Goal: Task Accomplishment & Management: Manage account settings

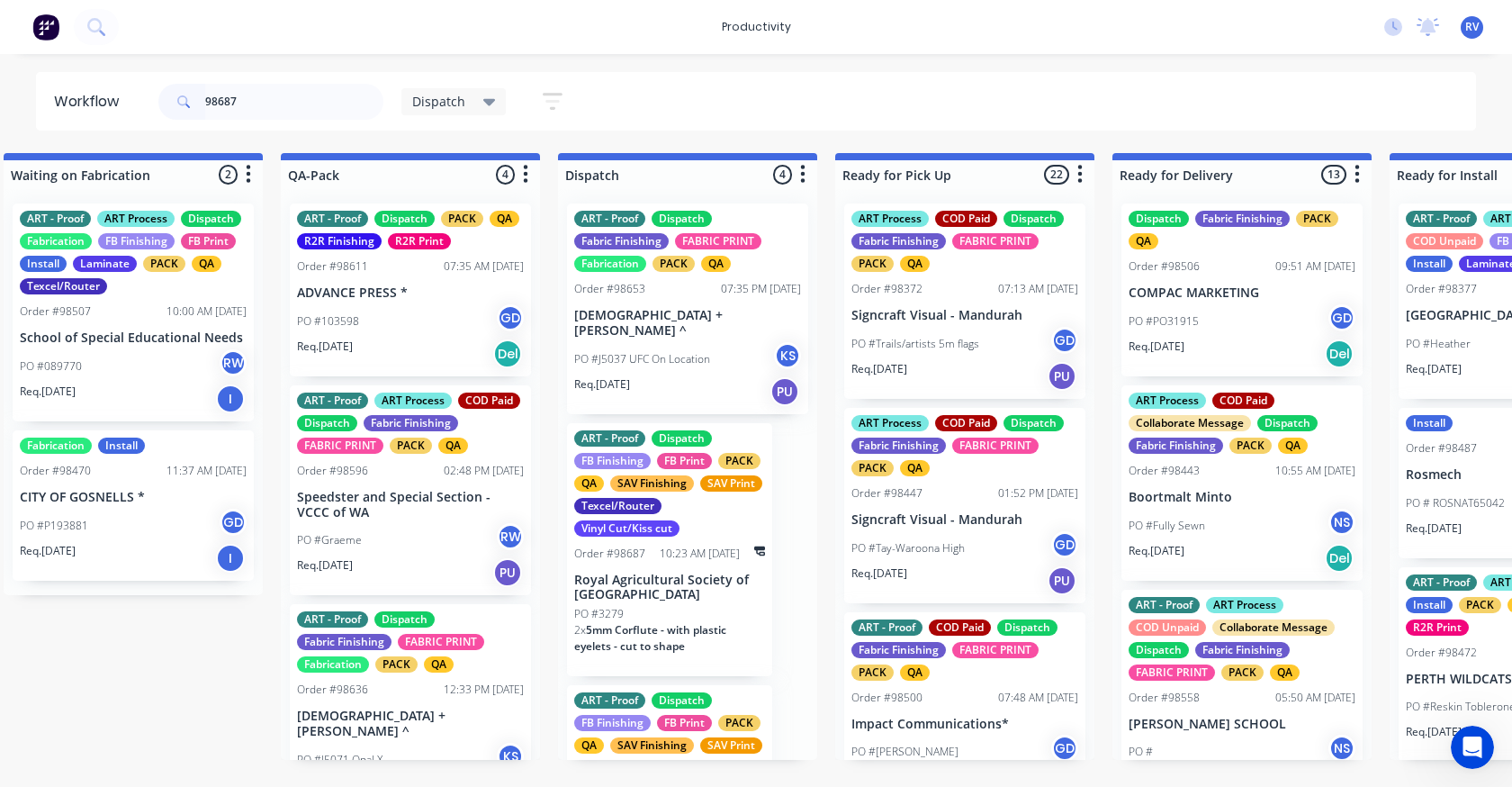
scroll to position [270, 0]
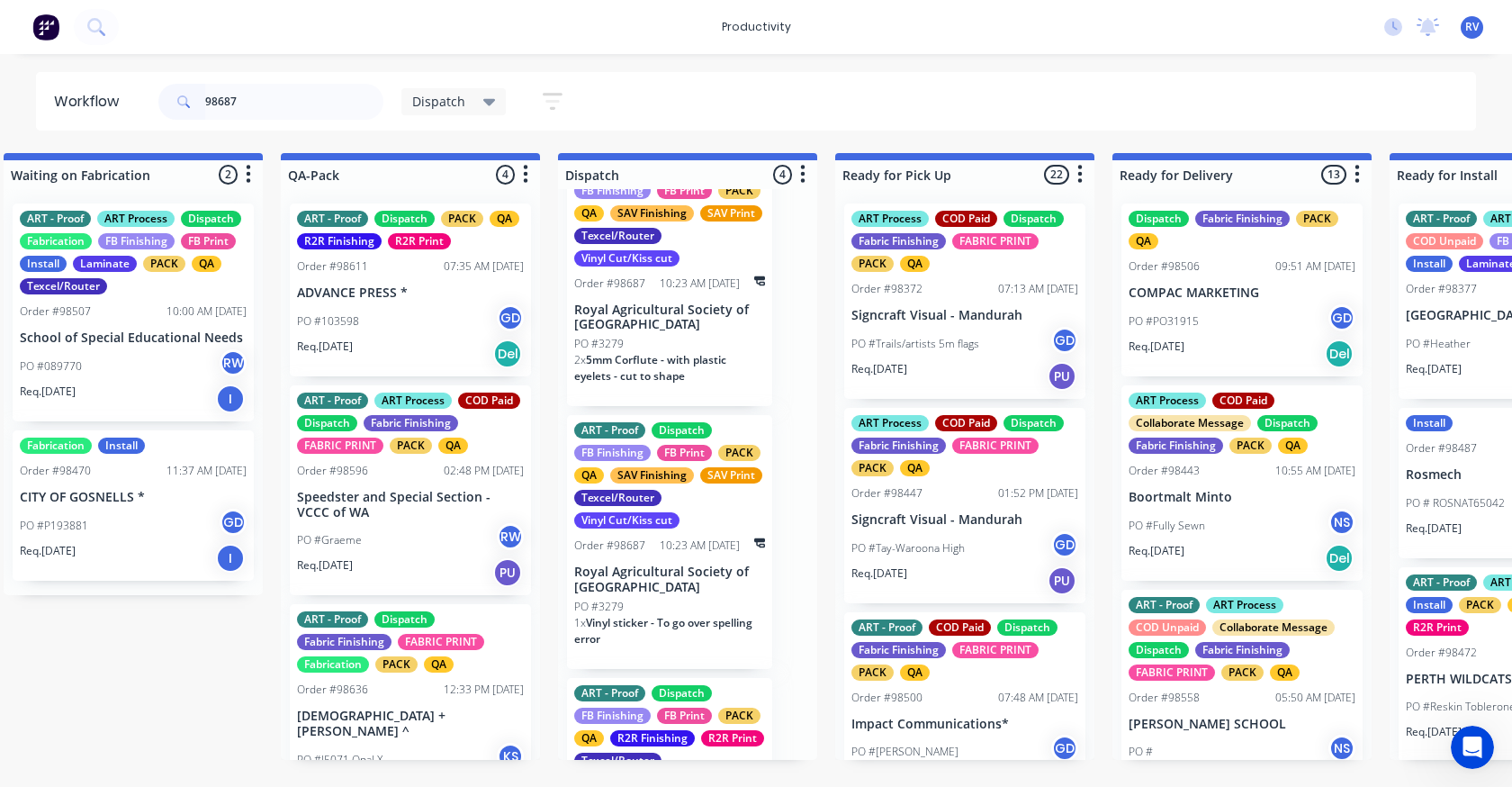
click at [621, 371] on div "2 x 5mm Corflute - with plastic eyelets - cut to shape" at bounding box center [670, 375] width 191 height 47
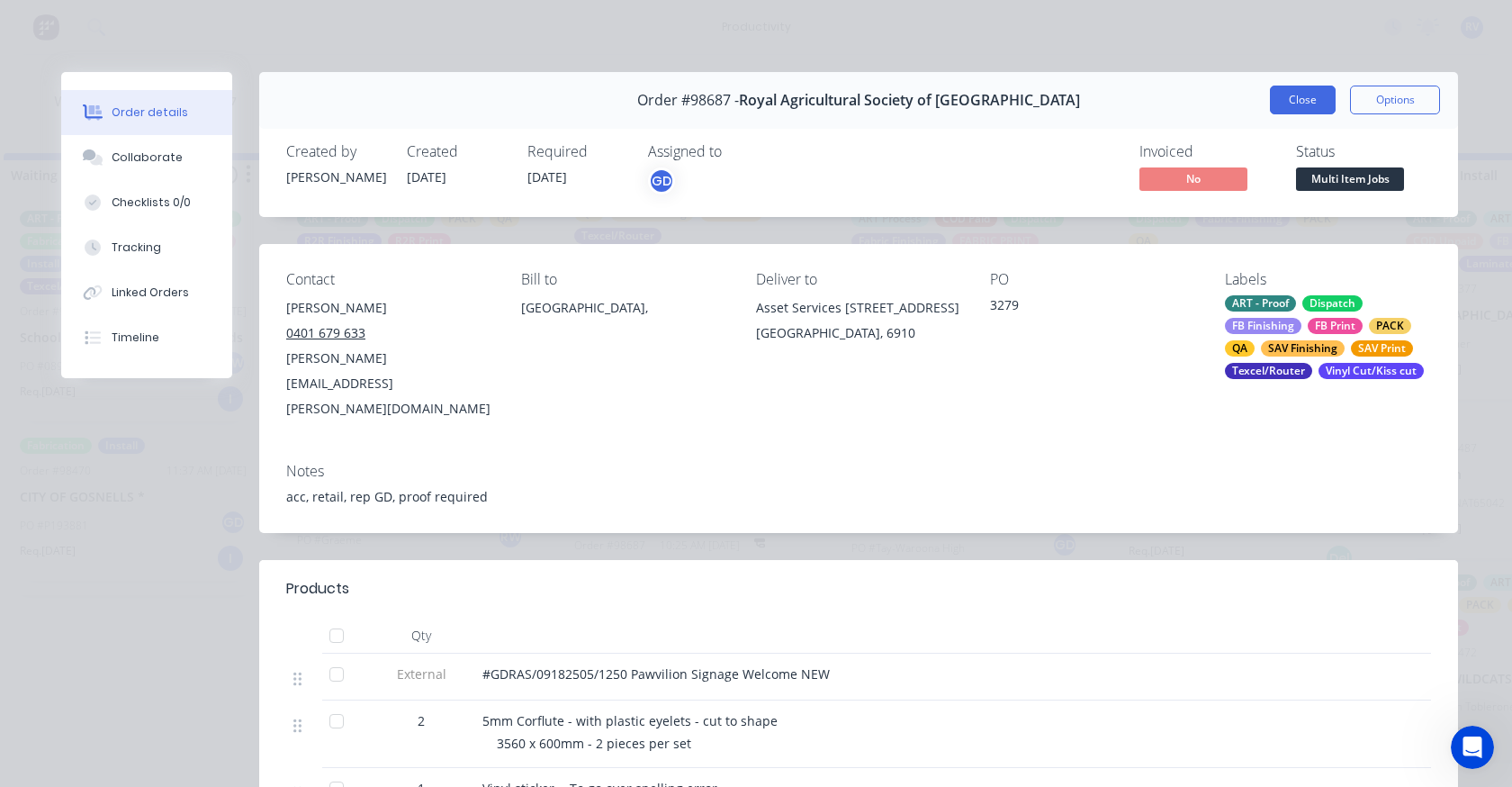
click at [1282, 97] on button "Close" at bounding box center [1303, 100] width 65 height 29
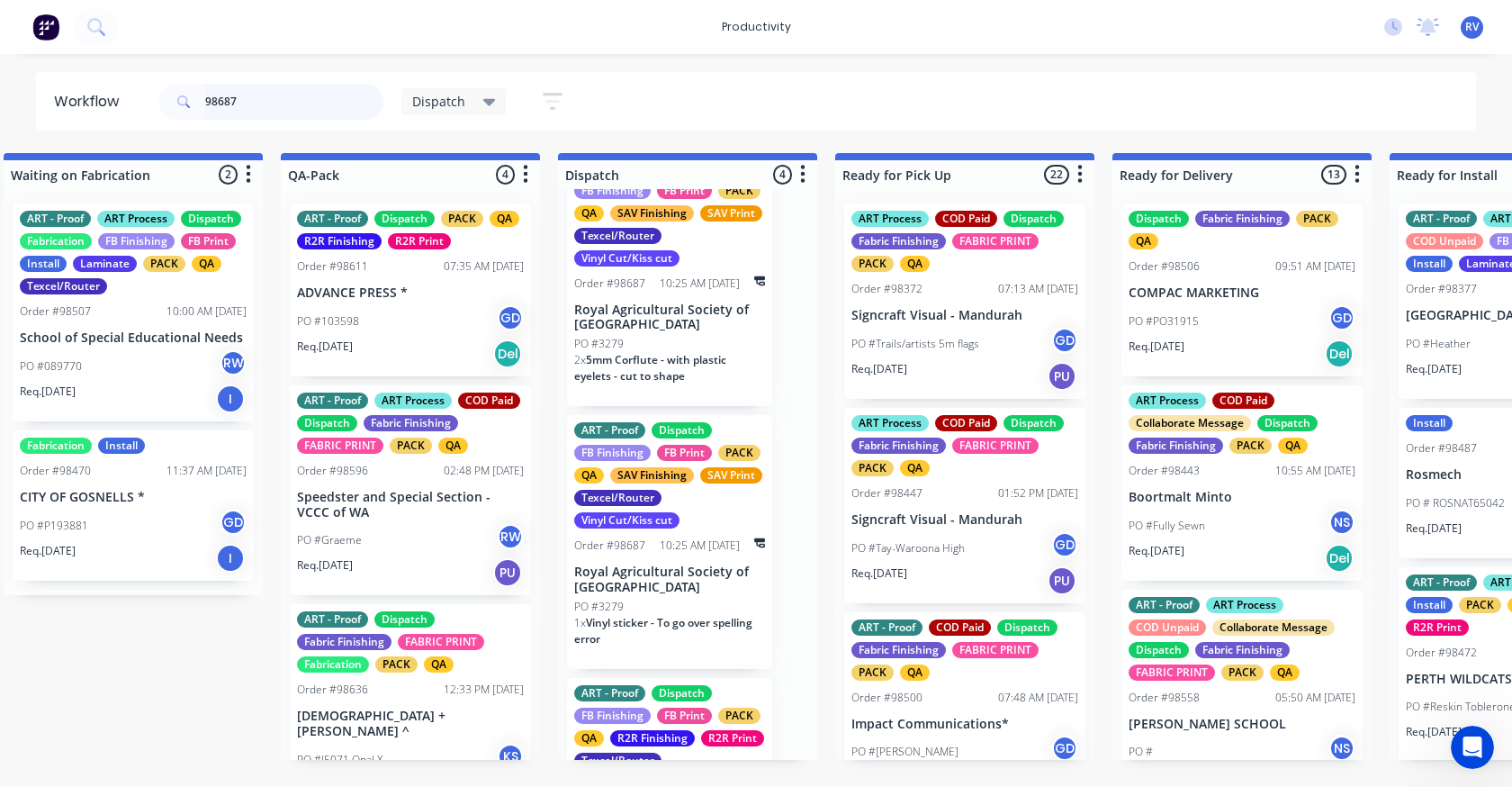
click at [311, 114] on input "98687" at bounding box center [294, 101] width 178 height 36
click at [255, 96] on input "98687" at bounding box center [294, 101] width 178 height 36
type input "98687"
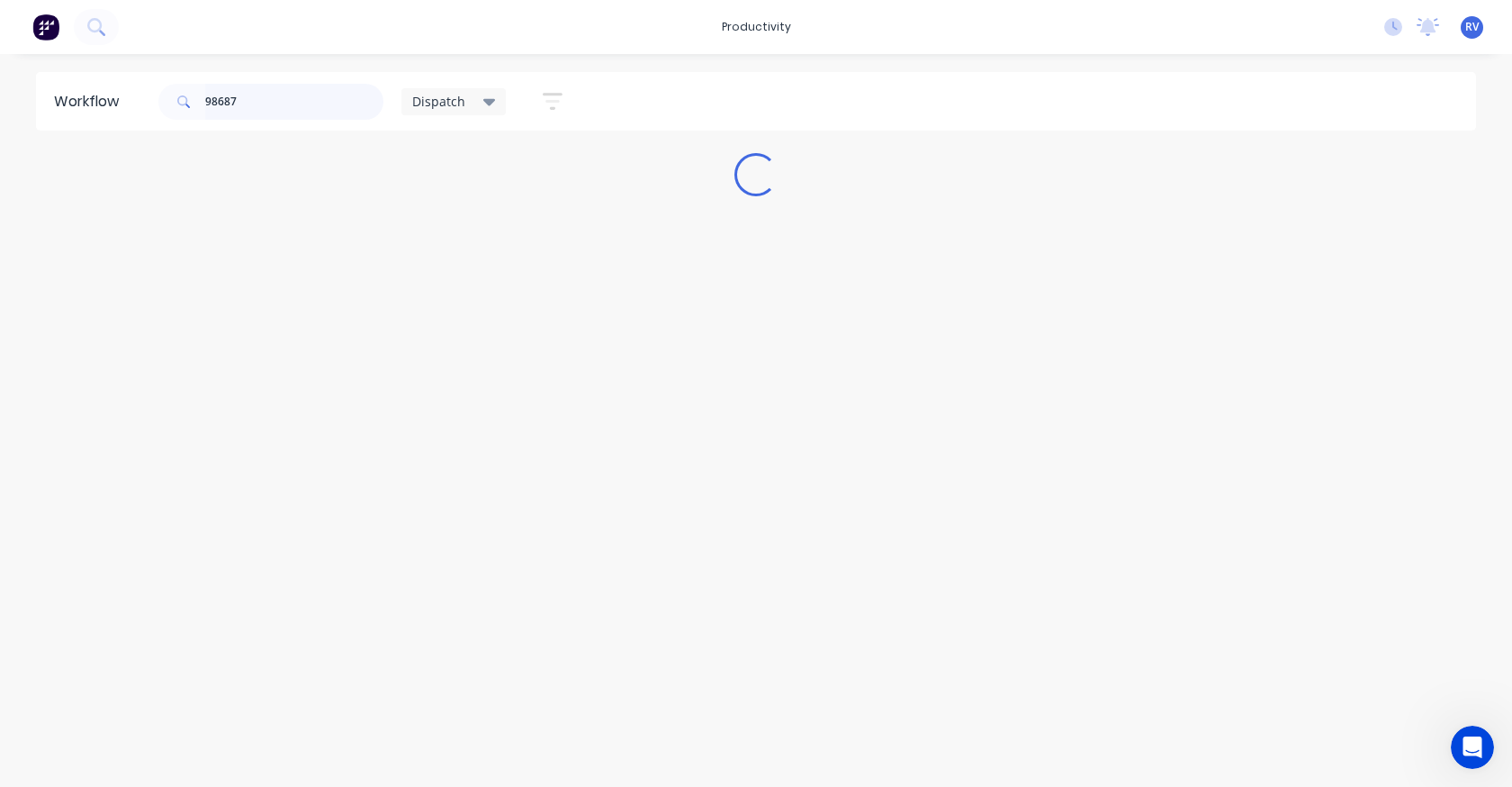
scroll to position [0, 0]
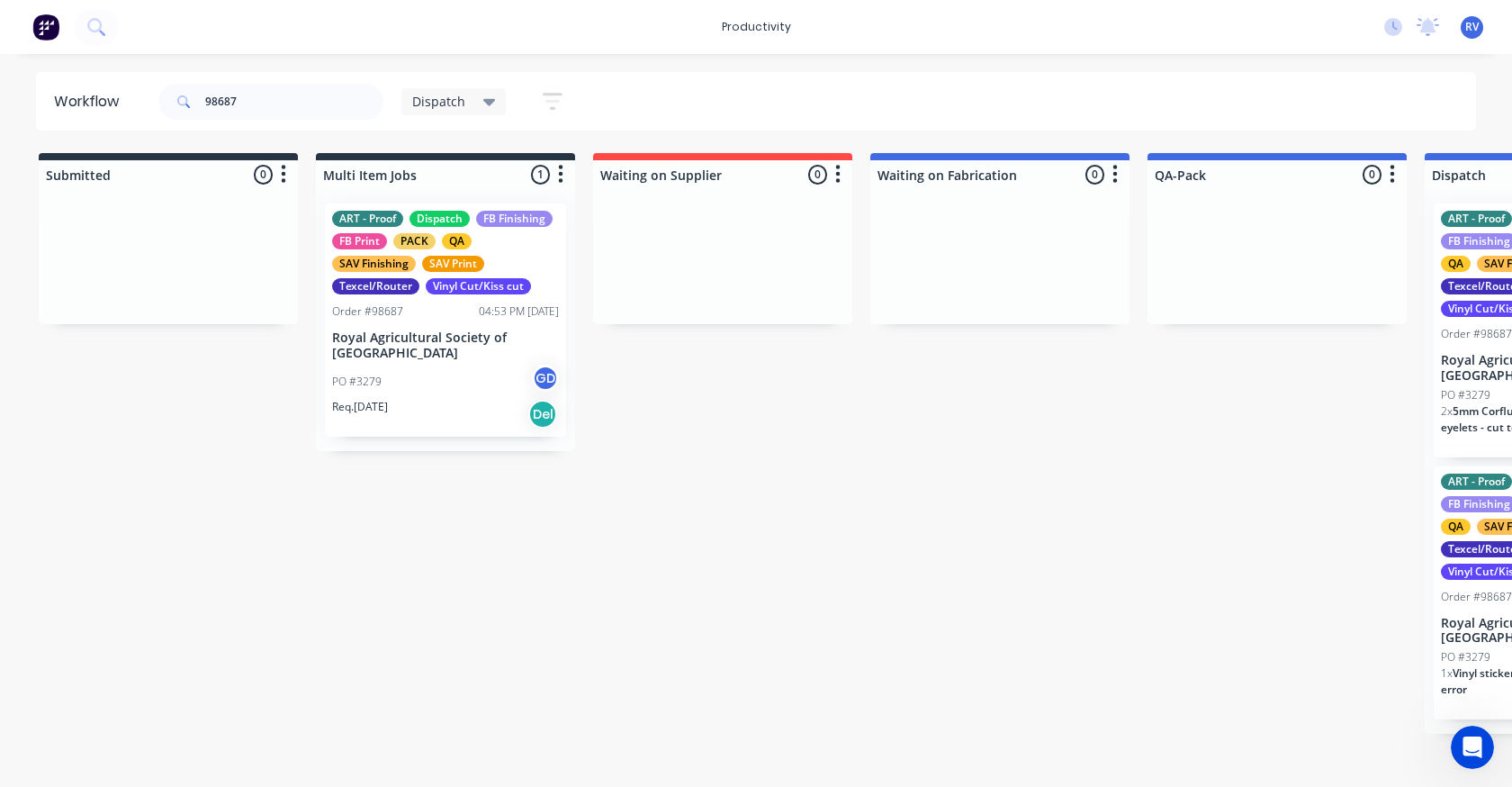
click at [1455, 365] on p "Royal Agricultural Society of [GEOGRAPHIC_DATA]" at bounding box center [1537, 368] width 191 height 31
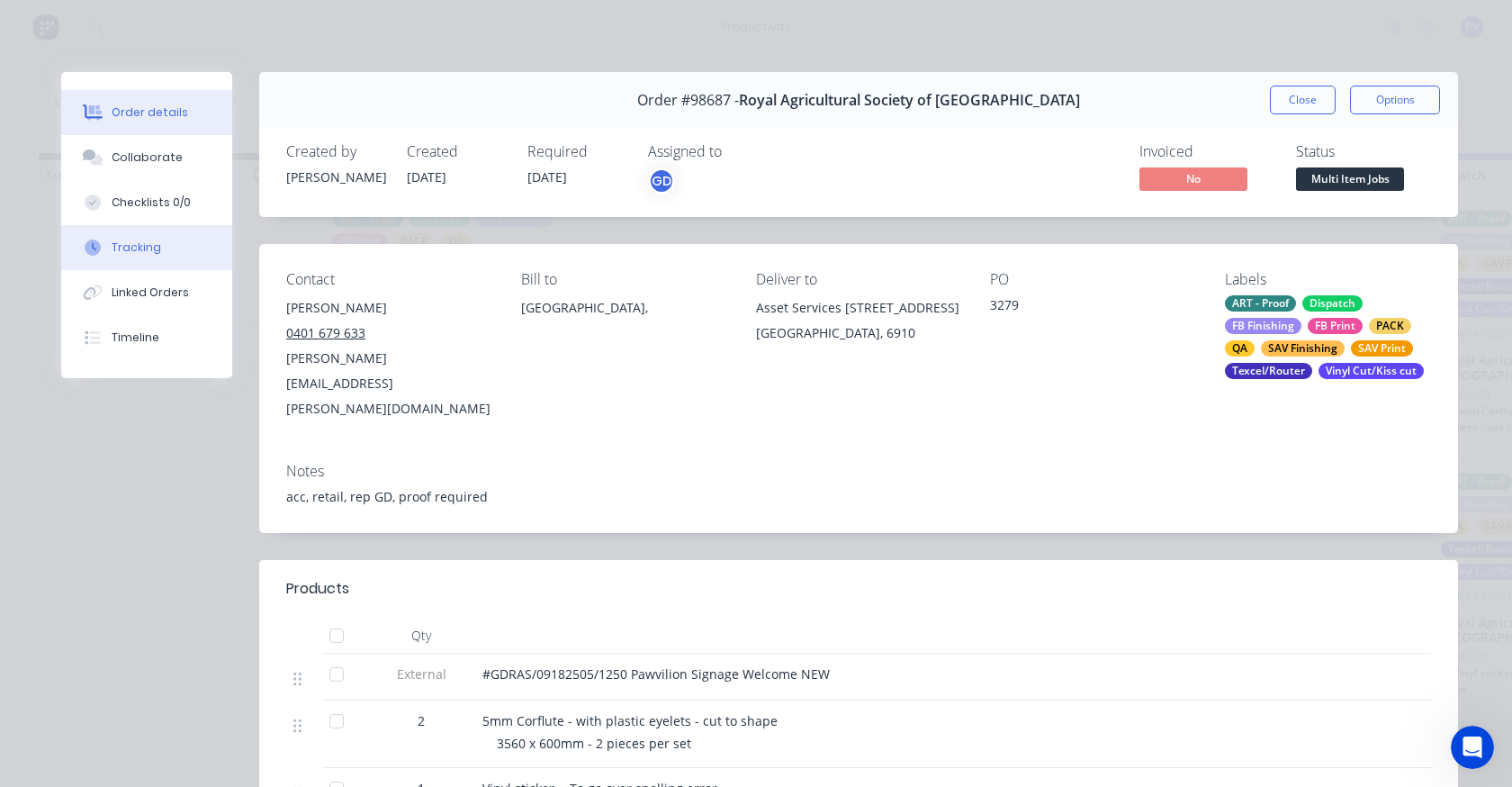
drag, startPoint x: 130, startPoint y: 263, endPoint x: 201, endPoint y: 258, distance: 71.2
click at [130, 262] on button "Tracking" at bounding box center [147, 247] width 171 height 45
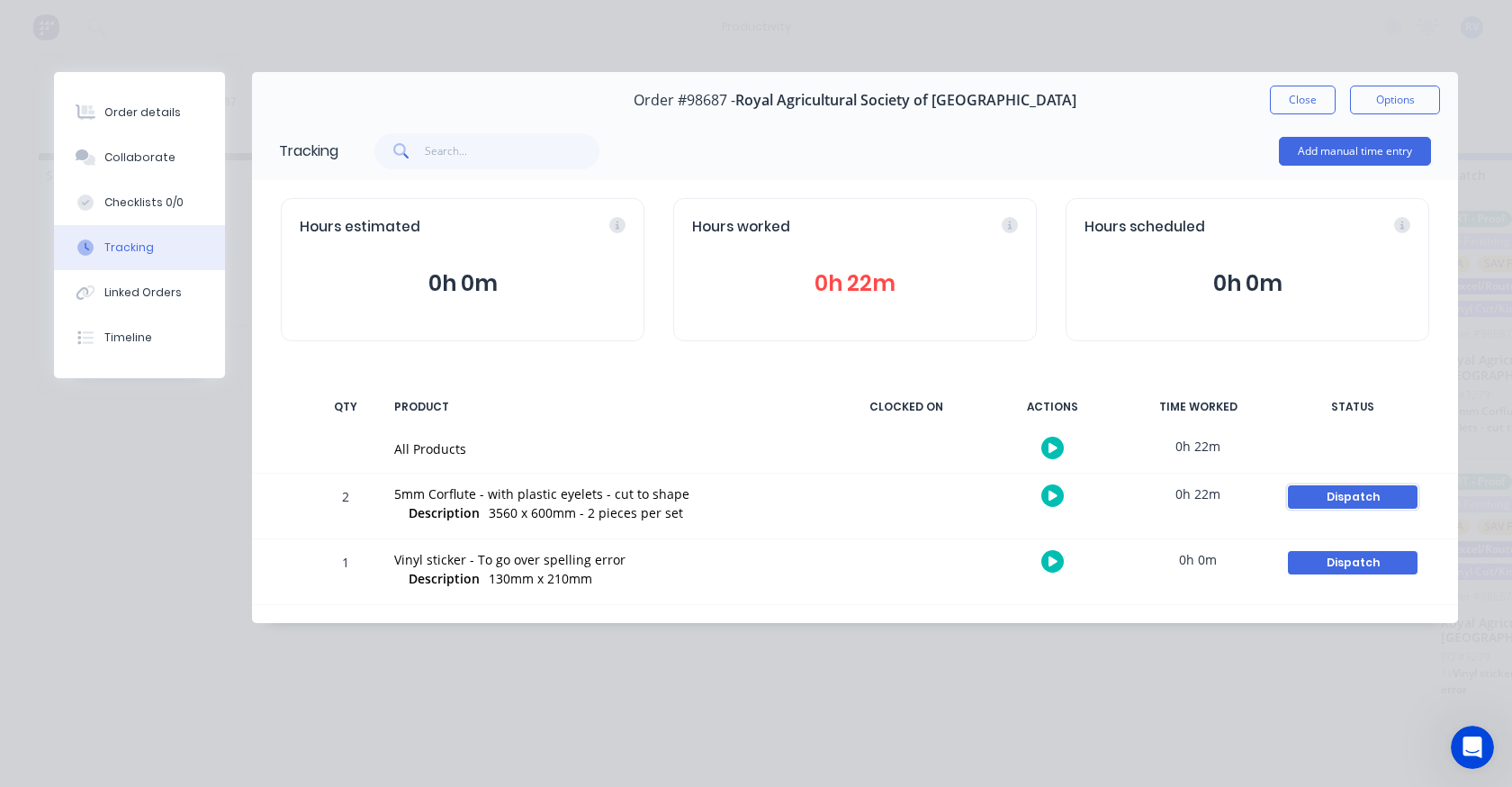
click at [1329, 502] on div "Dispatch" at bounding box center [1353, 496] width 130 height 23
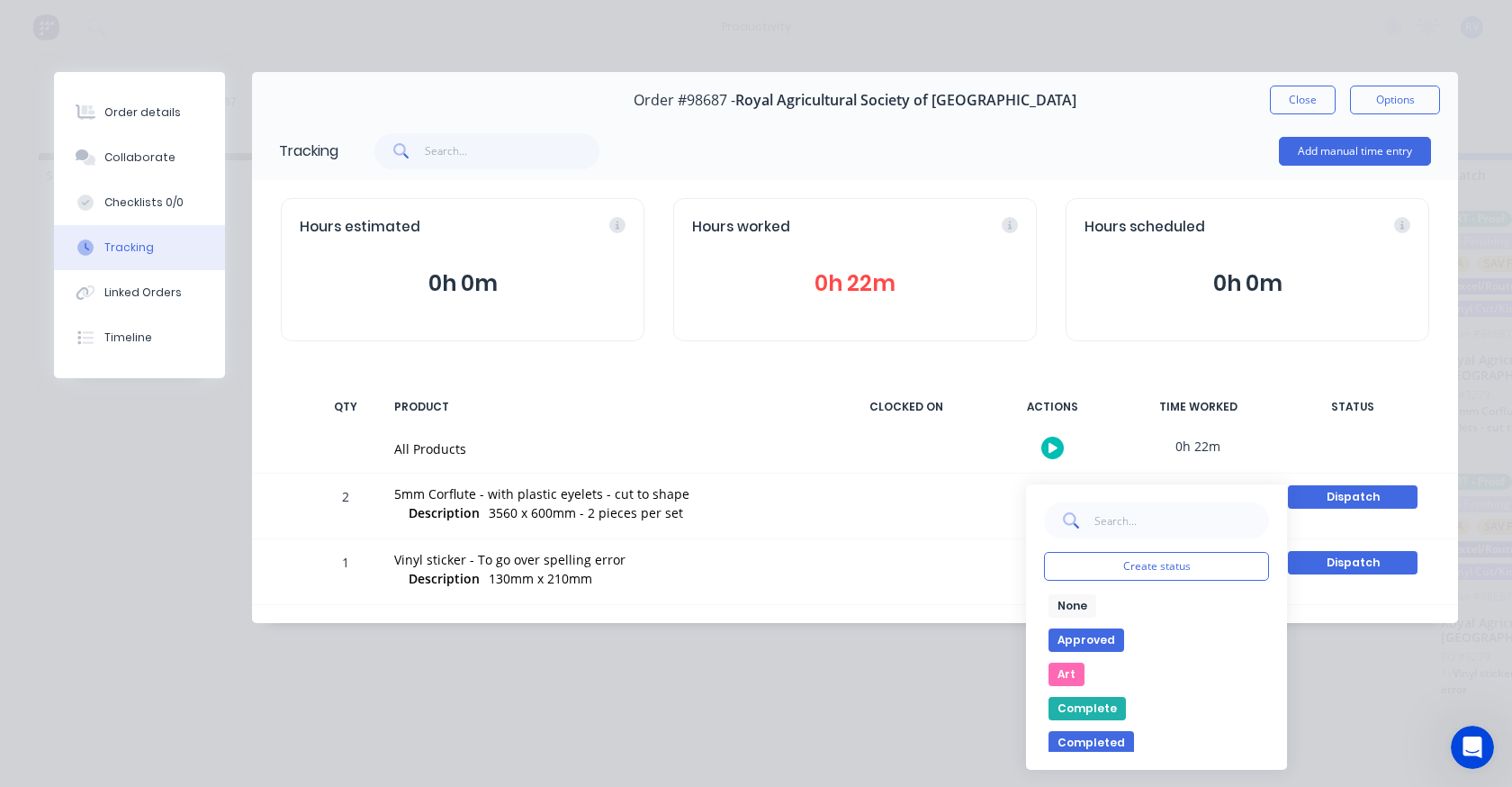
drag, startPoint x: 1062, startPoint y: 599, endPoint x: 1080, endPoint y: 591, distance: 19.7
click at [1062, 598] on button "None" at bounding box center [1073, 605] width 48 height 23
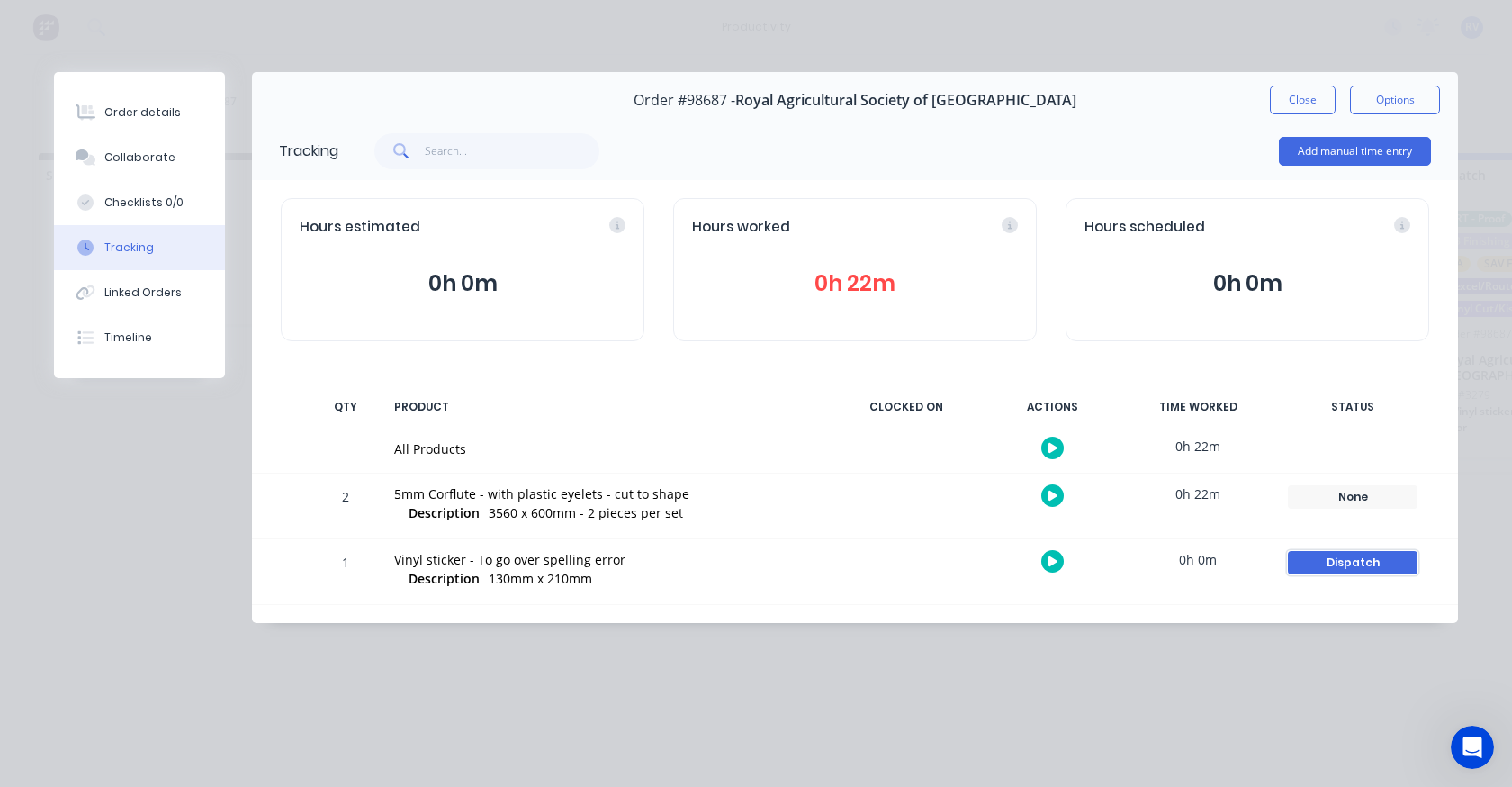
click at [1290, 564] on div "Dispatch" at bounding box center [1353, 562] width 130 height 23
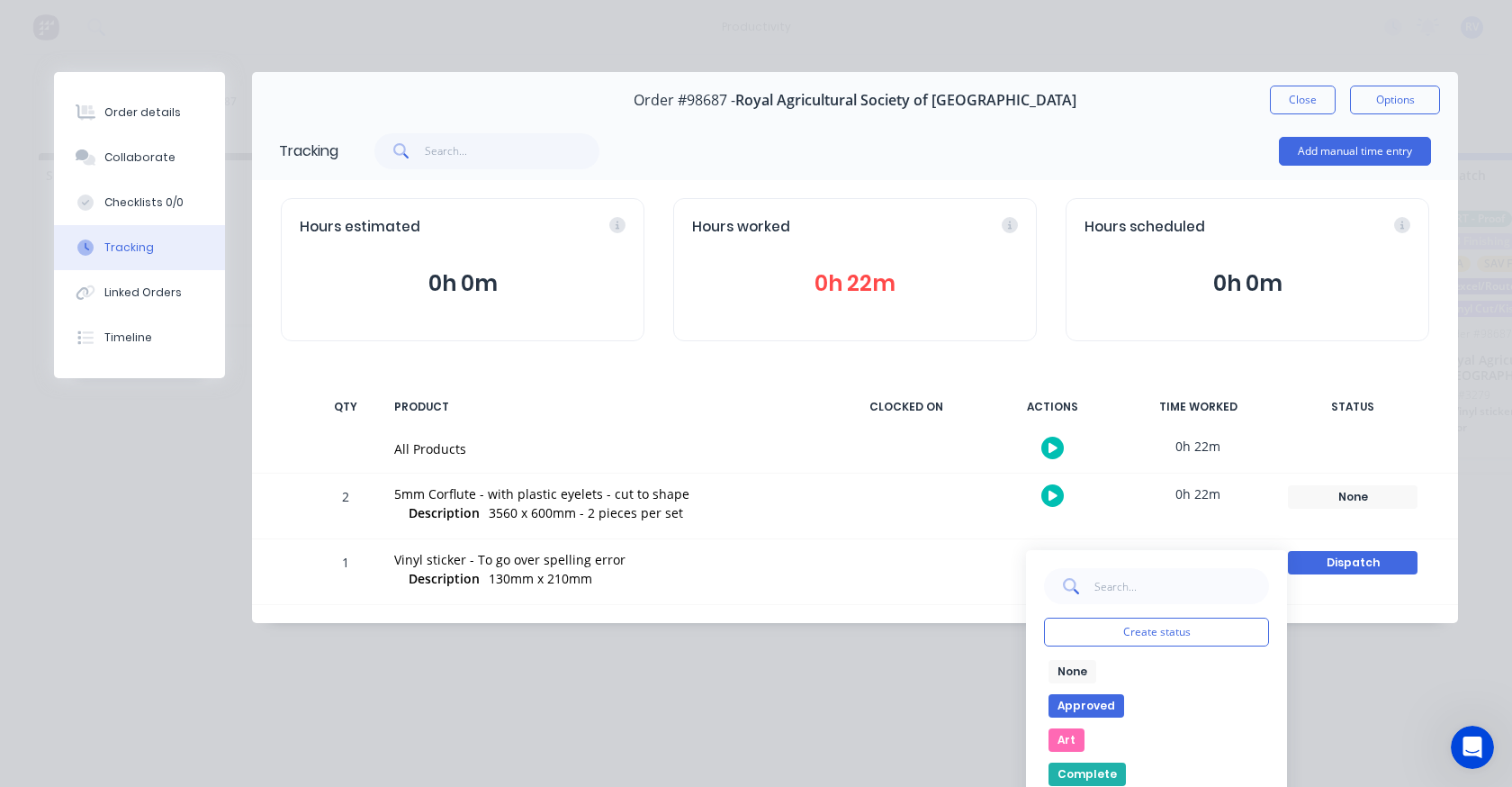
drag, startPoint x: 1061, startPoint y: 670, endPoint x: 1059, endPoint y: 561, distance: 109.0
click at [1062, 669] on button "None" at bounding box center [1073, 672] width 48 height 23
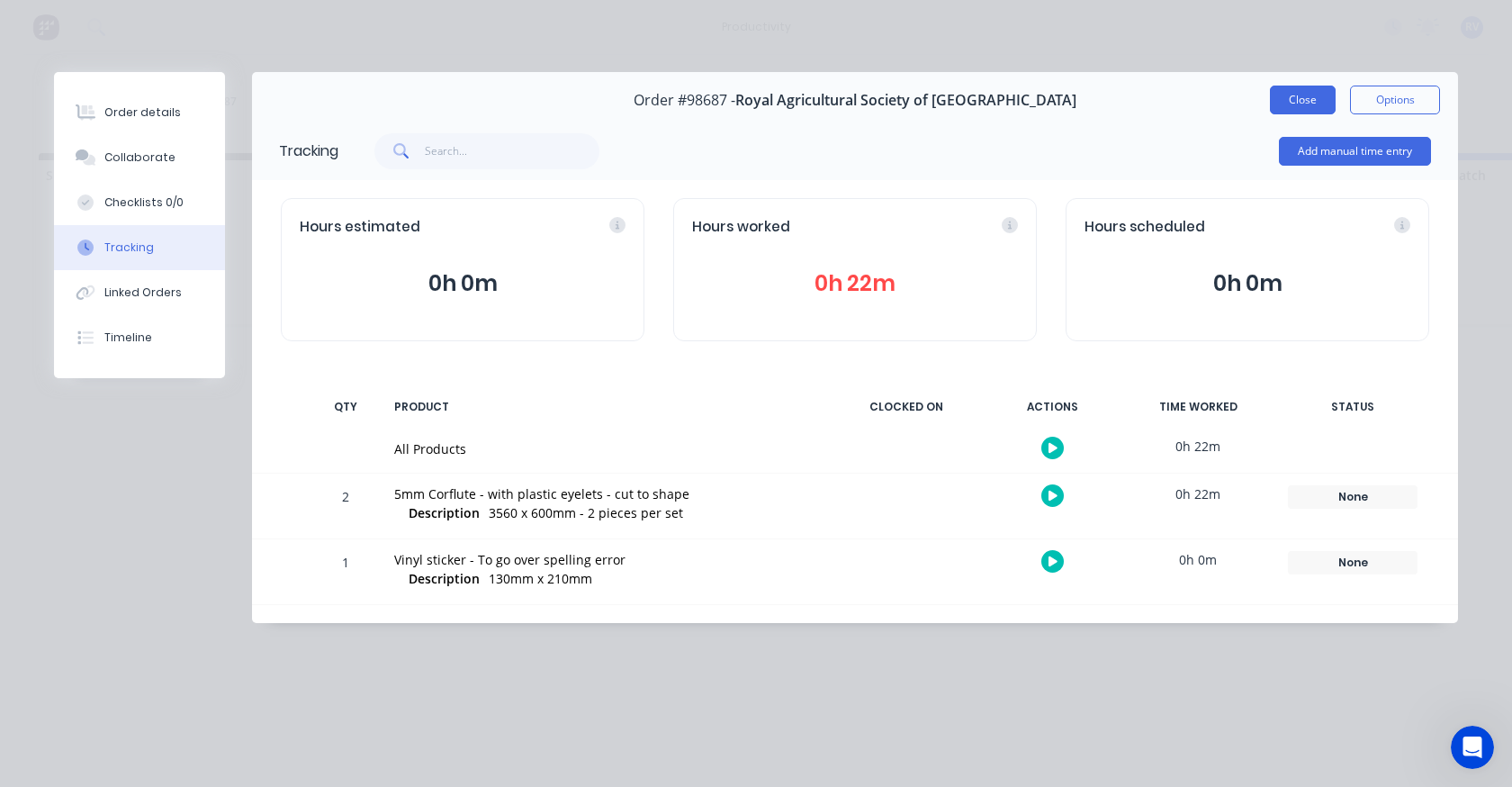
click at [1289, 107] on button "Close" at bounding box center [1303, 100] width 65 height 29
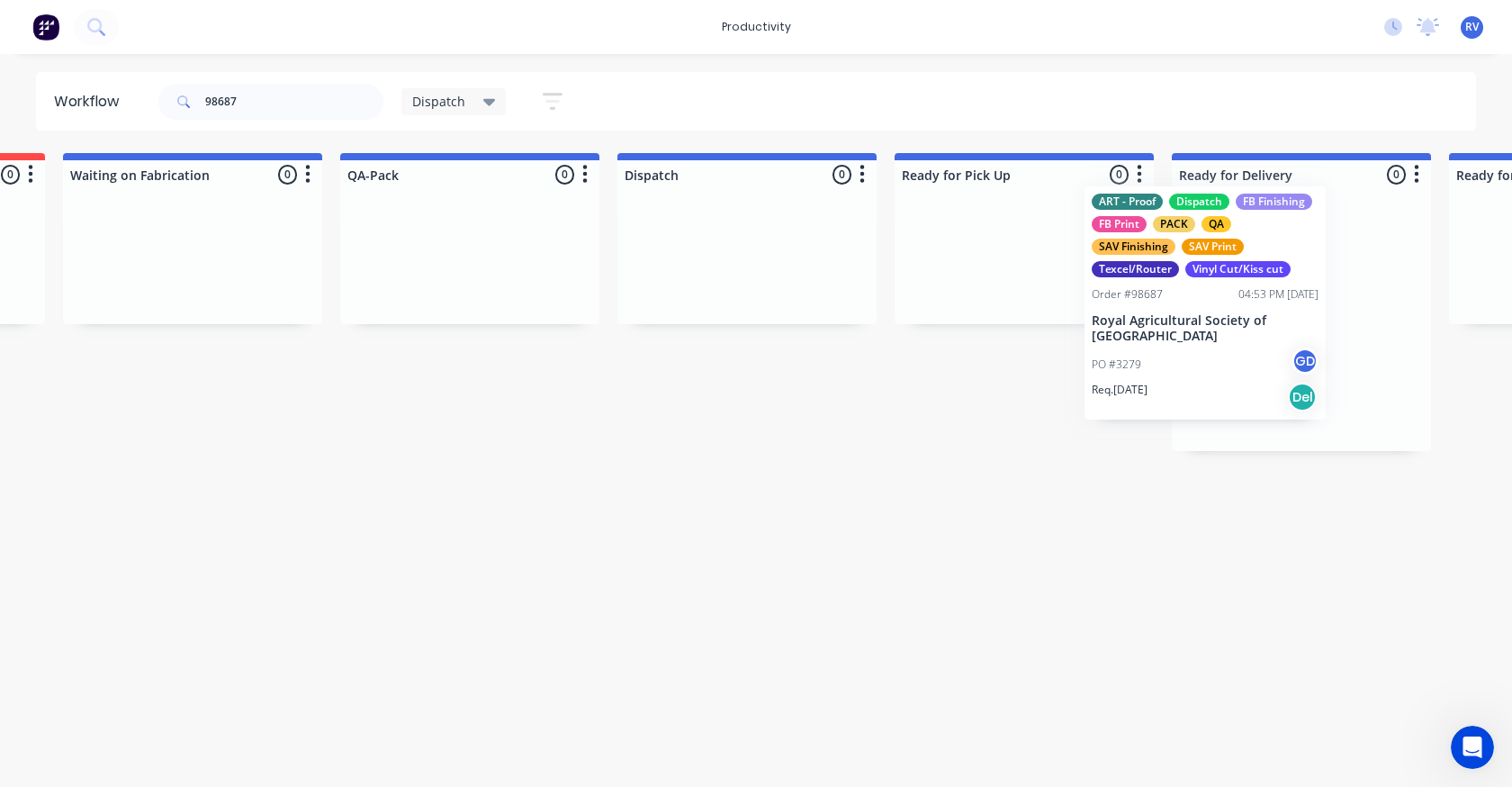
scroll to position [0, 867]
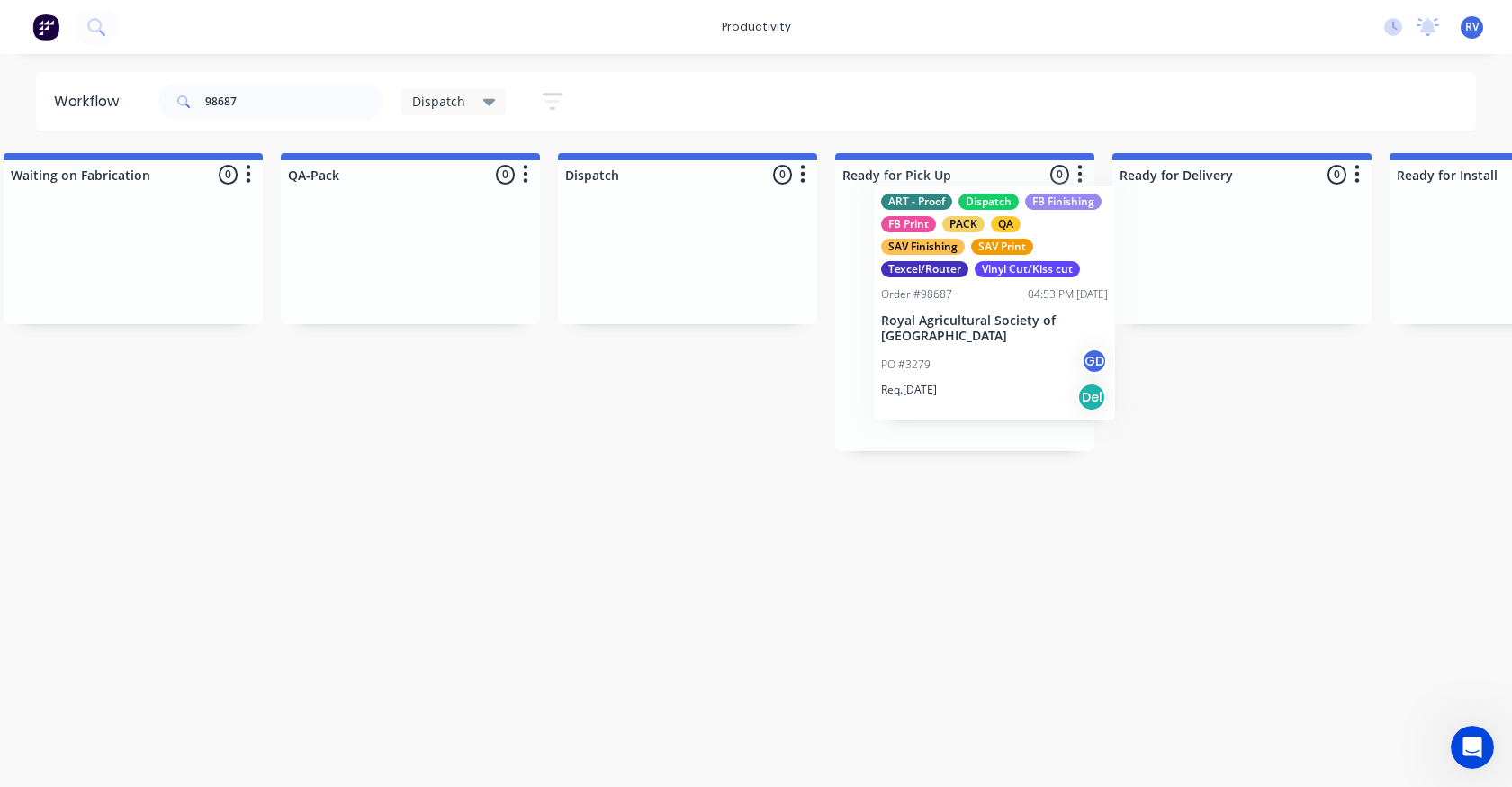
drag, startPoint x: 411, startPoint y: 325, endPoint x: 966, endPoint y: 305, distance: 555.4
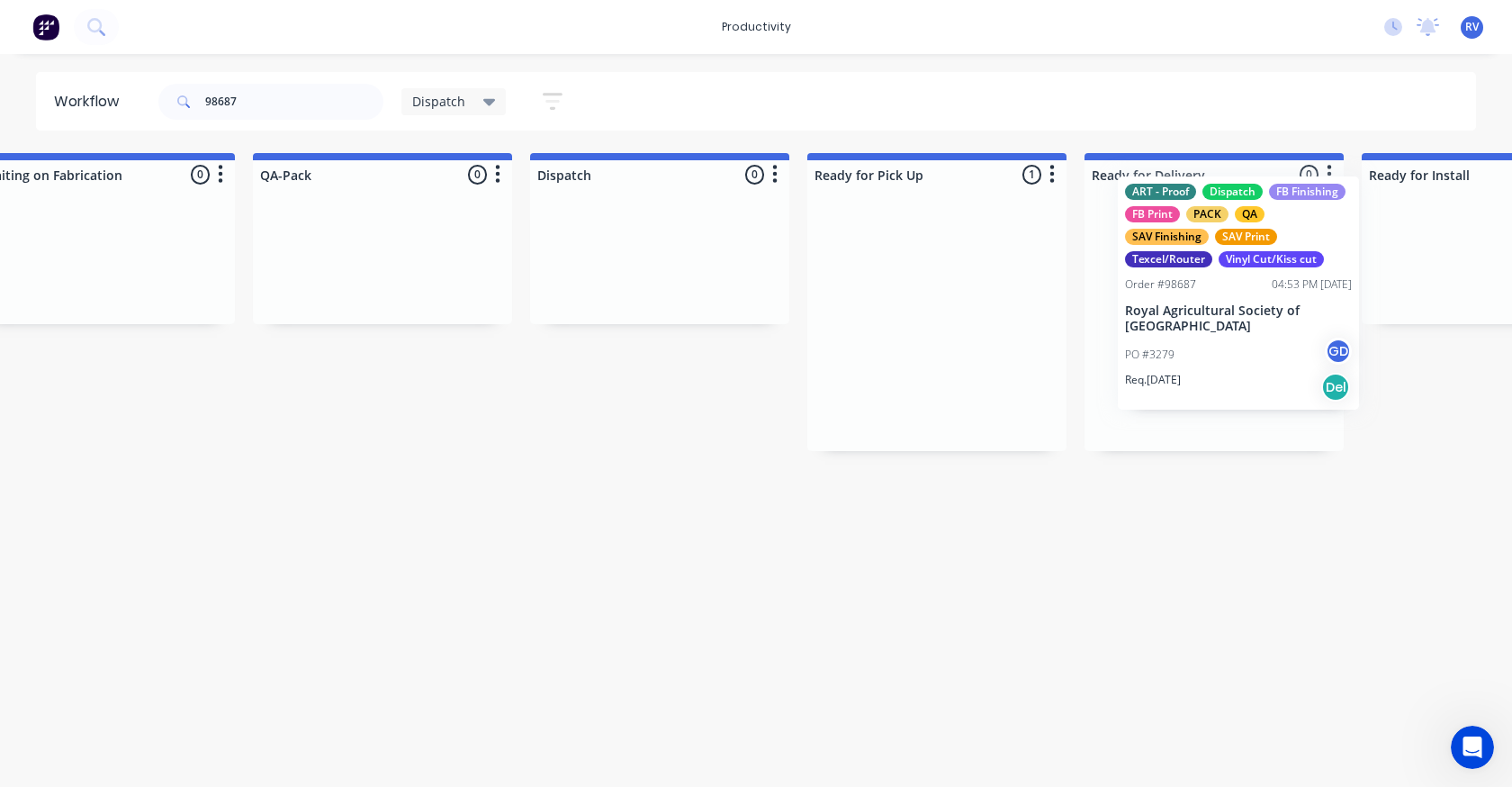
drag, startPoint x: 964, startPoint y: 310, endPoint x: 1244, endPoint y: 276, distance: 282.1
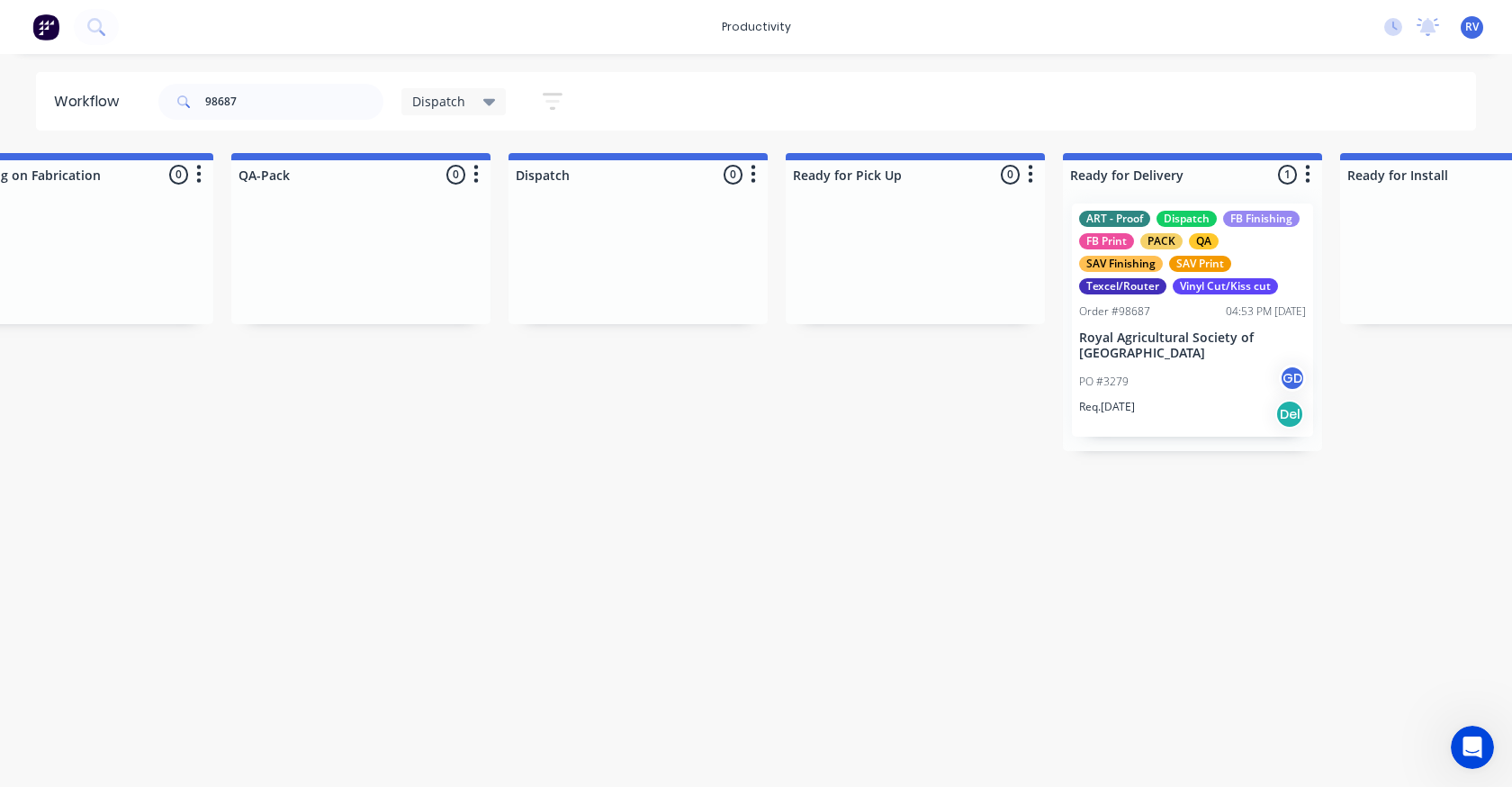
click at [436, 100] on span "Dispatch" at bounding box center [438, 101] width 53 height 19
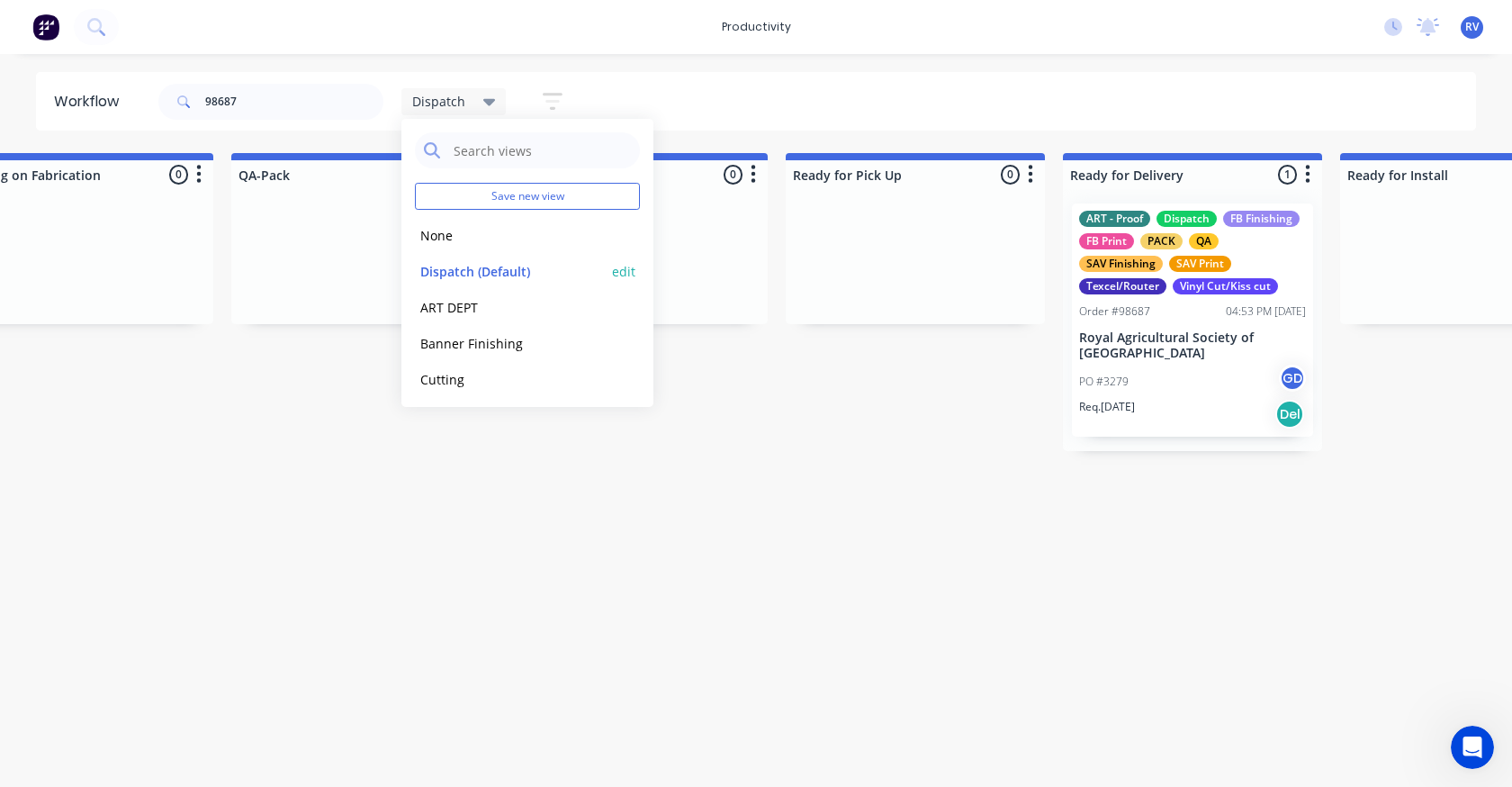
click at [468, 270] on button "Dispatch (Default)" at bounding box center [510, 271] width 192 height 21
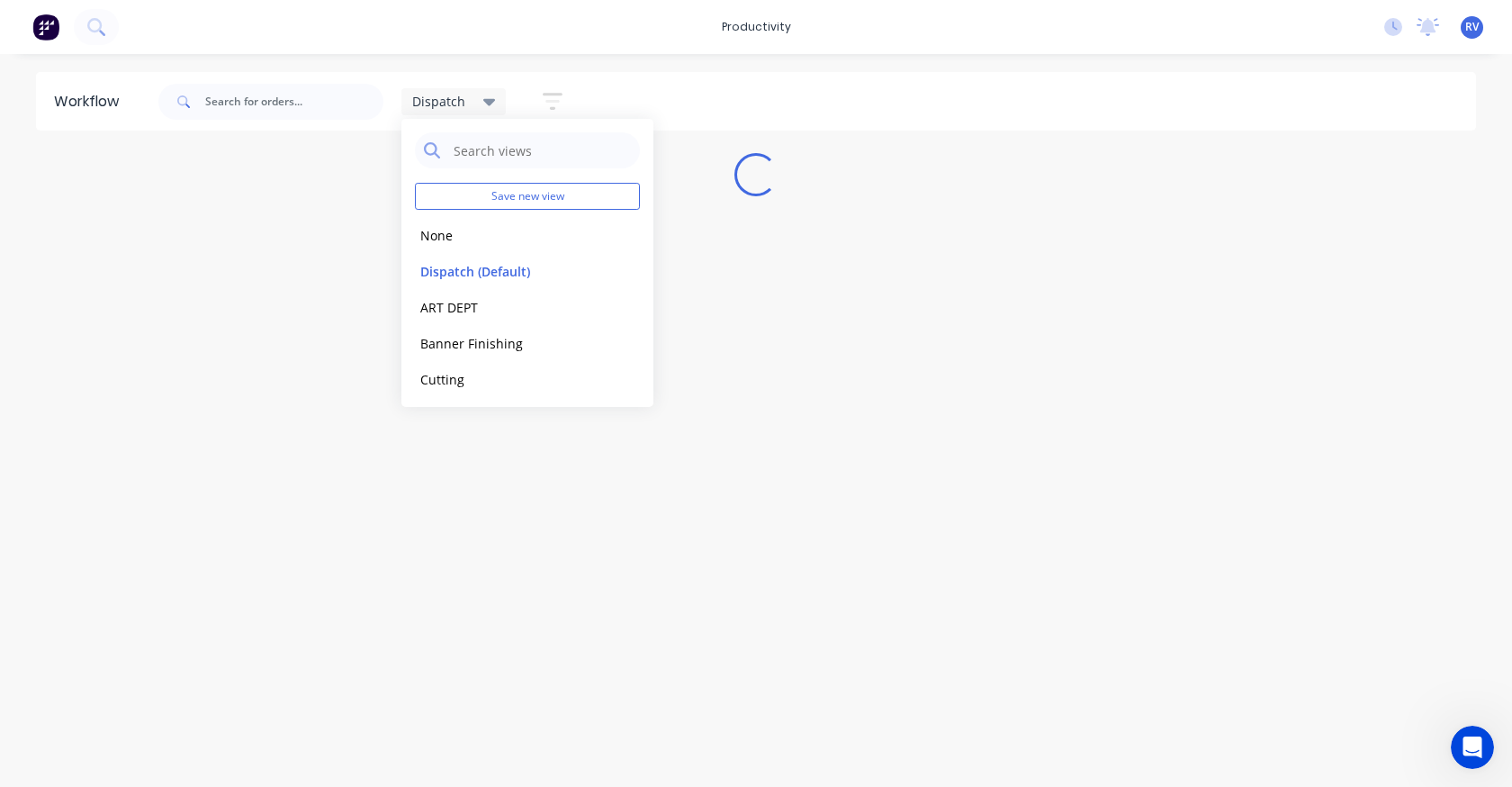
scroll to position [0, 0]
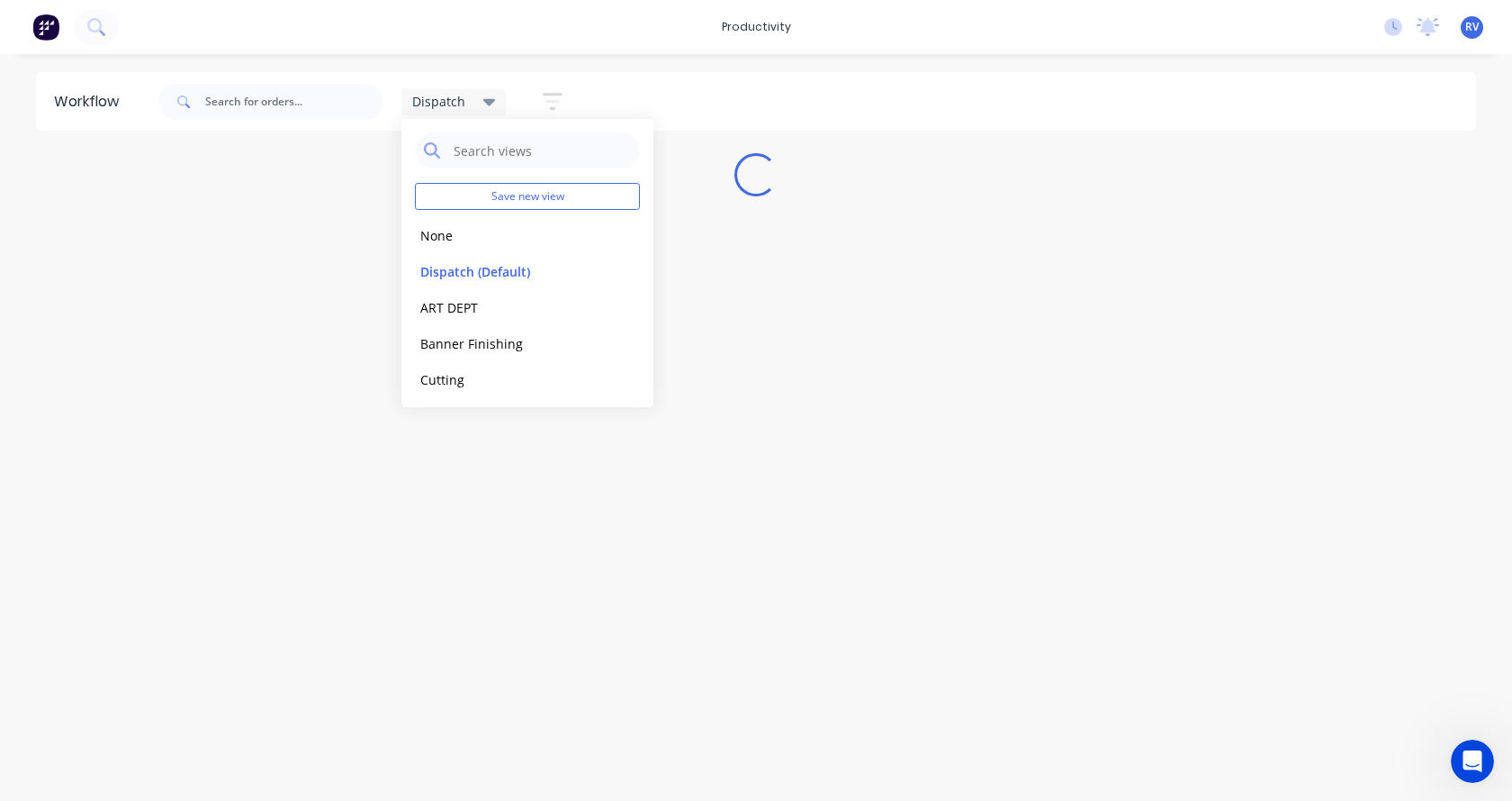
click at [472, 491] on div "Workflow Dispatch Save new view None edit Dispatch (Default) edit ART DEPT edit…" at bounding box center [756, 418] width 1512 height 692
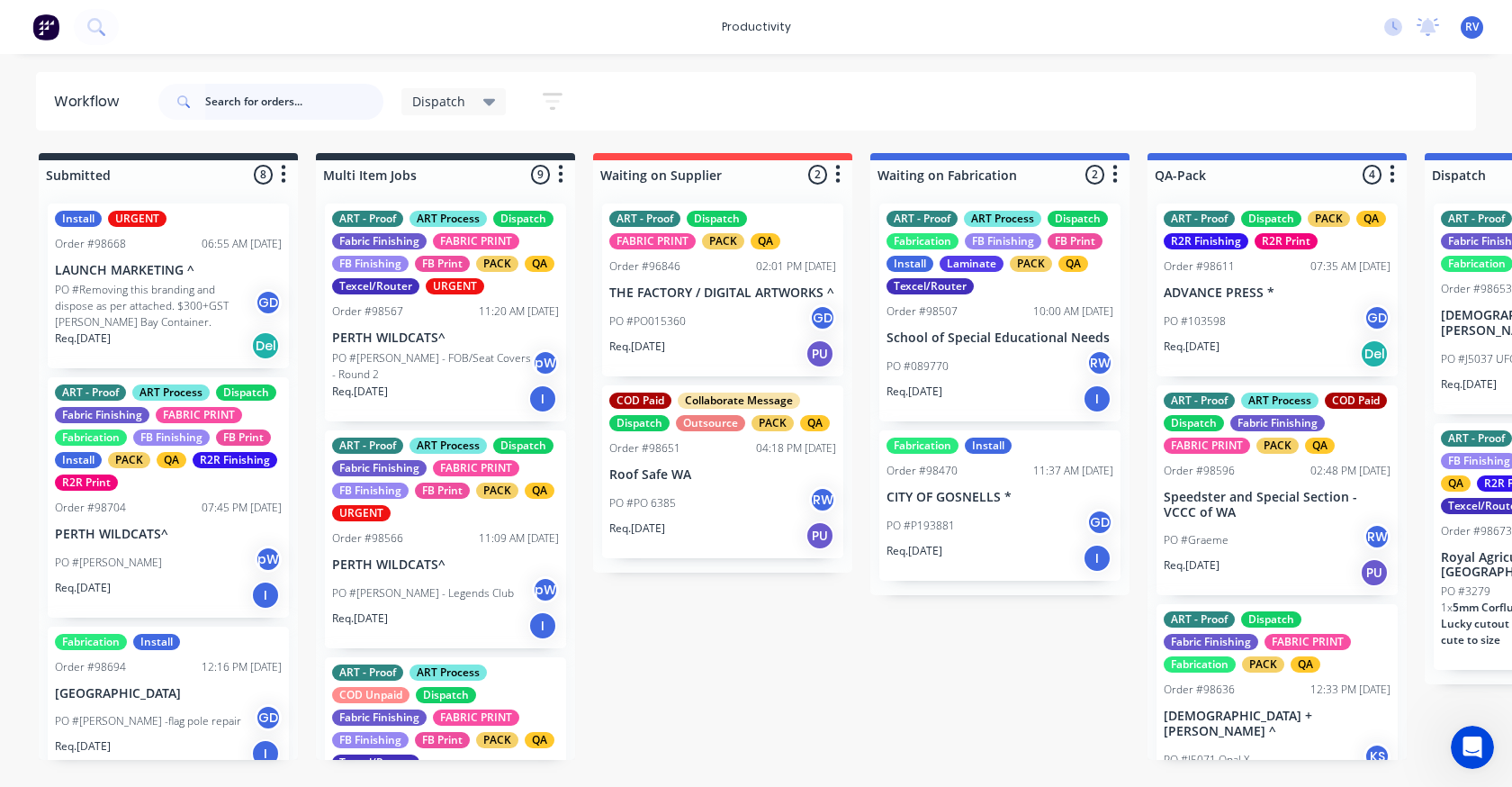
click at [278, 100] on input "text" at bounding box center [294, 101] width 178 height 36
type input "98675"
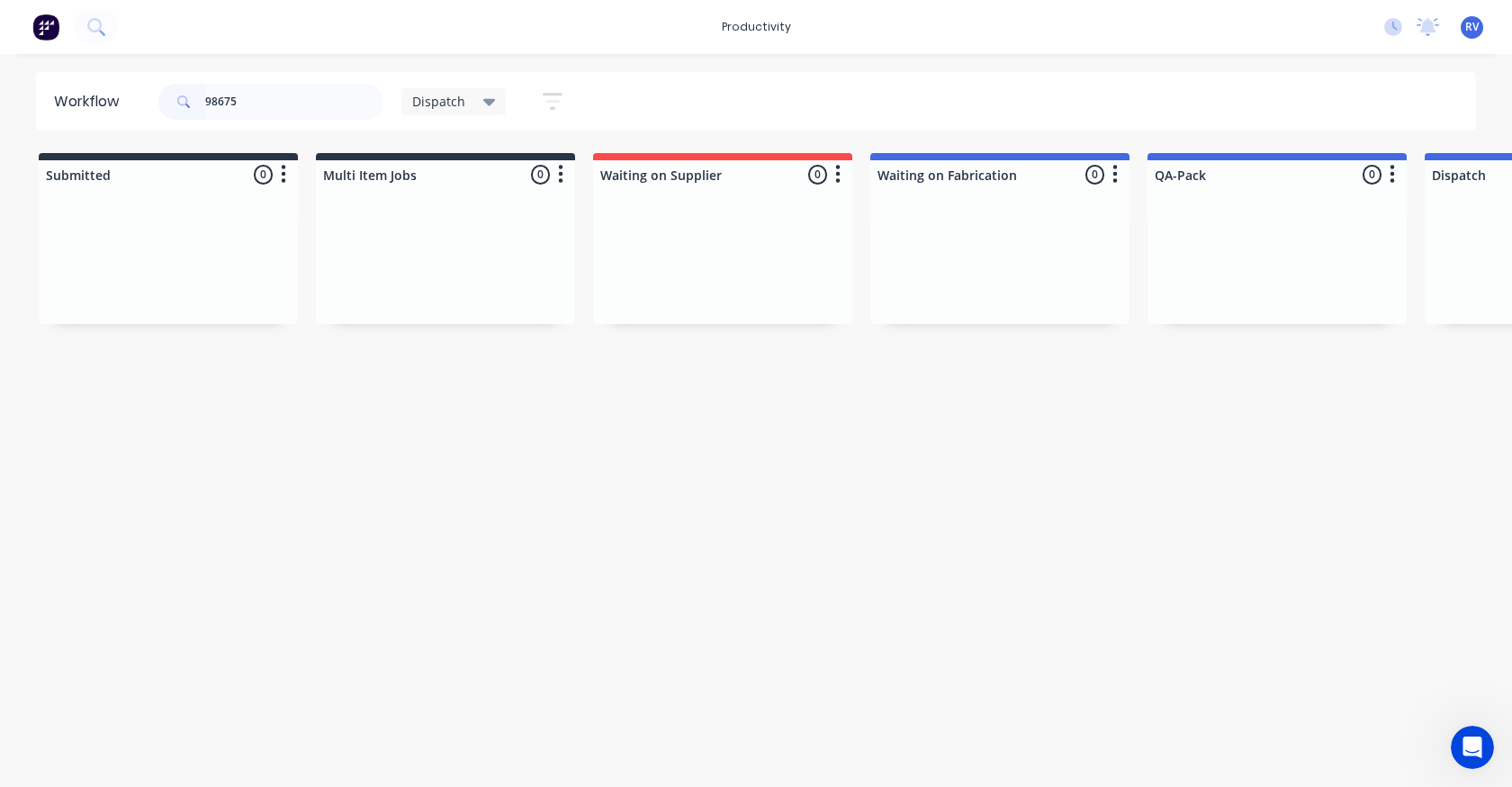
click at [423, 100] on span "Dispatch" at bounding box center [438, 101] width 53 height 19
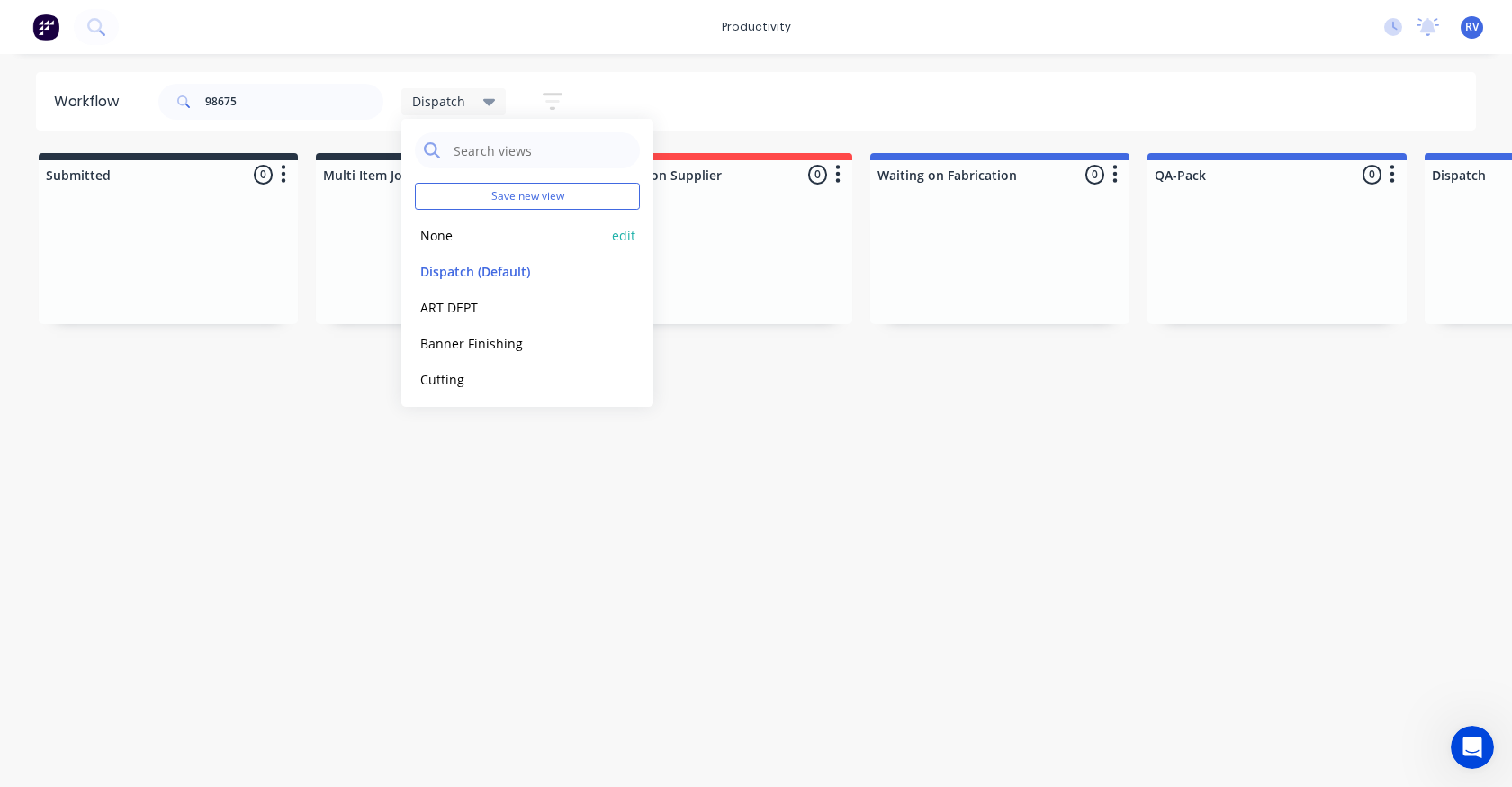
click at [450, 229] on button "None" at bounding box center [510, 236] width 192 height 21
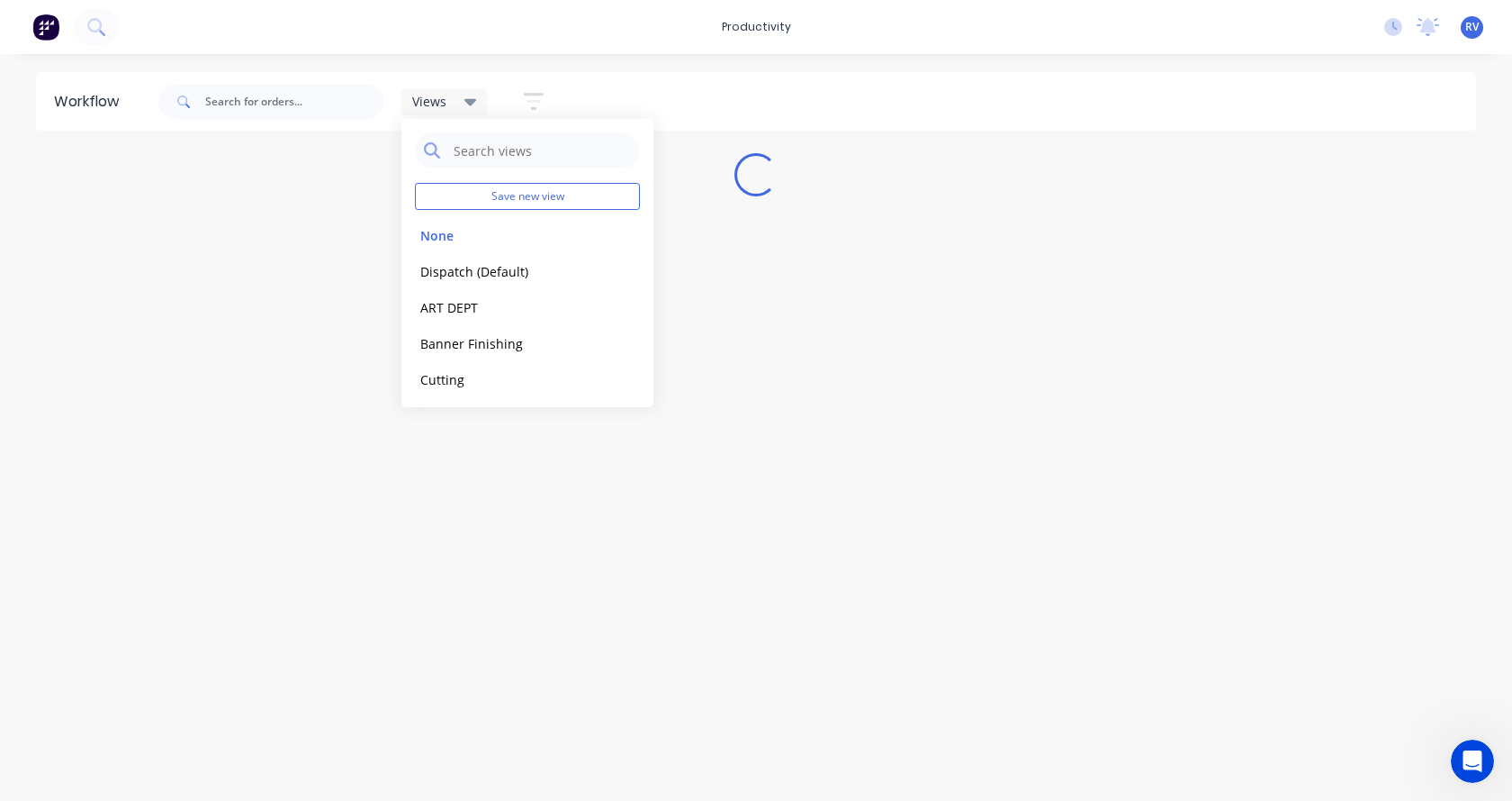
drag, startPoint x: 243, startPoint y: 70, endPoint x: 259, endPoint y: 90, distance: 25.6
click at [243, 70] on div "productivity productivity Workflow Planner Delivery Scheduling Timesheets No ne…" at bounding box center [756, 346] width 1512 height 692
drag, startPoint x: 266, startPoint y: 110, endPoint x: 274, endPoint y: 120, distance: 12.8
click at [268, 112] on input "text" at bounding box center [294, 101] width 178 height 36
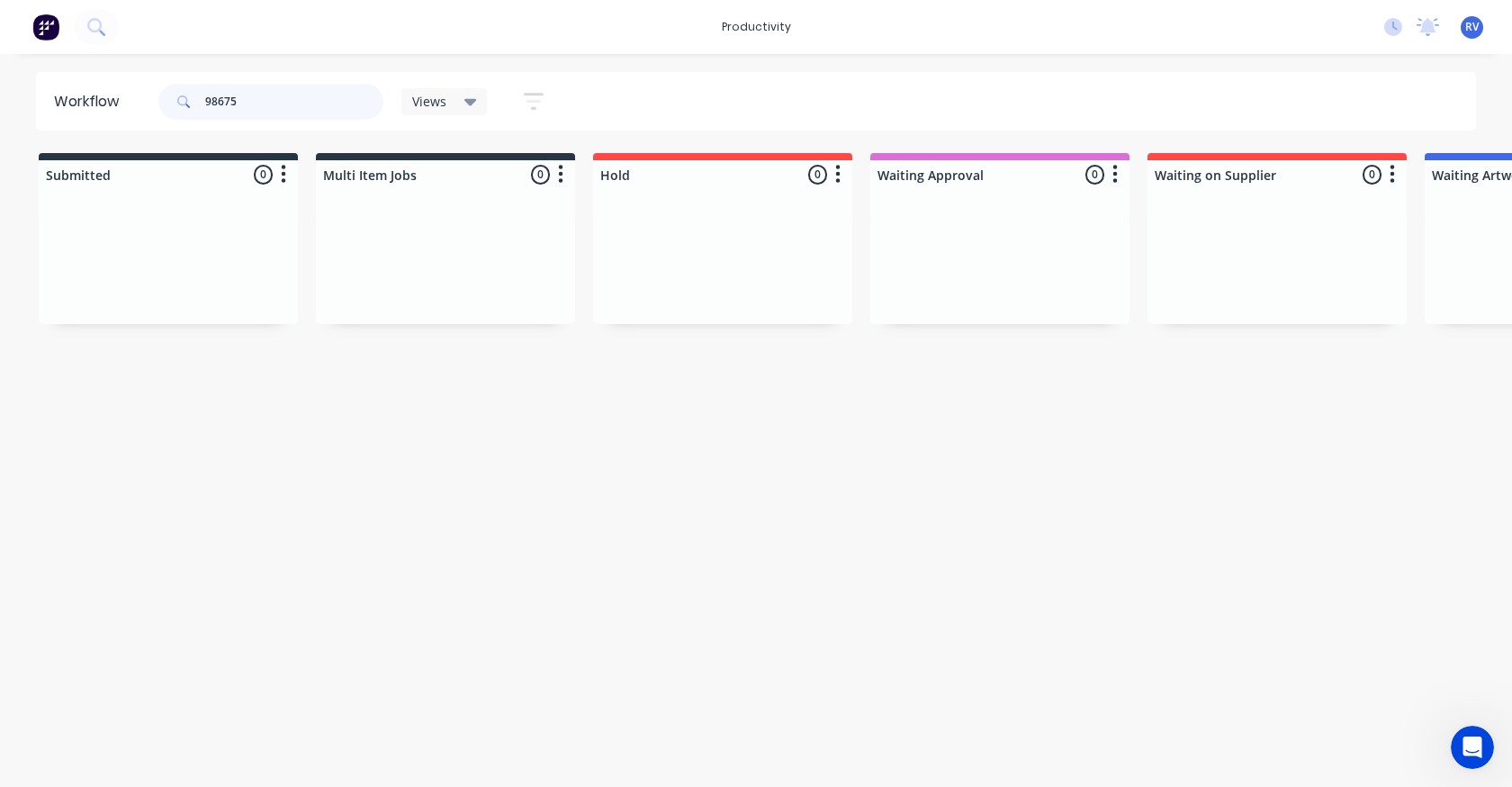
type input "98675"
click at [299, 105] on input "98675" at bounding box center [294, 101] width 178 height 36
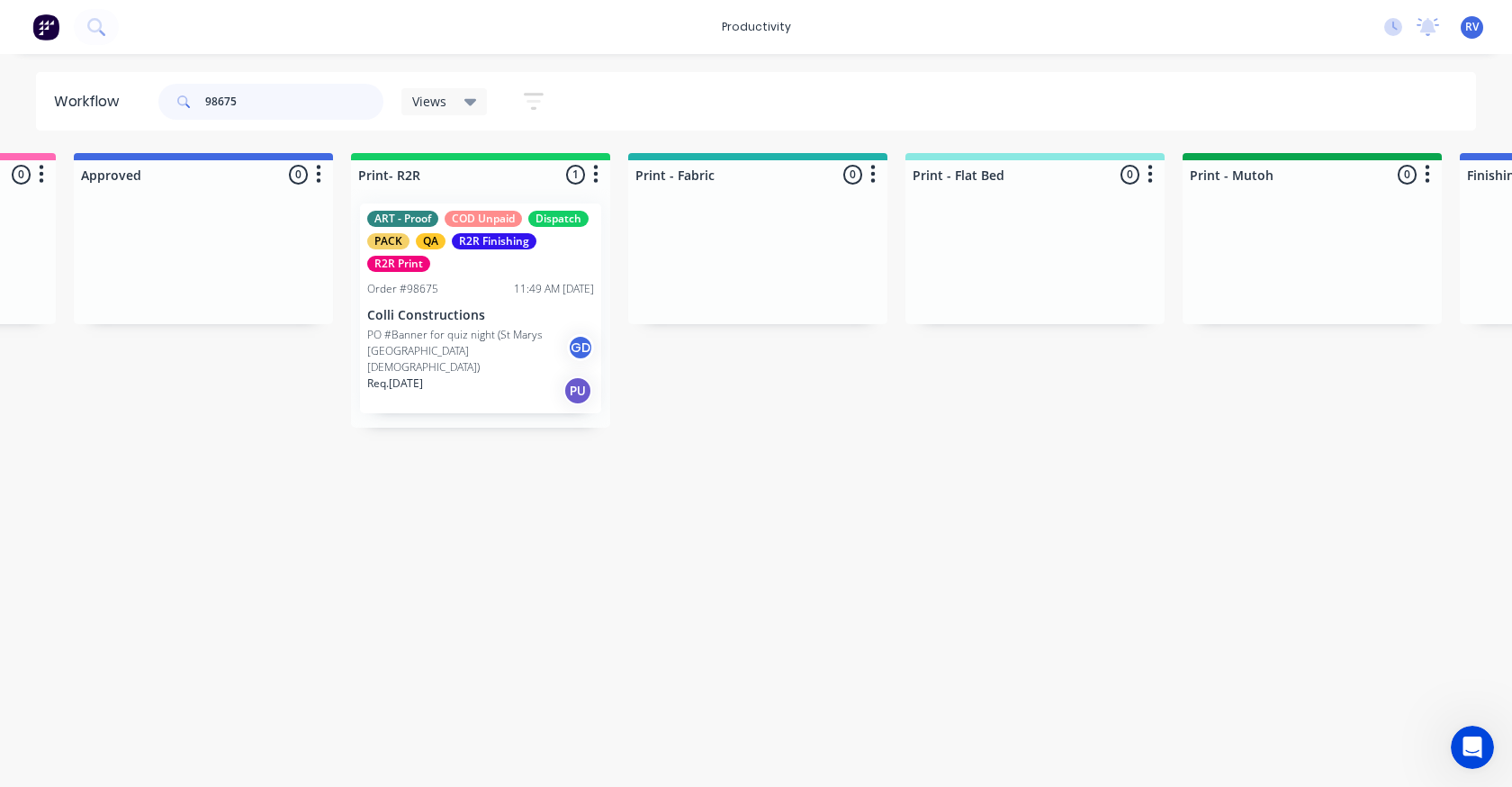
scroll to position [0, 1943]
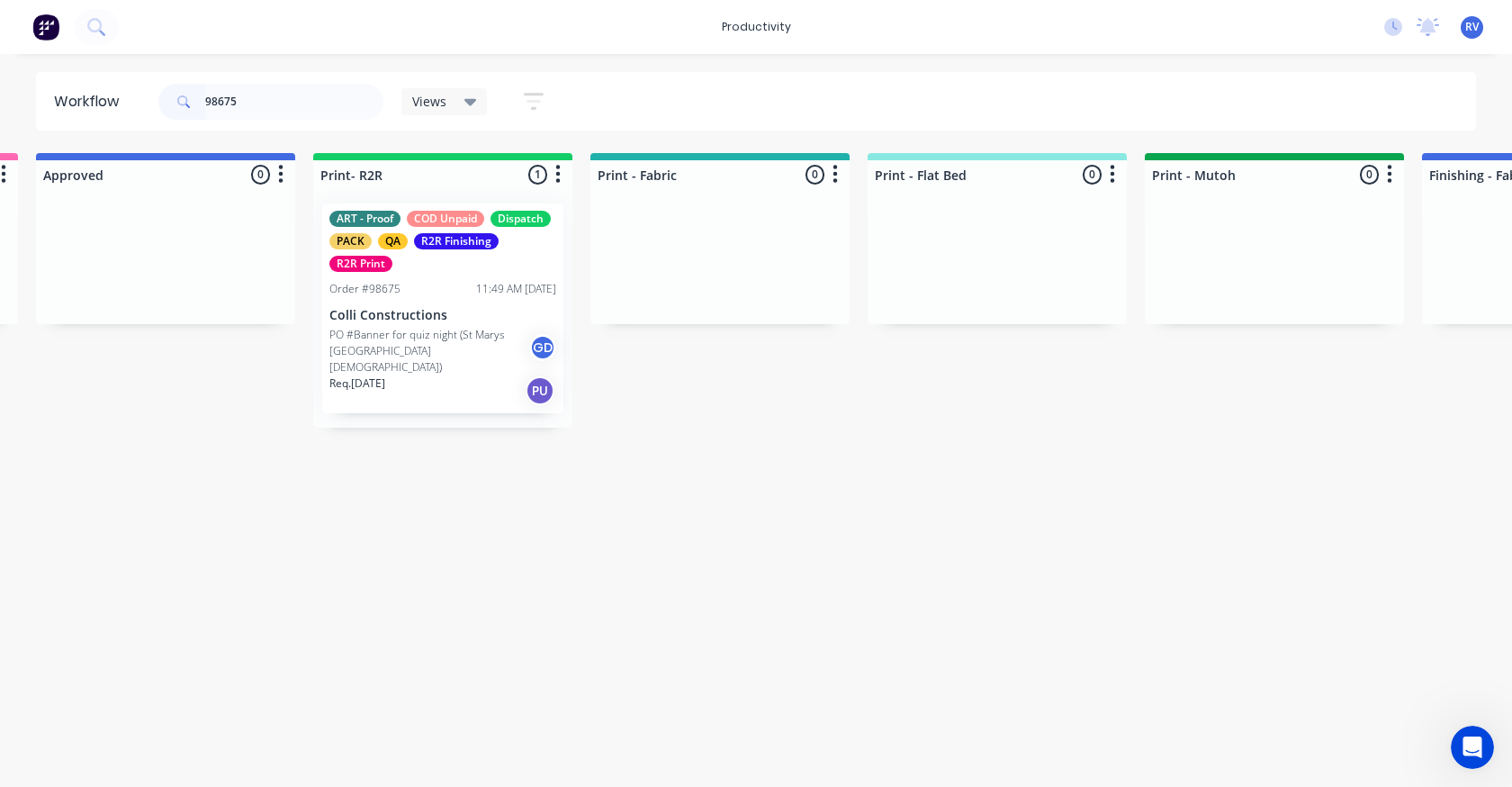
click at [467, 274] on div "ART - Proof COD Unpaid Dispatch PACK QA R2R Finishing R2R Print Order #98675 11…" at bounding box center [443, 308] width 242 height 210
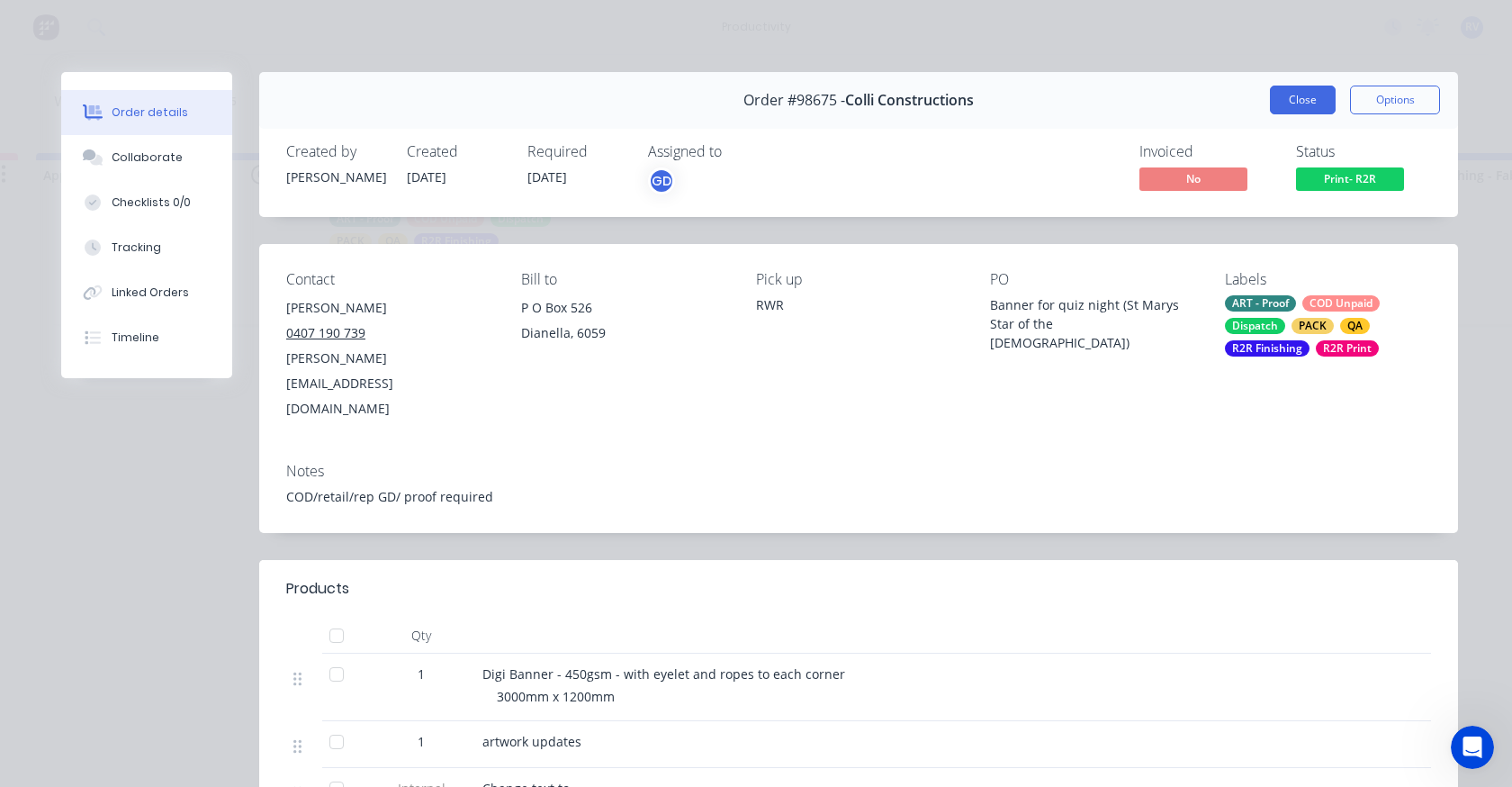
click at [1309, 90] on button "Close" at bounding box center [1303, 100] width 65 height 29
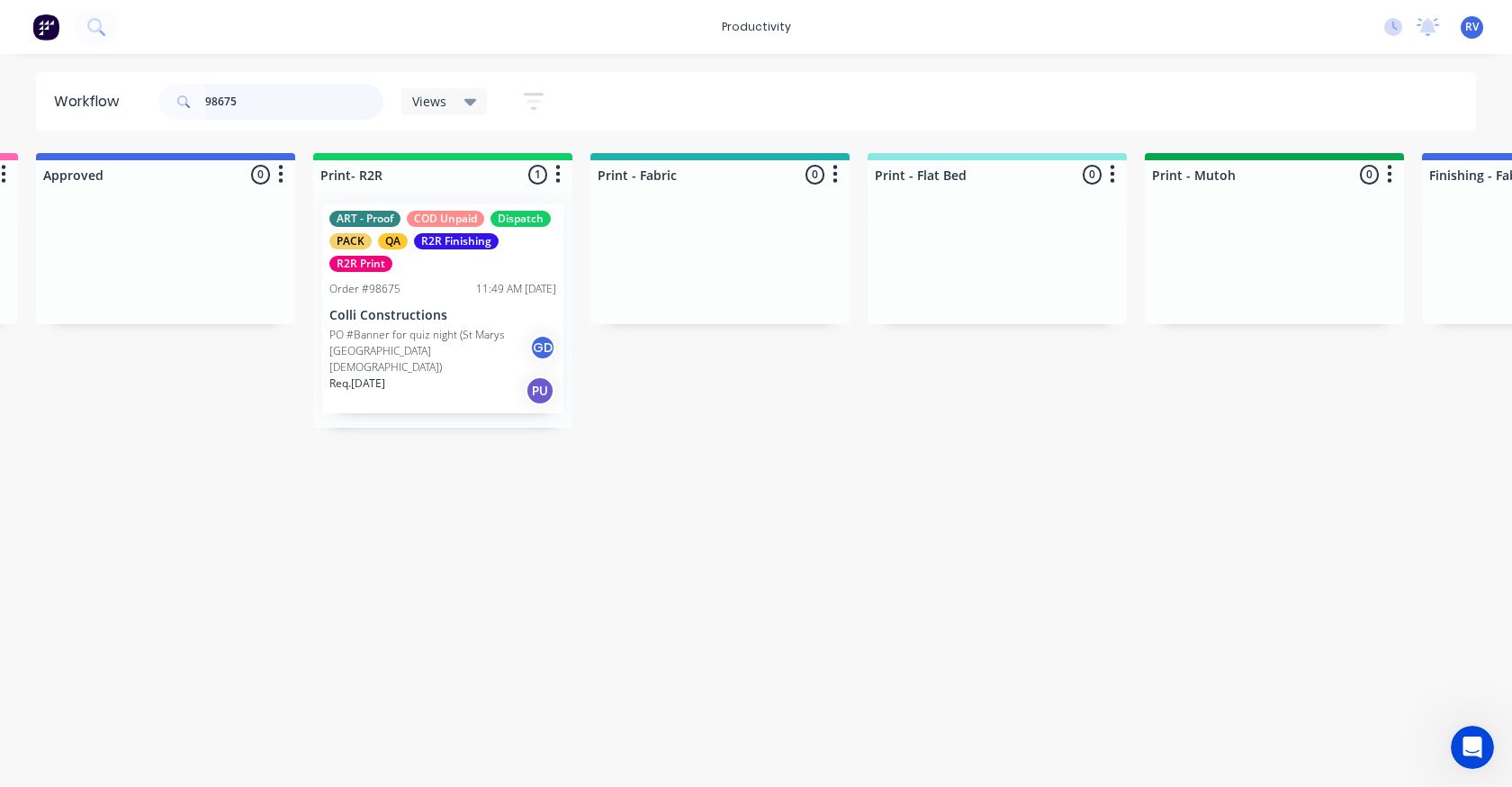
drag, startPoint x: 215, startPoint y: 109, endPoint x: 0, endPoint y: 93, distance: 215.6
click at [0, 100] on div "Workflow 98675 Views Save new view None edit Dispatch (Default) edit ART DEPT e…" at bounding box center [756, 101] width 1512 height 59
click at [416, 99] on div "Views" at bounding box center [445, 102] width 87 height 27
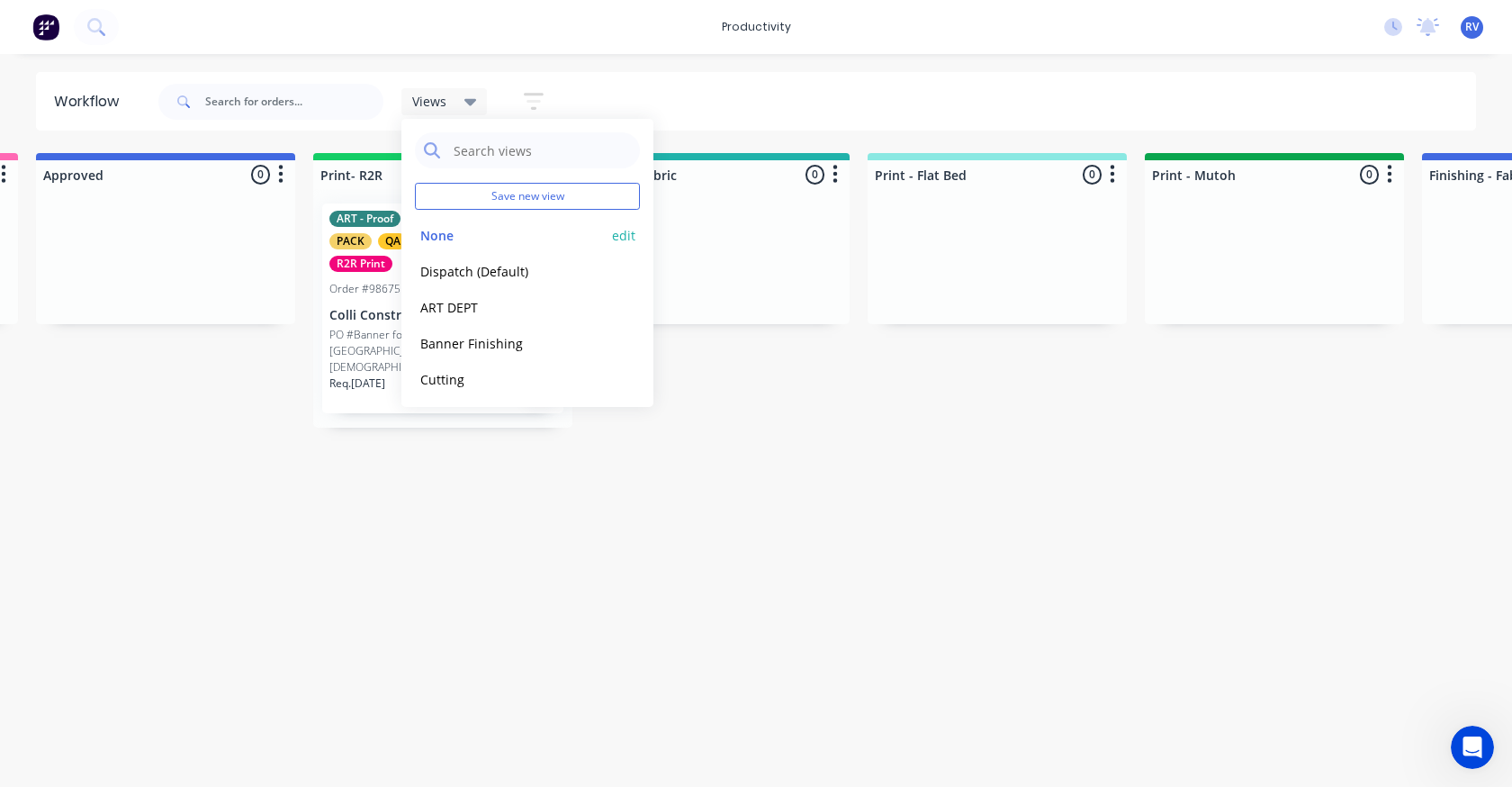
scroll to position [0, 0]
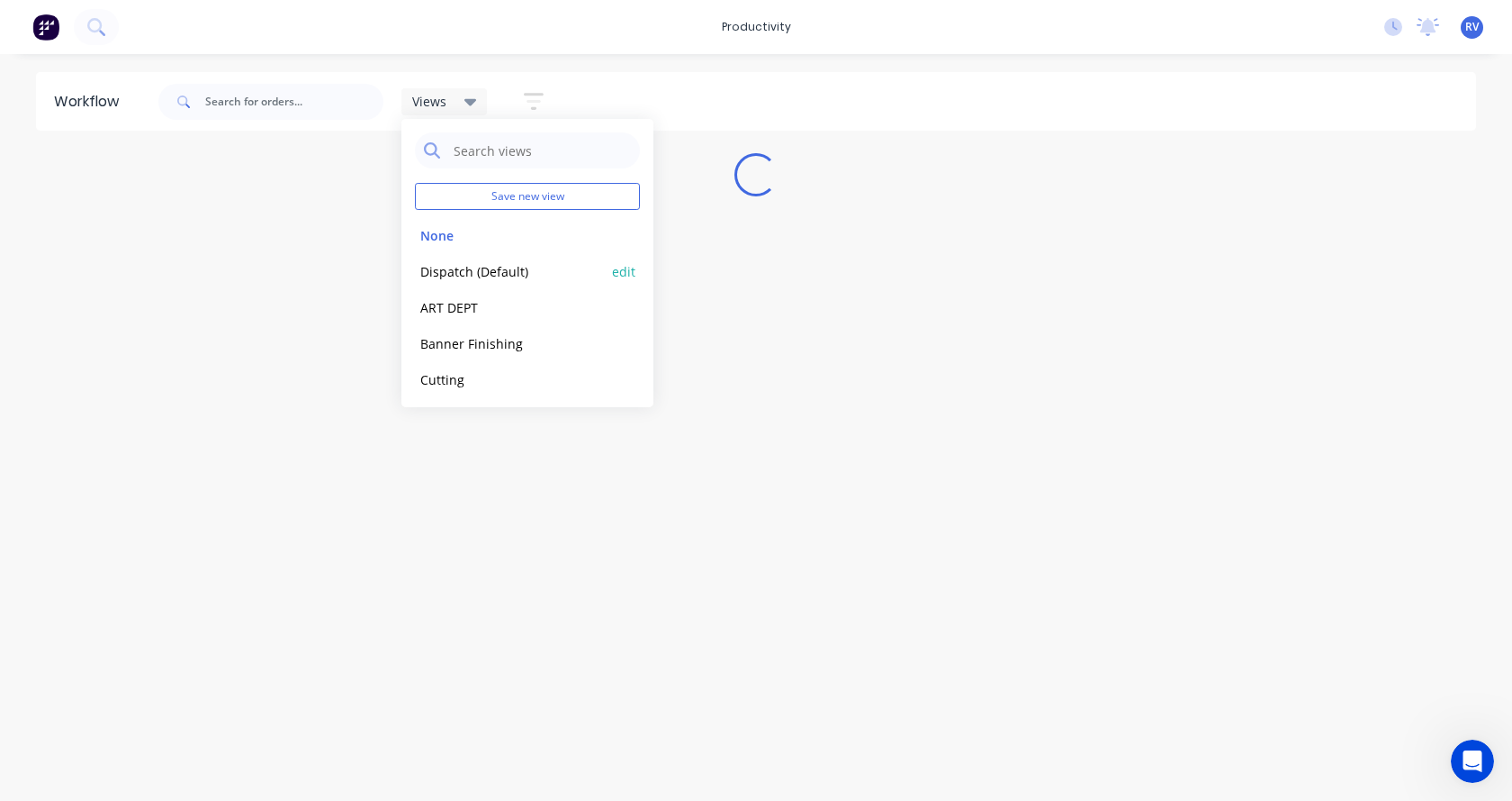
click at [452, 277] on button "Dispatch (Default)" at bounding box center [510, 271] width 192 height 21
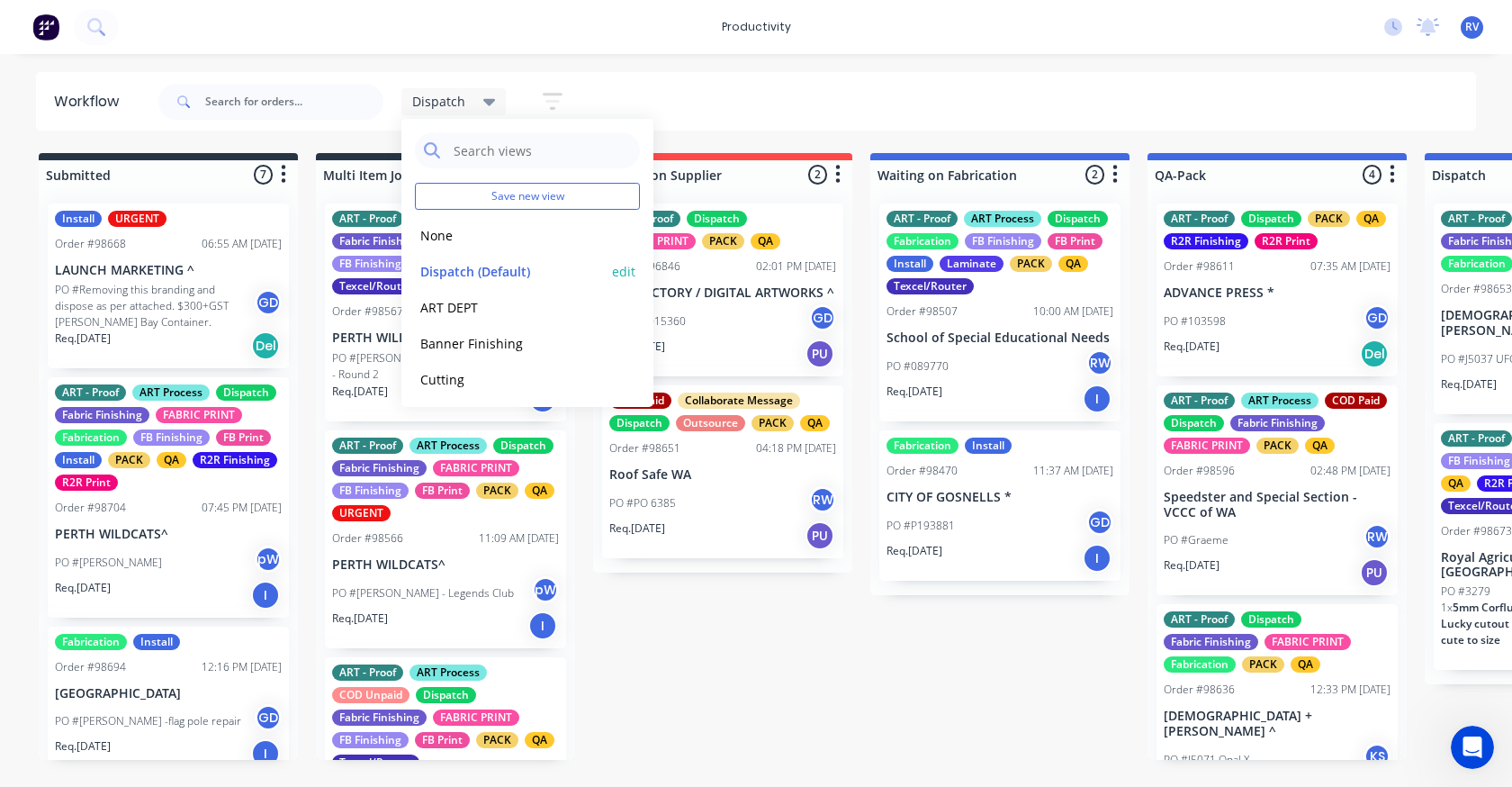
click at [474, 275] on button "Dispatch (Default)" at bounding box center [510, 271] width 192 height 21
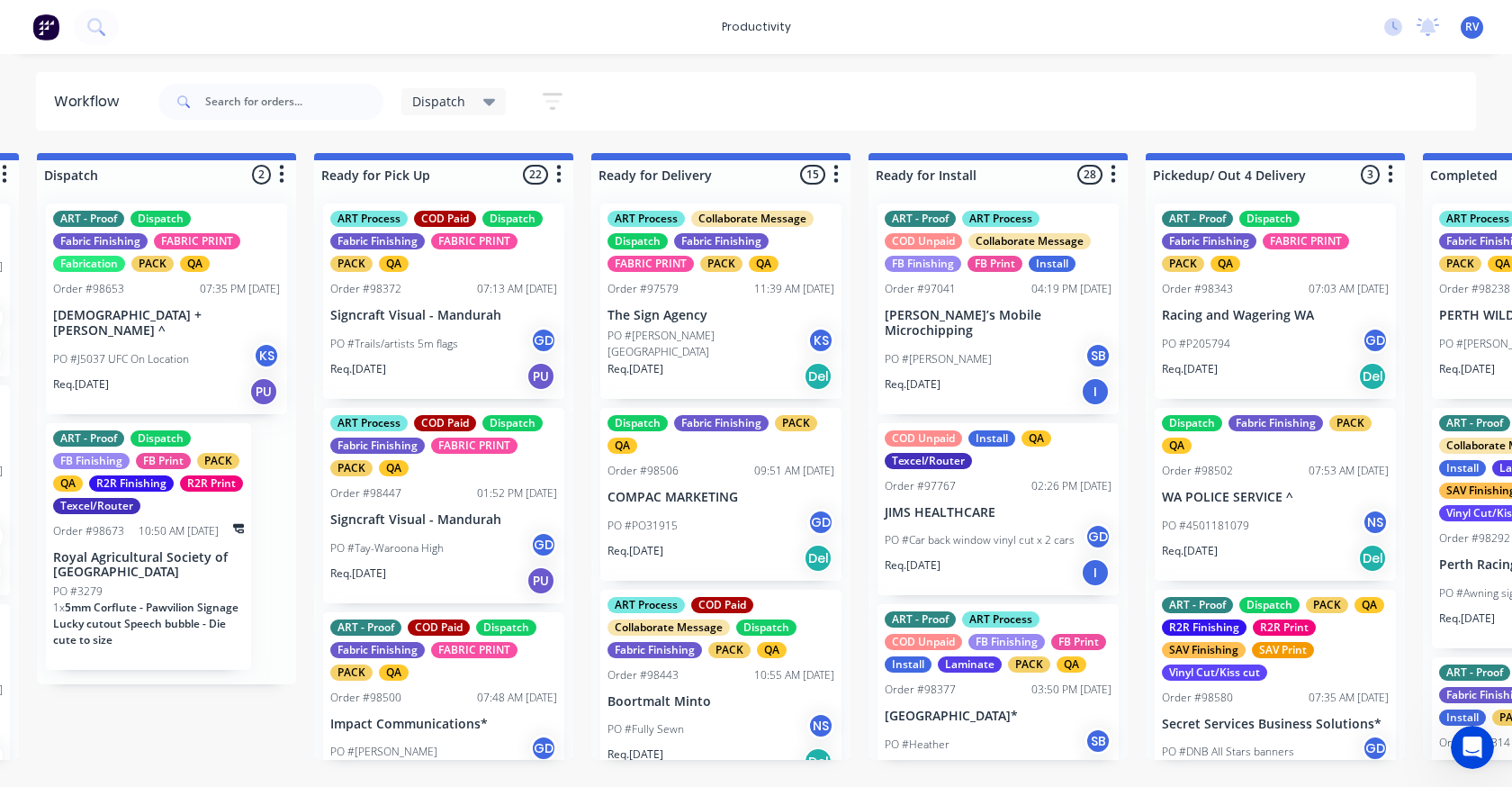
scroll to position [0, 1393]
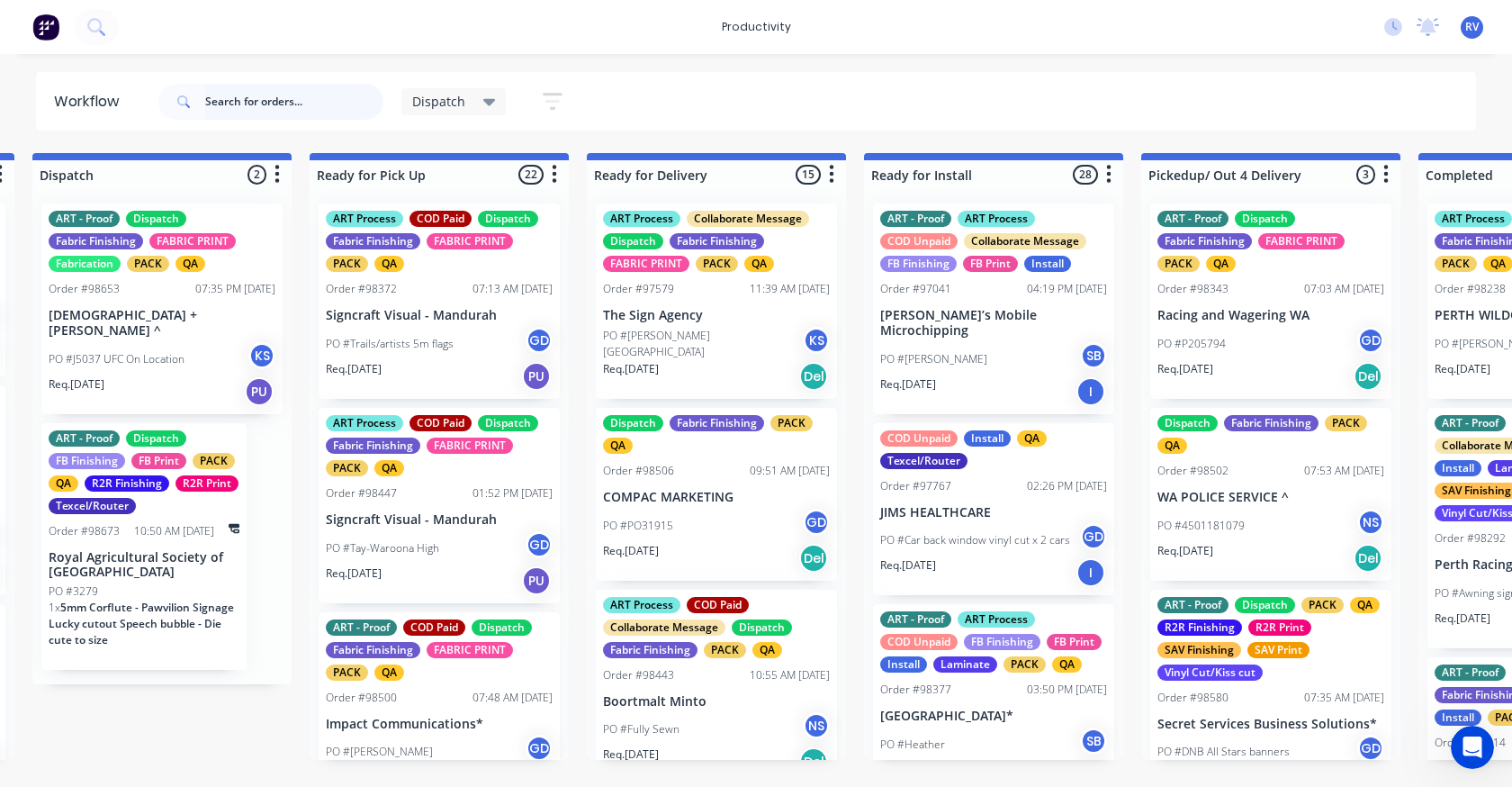
click at [260, 106] on input "text" at bounding box center [294, 101] width 178 height 36
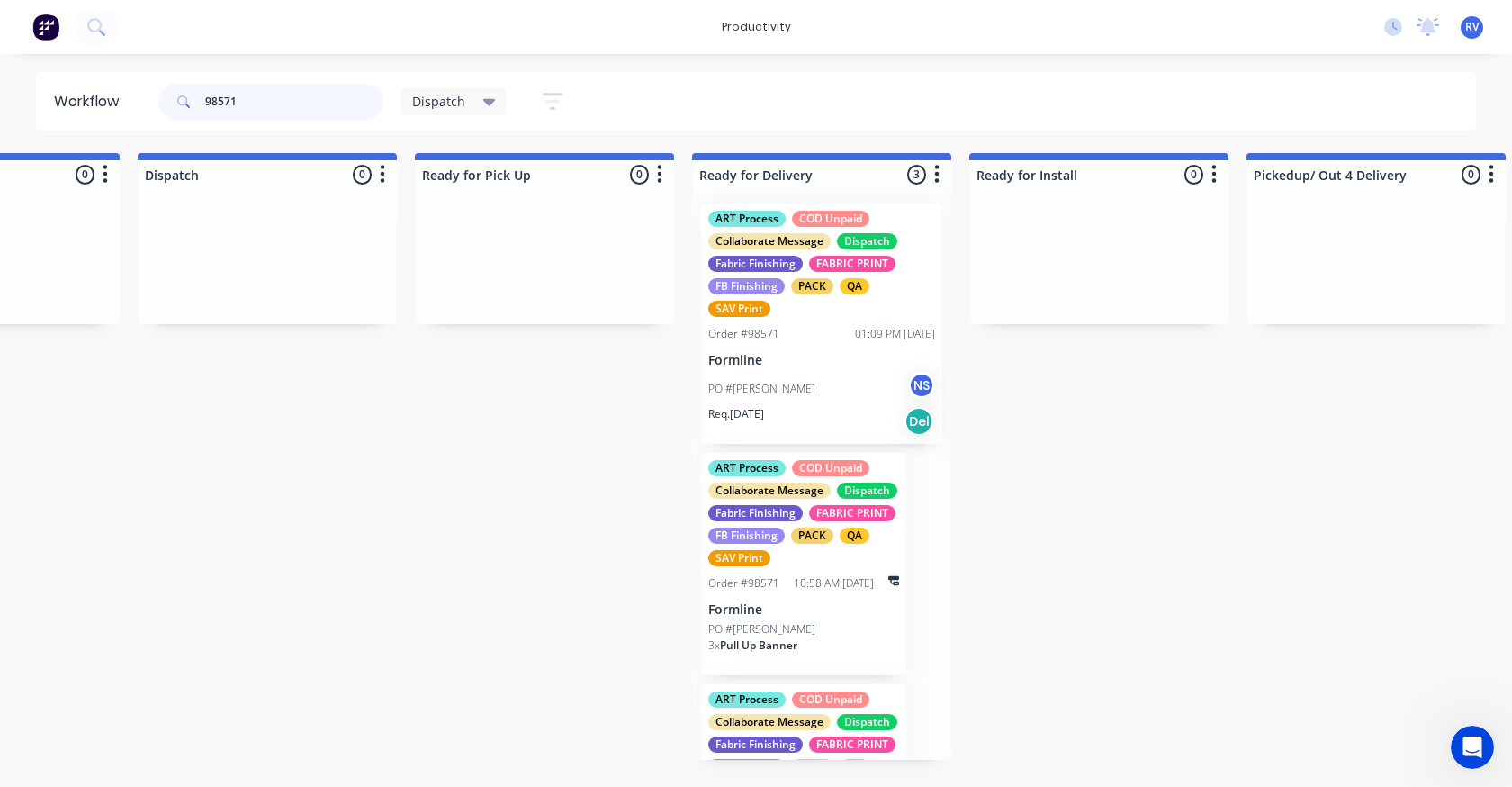
scroll to position [0, 1435]
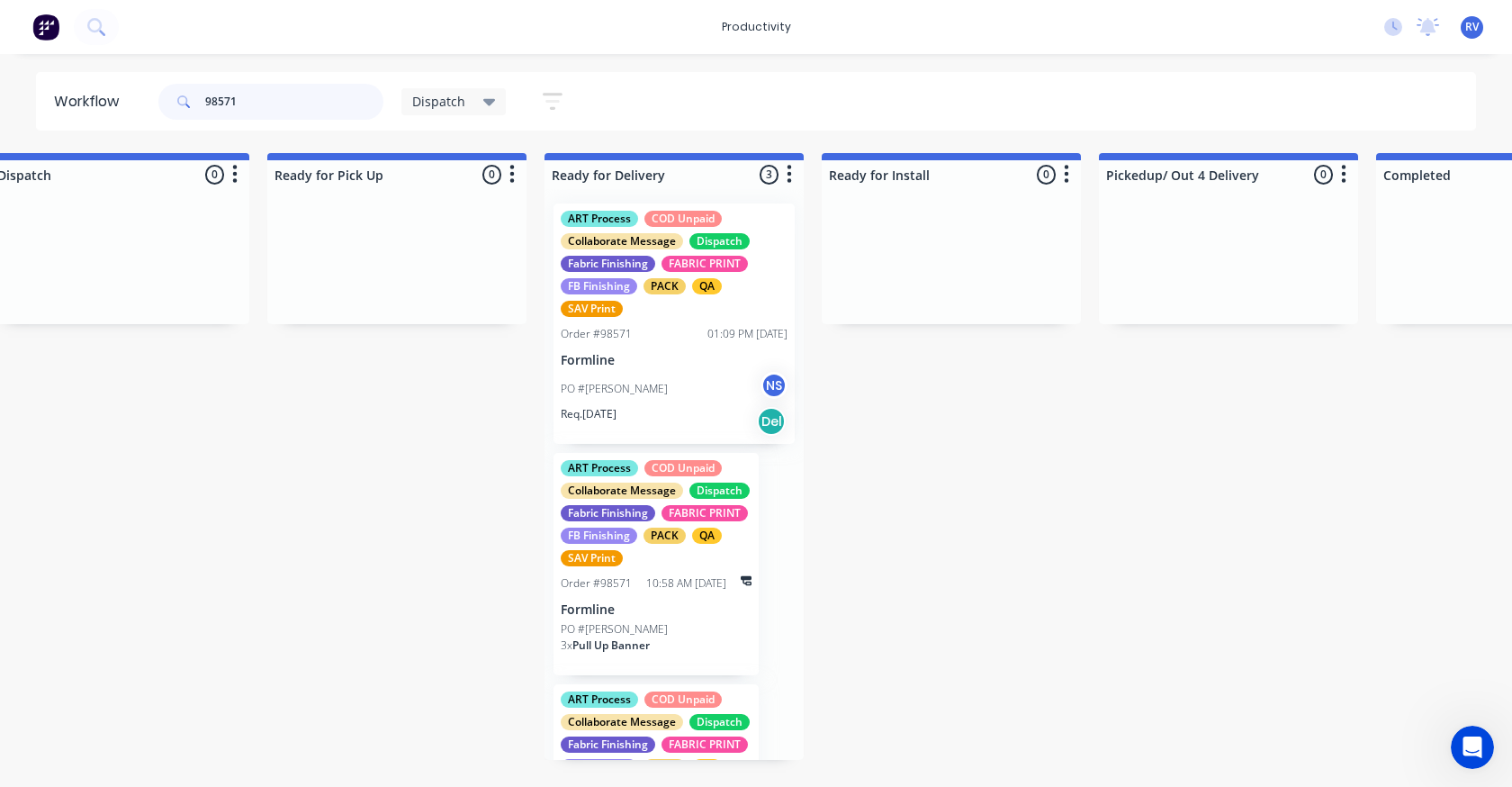
type input "98571"
click at [638, 428] on div "Req. [DATE] Del" at bounding box center [675, 421] width 227 height 31
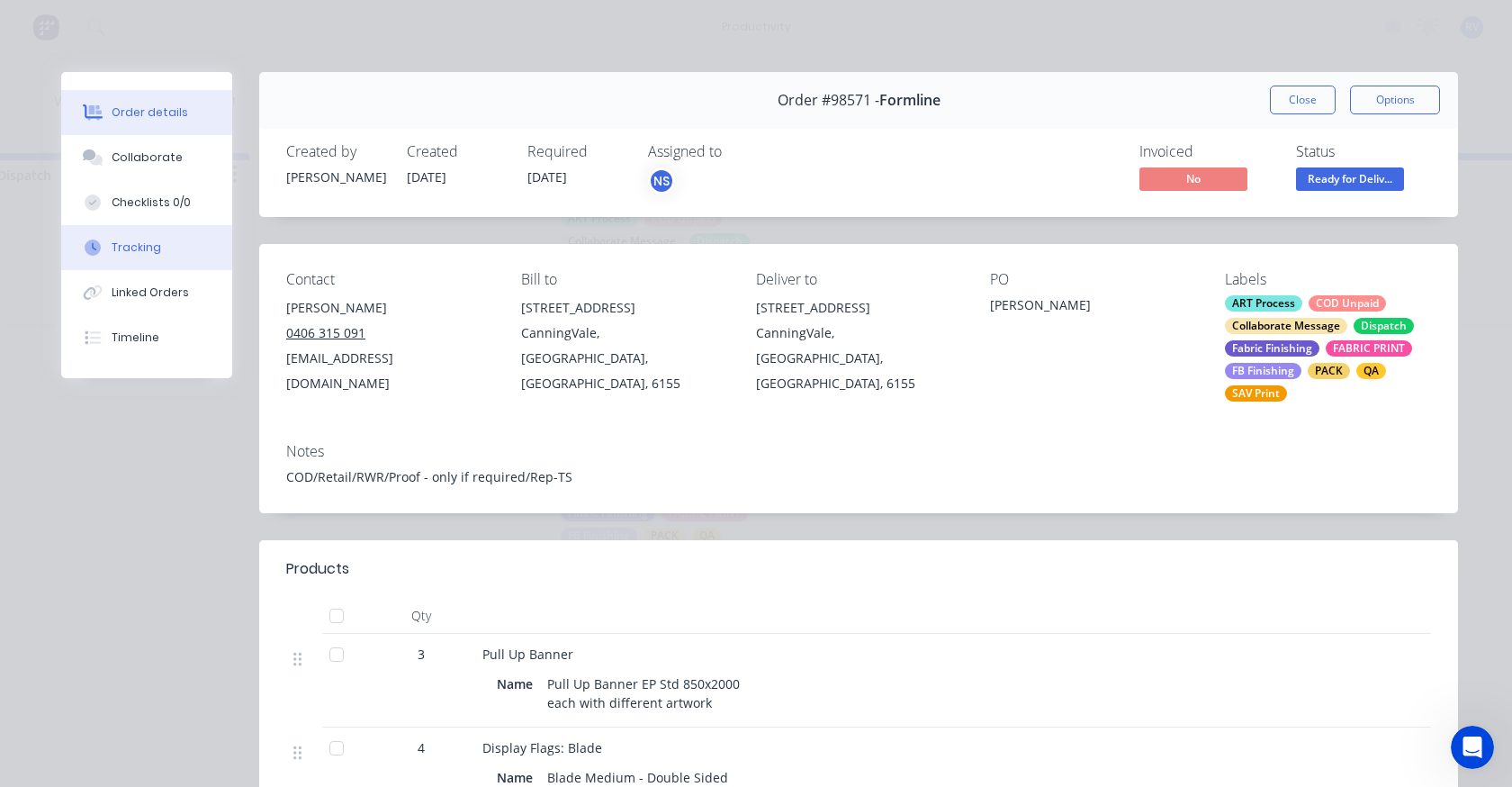
click at [132, 252] on div "Tracking" at bounding box center [136, 247] width 49 height 16
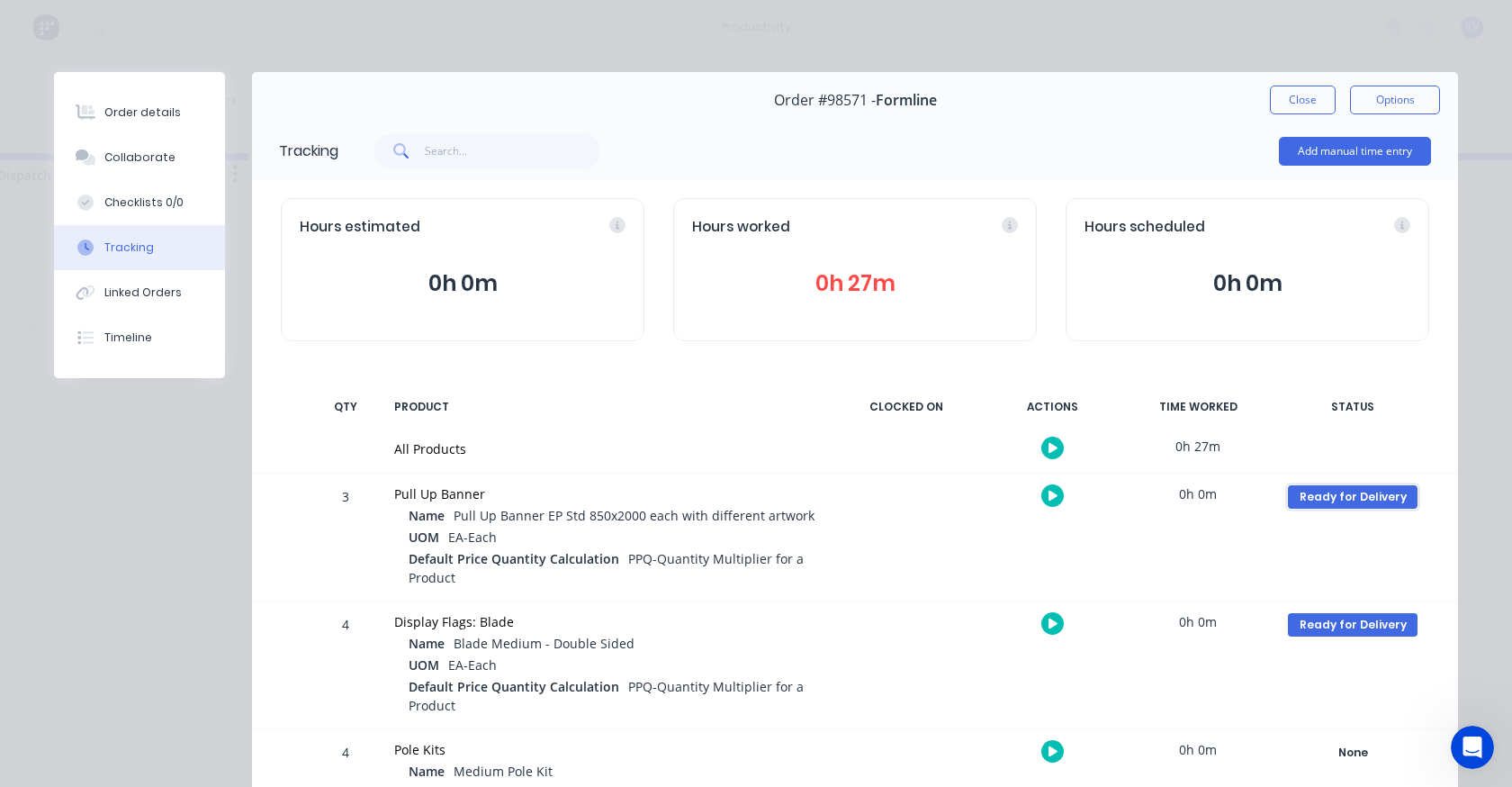
click at [1345, 489] on div "Ready for Delivery" at bounding box center [1353, 496] width 130 height 23
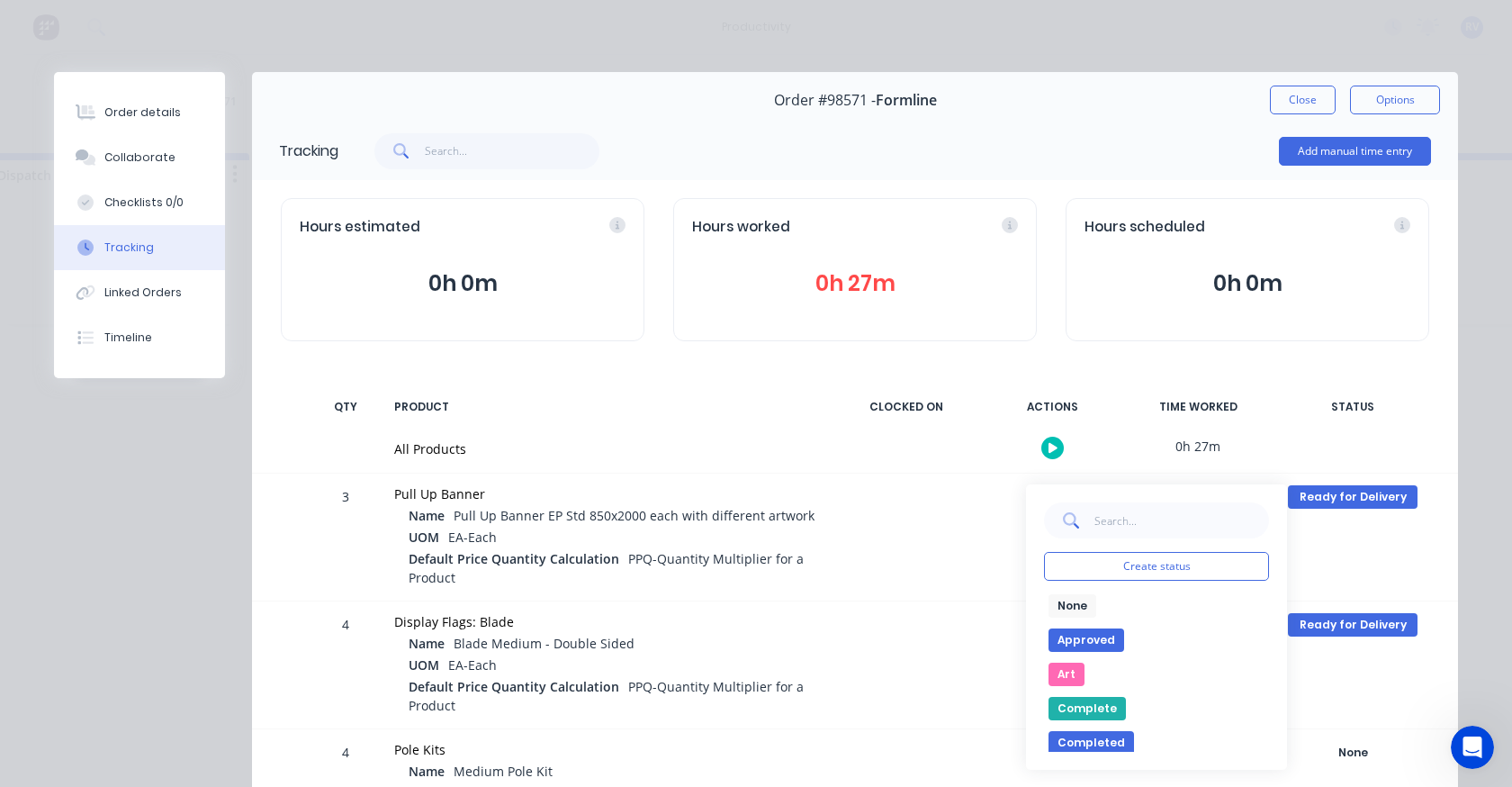
click at [1125, 600] on div "None edit" at bounding box center [1157, 605] width 225 height 23
click at [1060, 602] on button "None" at bounding box center [1073, 605] width 48 height 23
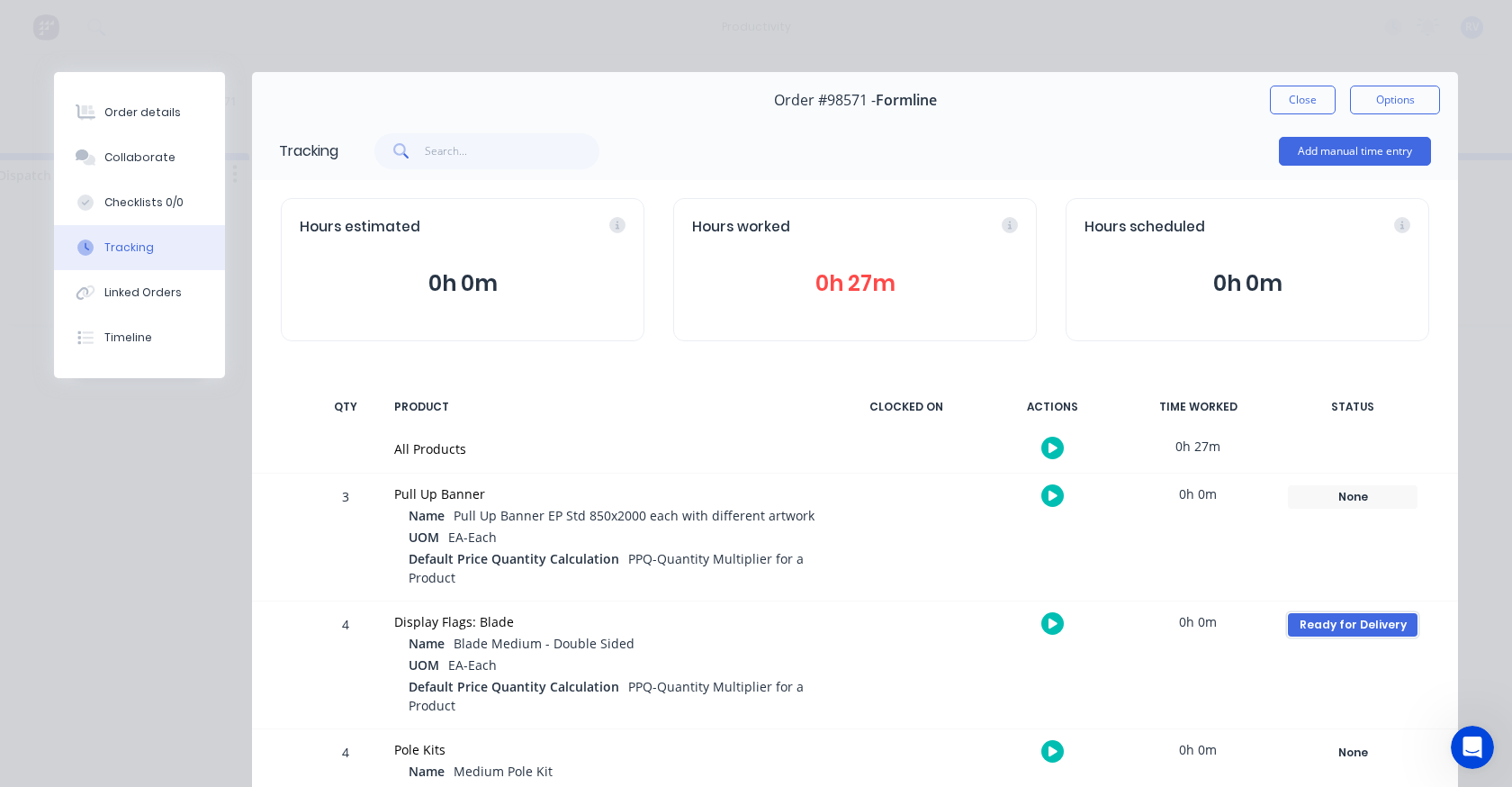
drag, startPoint x: 1333, startPoint y: 624, endPoint x: 1285, endPoint y: 621, distance: 48.1
click at [1332, 624] on div "Ready for Delivery" at bounding box center [1353, 624] width 130 height 23
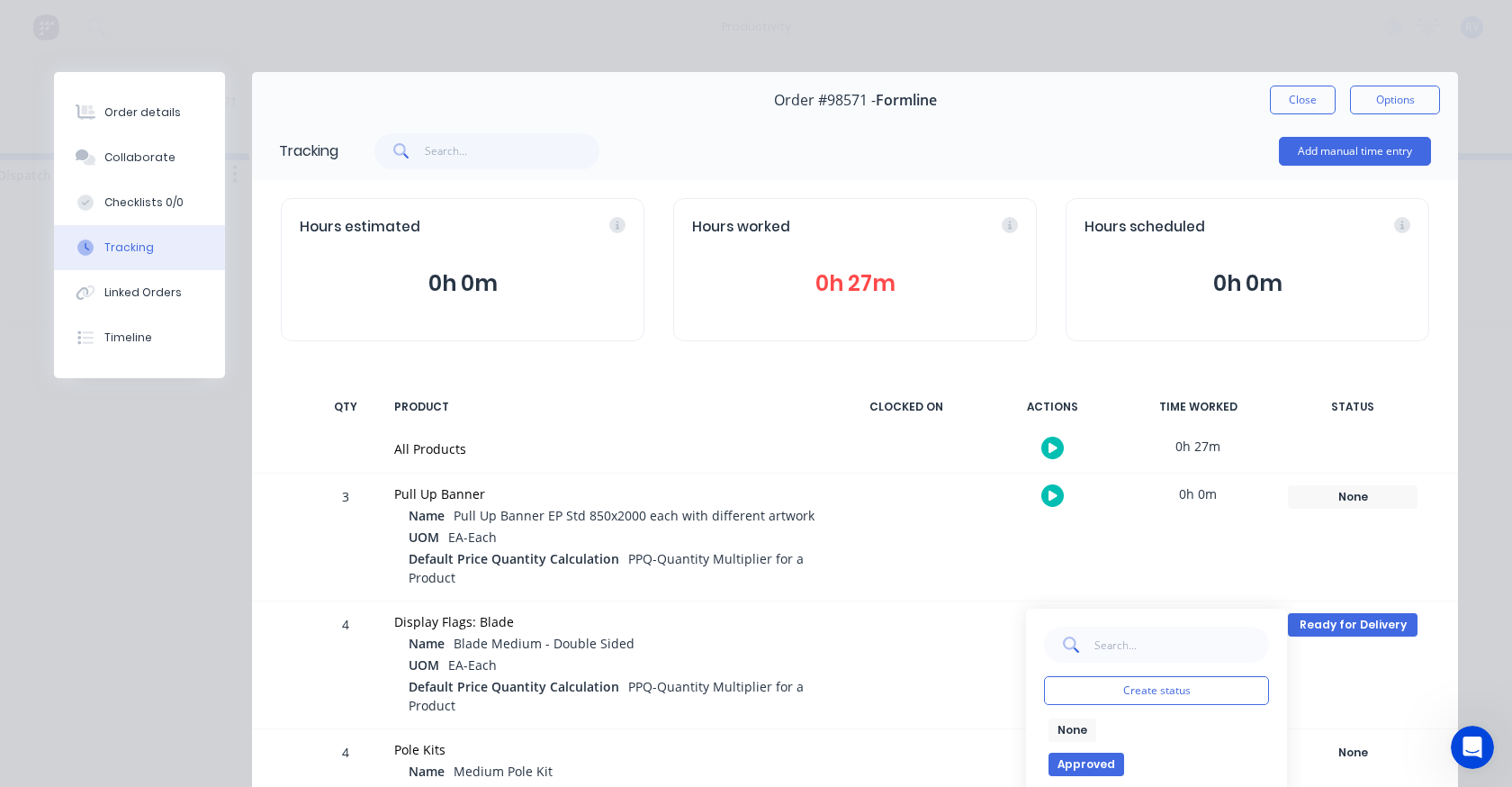
click at [1061, 724] on button "None" at bounding box center [1073, 729] width 48 height 23
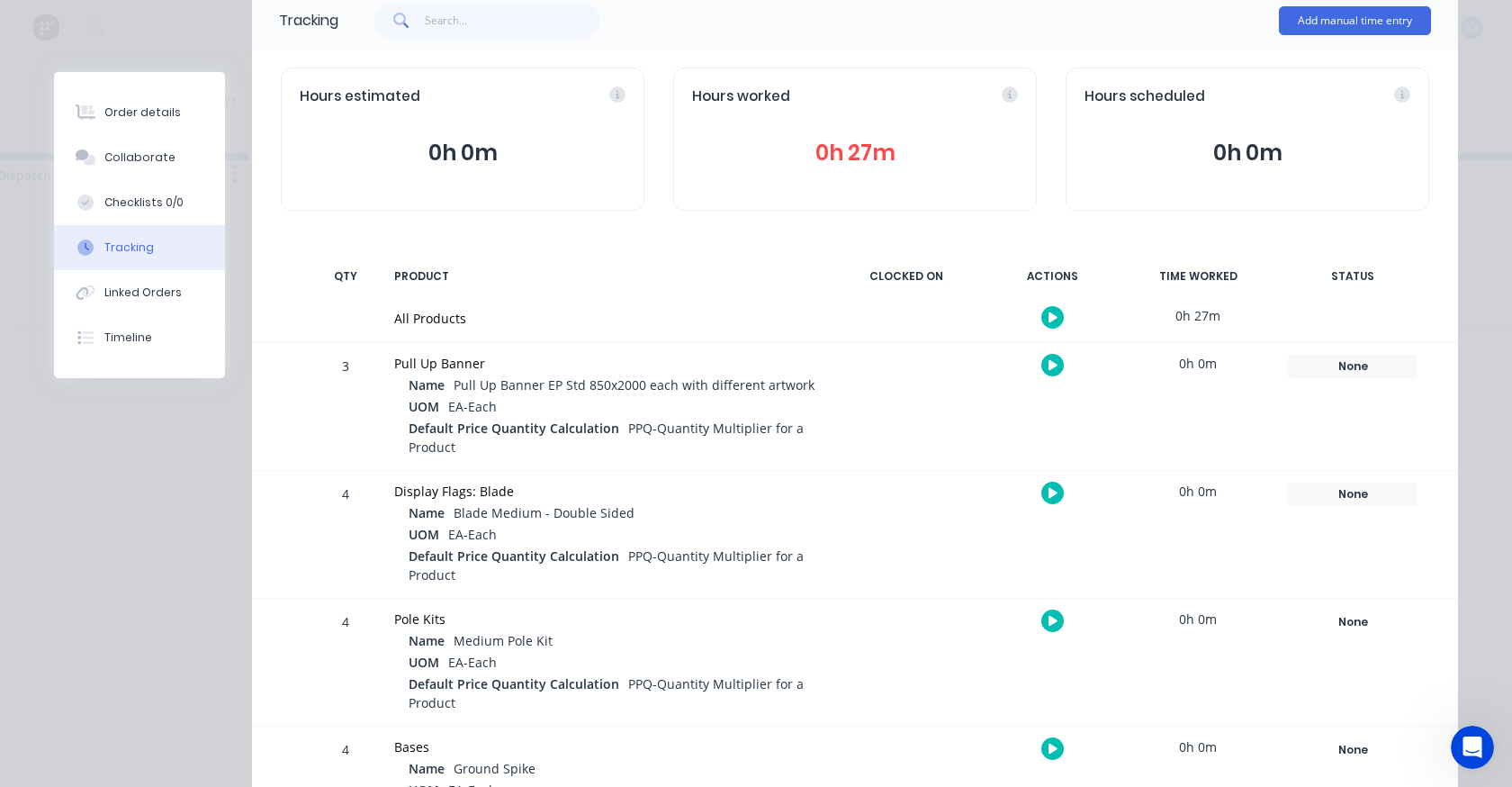
scroll to position [0, 0]
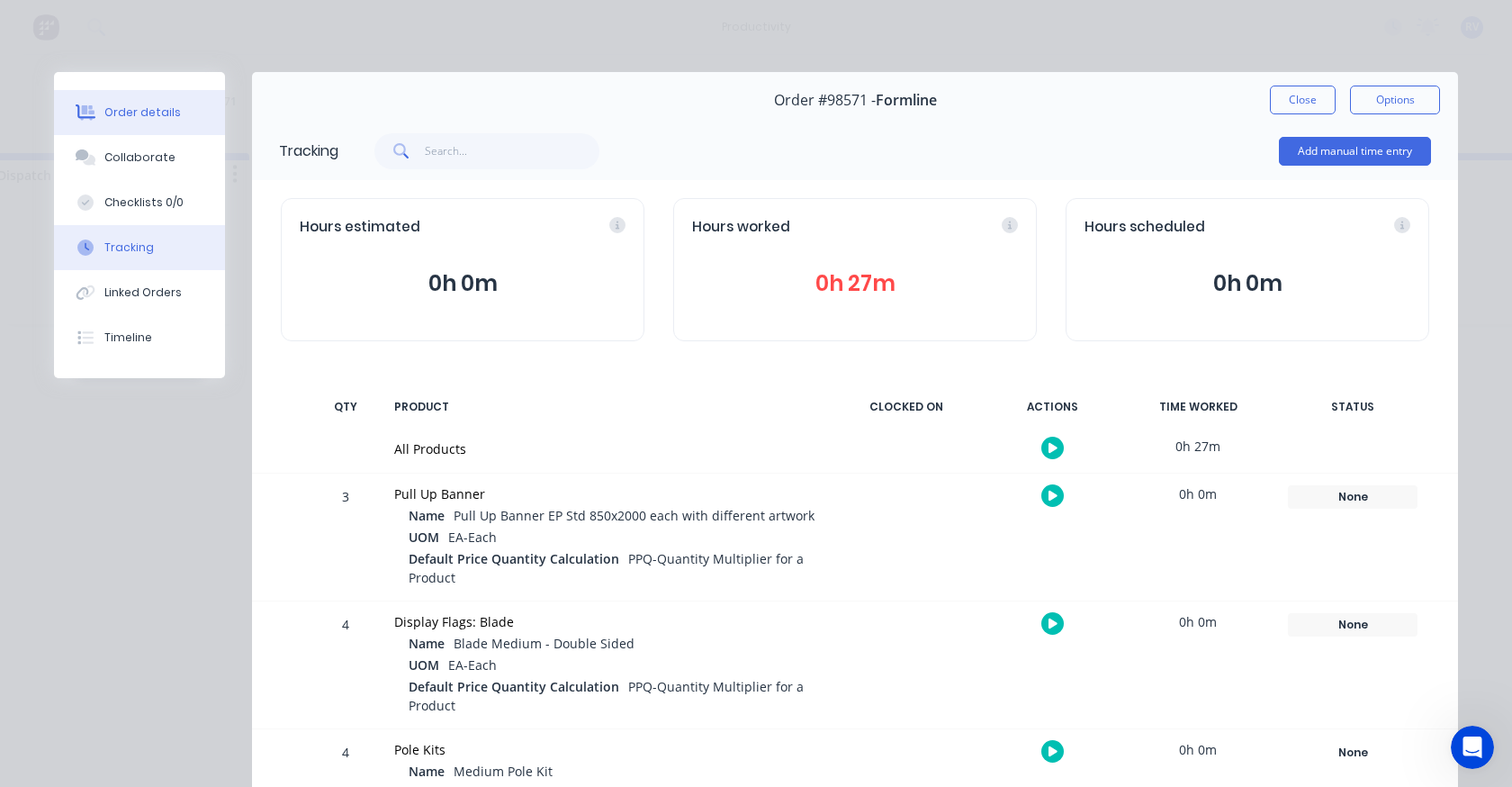
click at [118, 101] on button "Order details" at bounding box center [140, 113] width 171 height 45
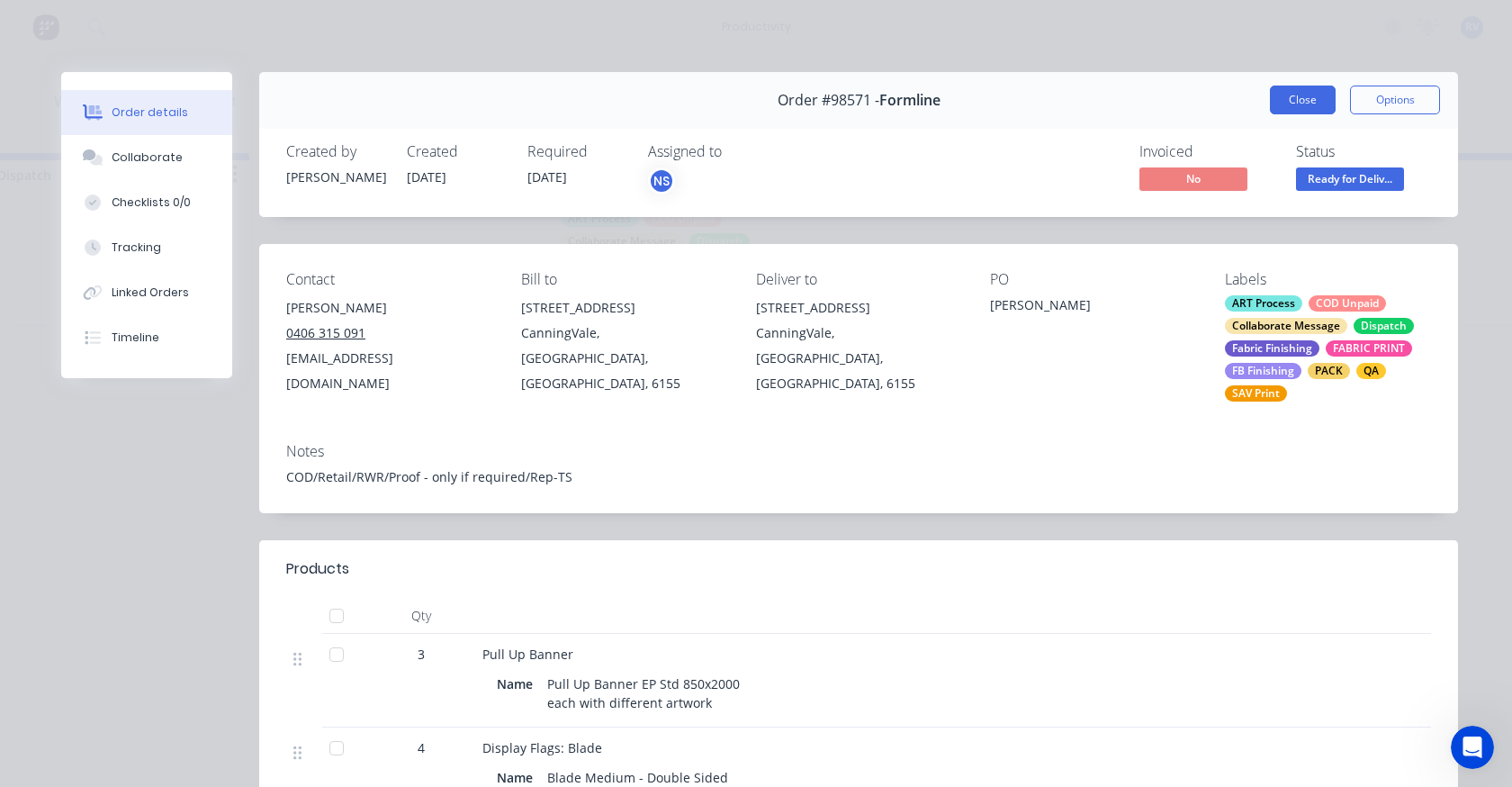
click at [1264, 90] on div "Order #98571 - Formline Close Options" at bounding box center [859, 100] width 1199 height 57
click at [1270, 92] on button "Close" at bounding box center [1303, 100] width 65 height 29
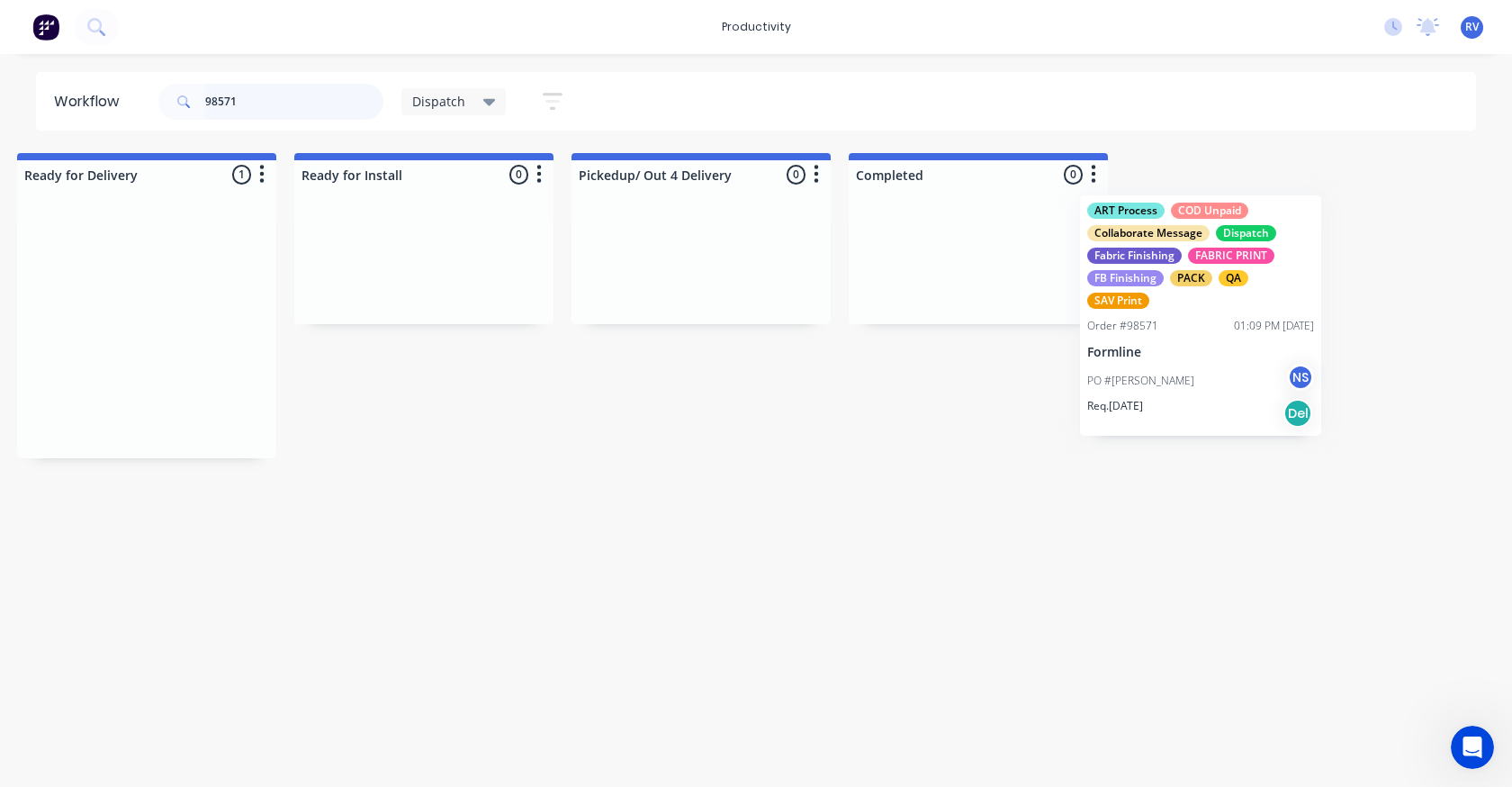
scroll to position [0, 1964]
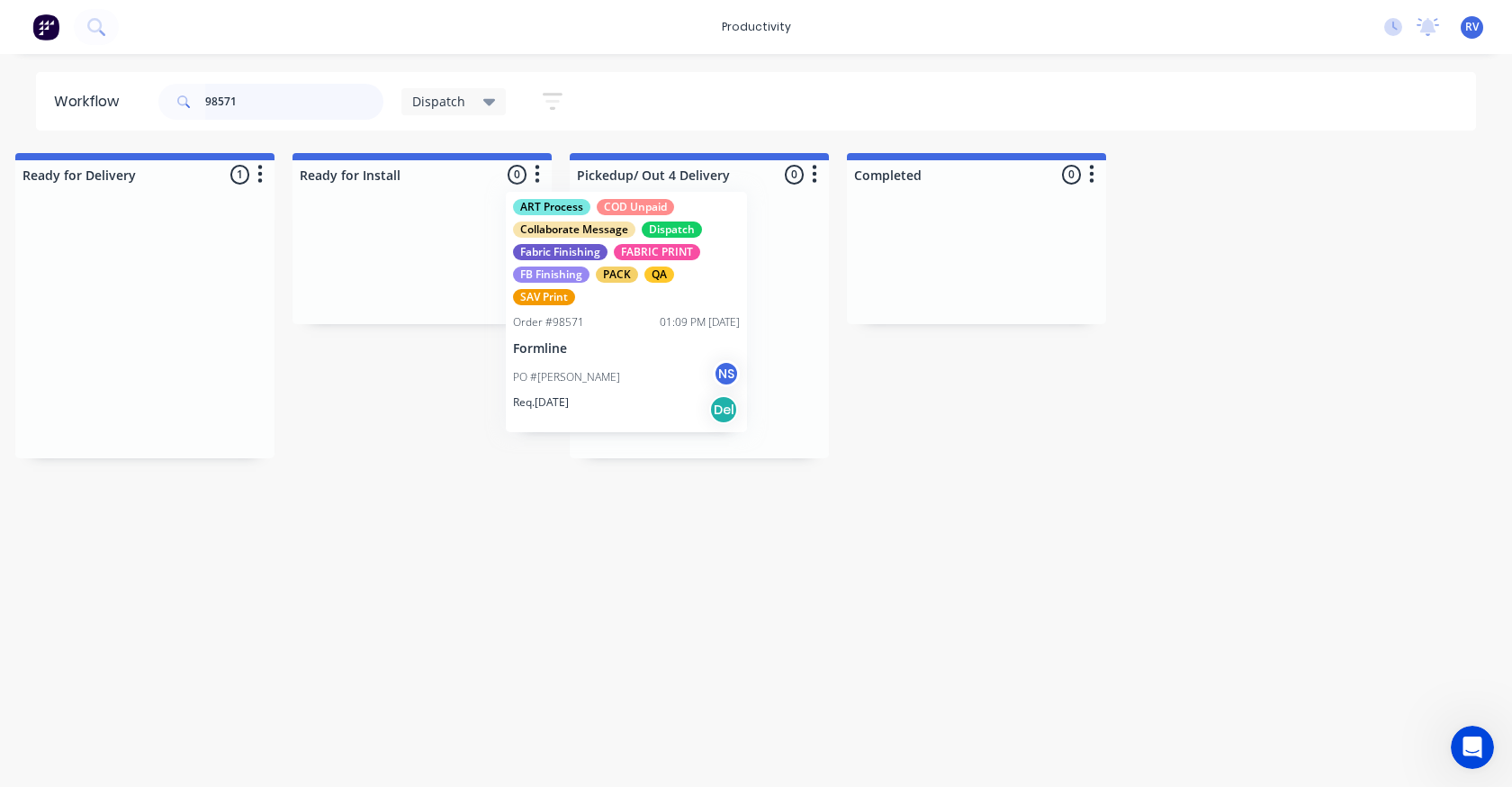
drag, startPoint x: 582, startPoint y: 372, endPoint x: 551, endPoint y: 359, distance: 33.6
click at [551, 359] on div "Submitted 0 Sort By Created date Required date Order number Customer name Most …" at bounding box center [1481, 305] width 6918 height 305
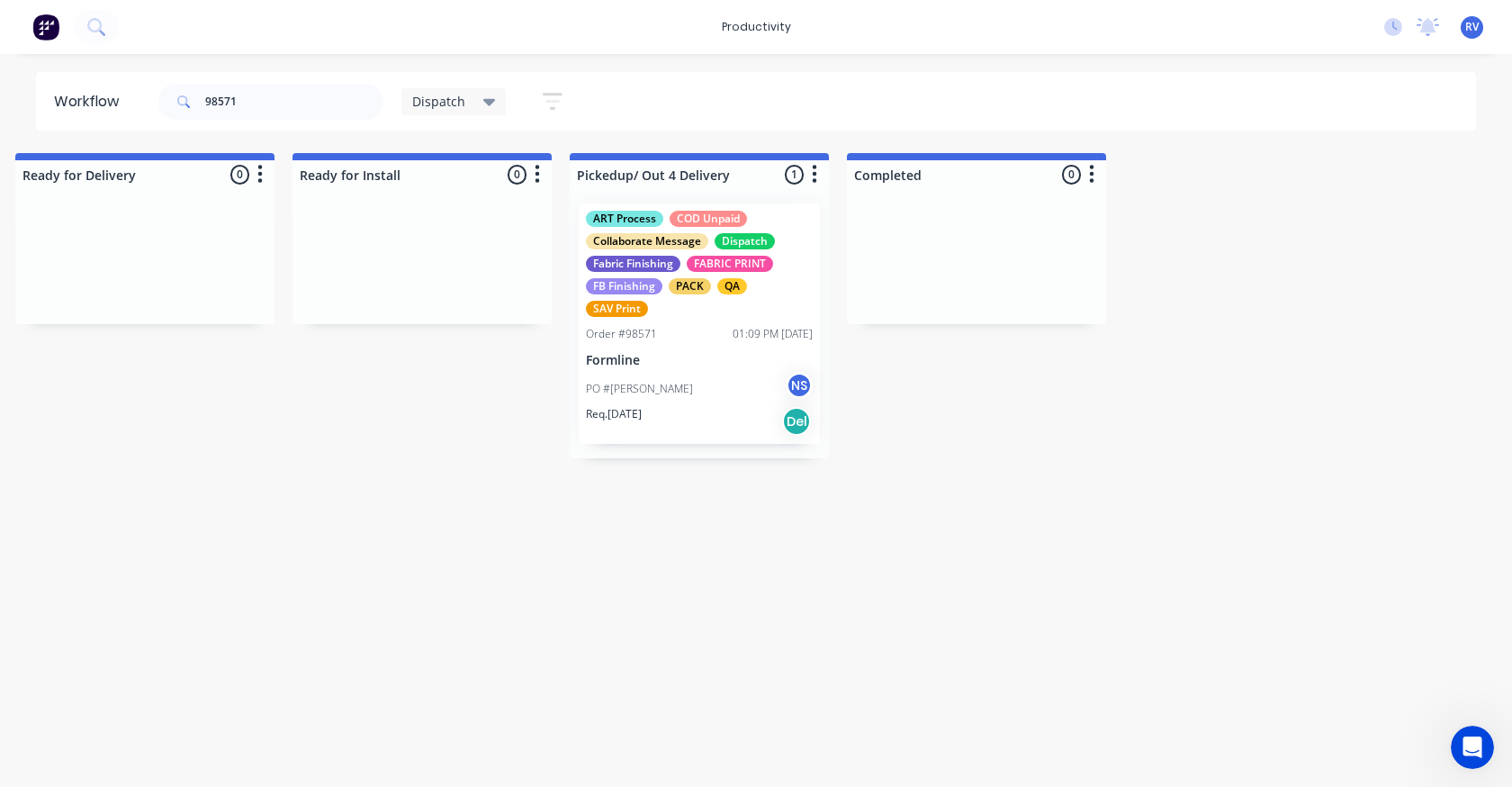
click at [413, 95] on span "Dispatch" at bounding box center [438, 101] width 53 height 19
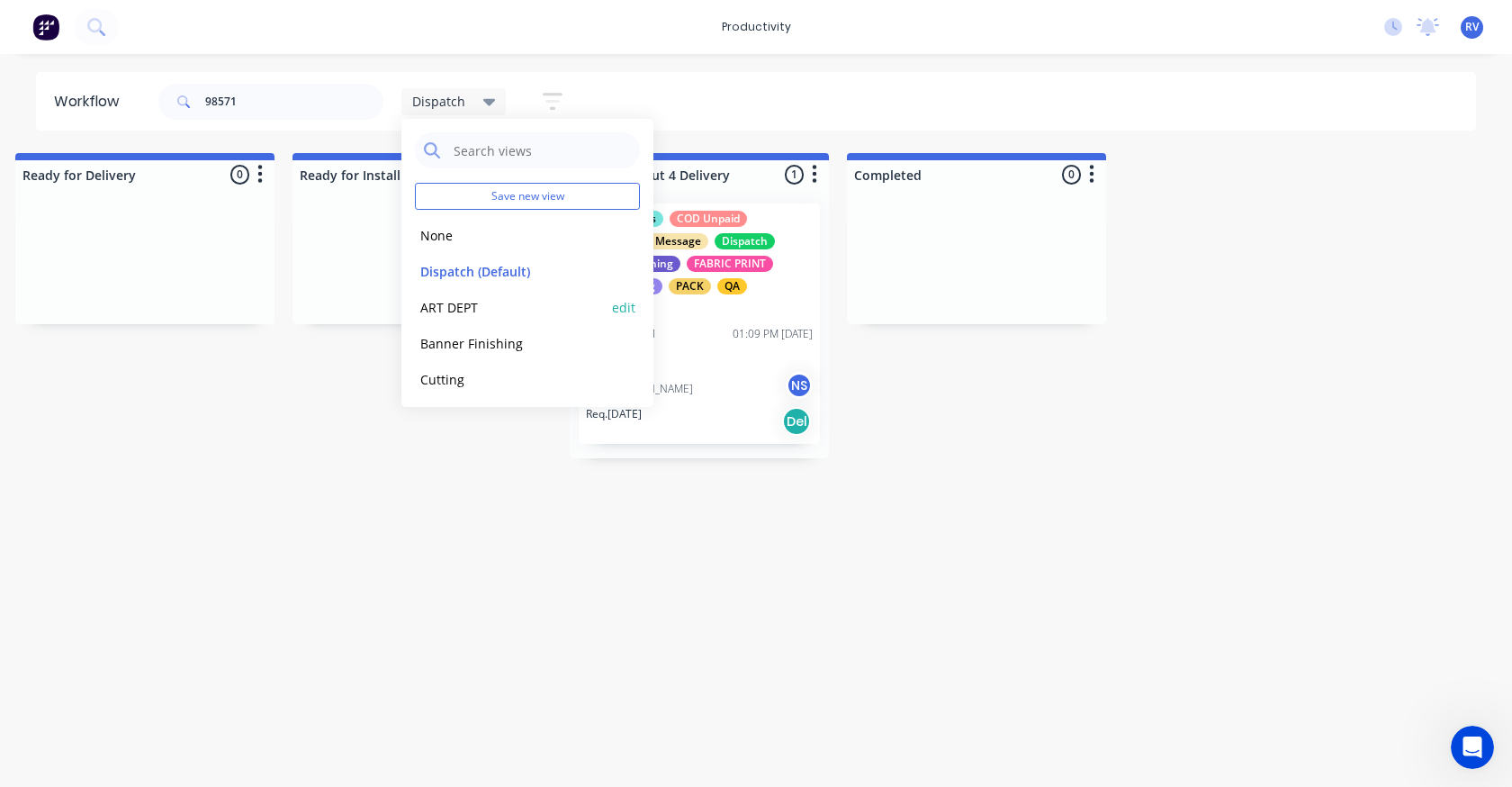
click at [452, 272] on button "Dispatch (Default)" at bounding box center [510, 271] width 192 height 21
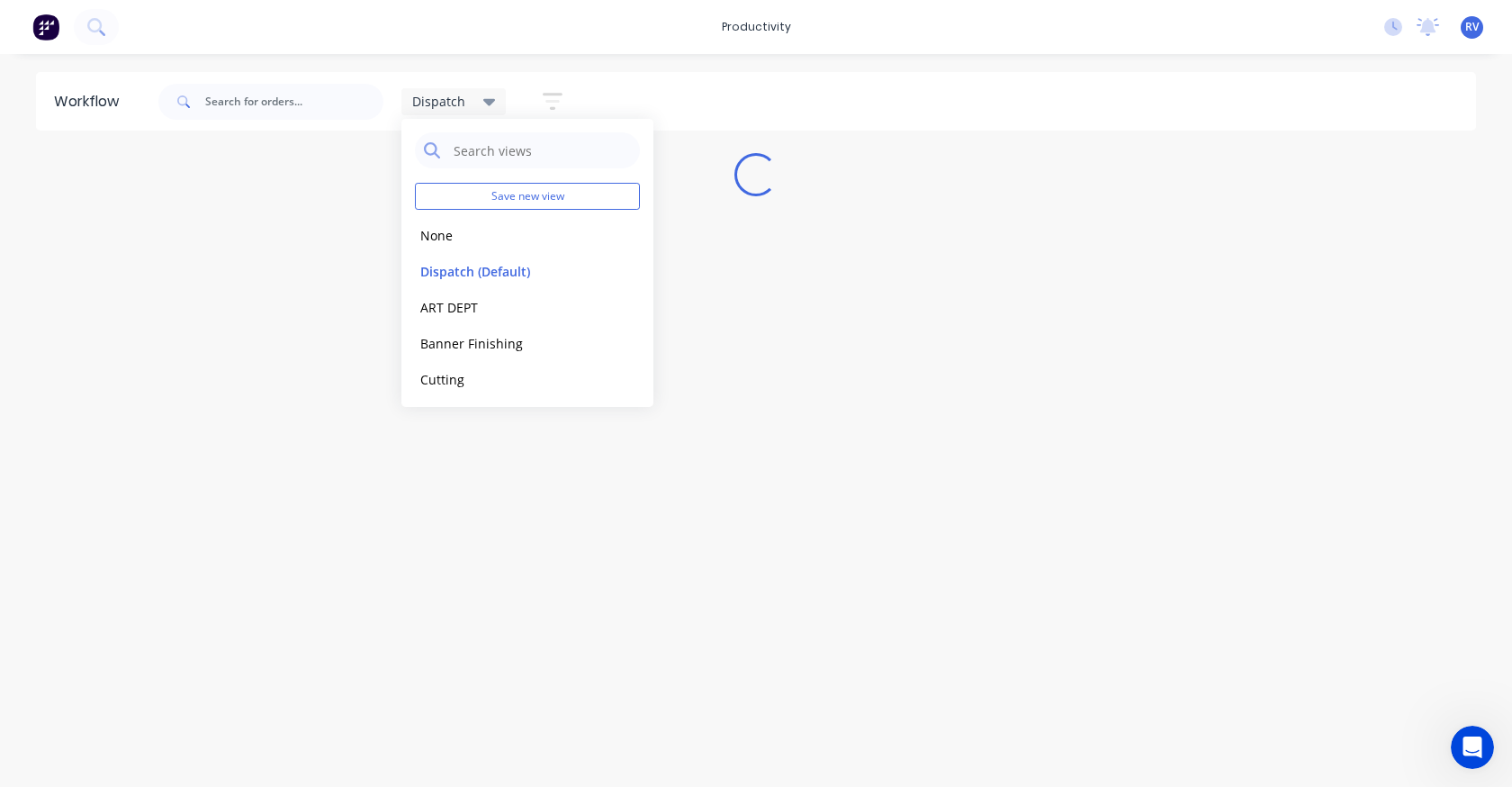
scroll to position [0, 0]
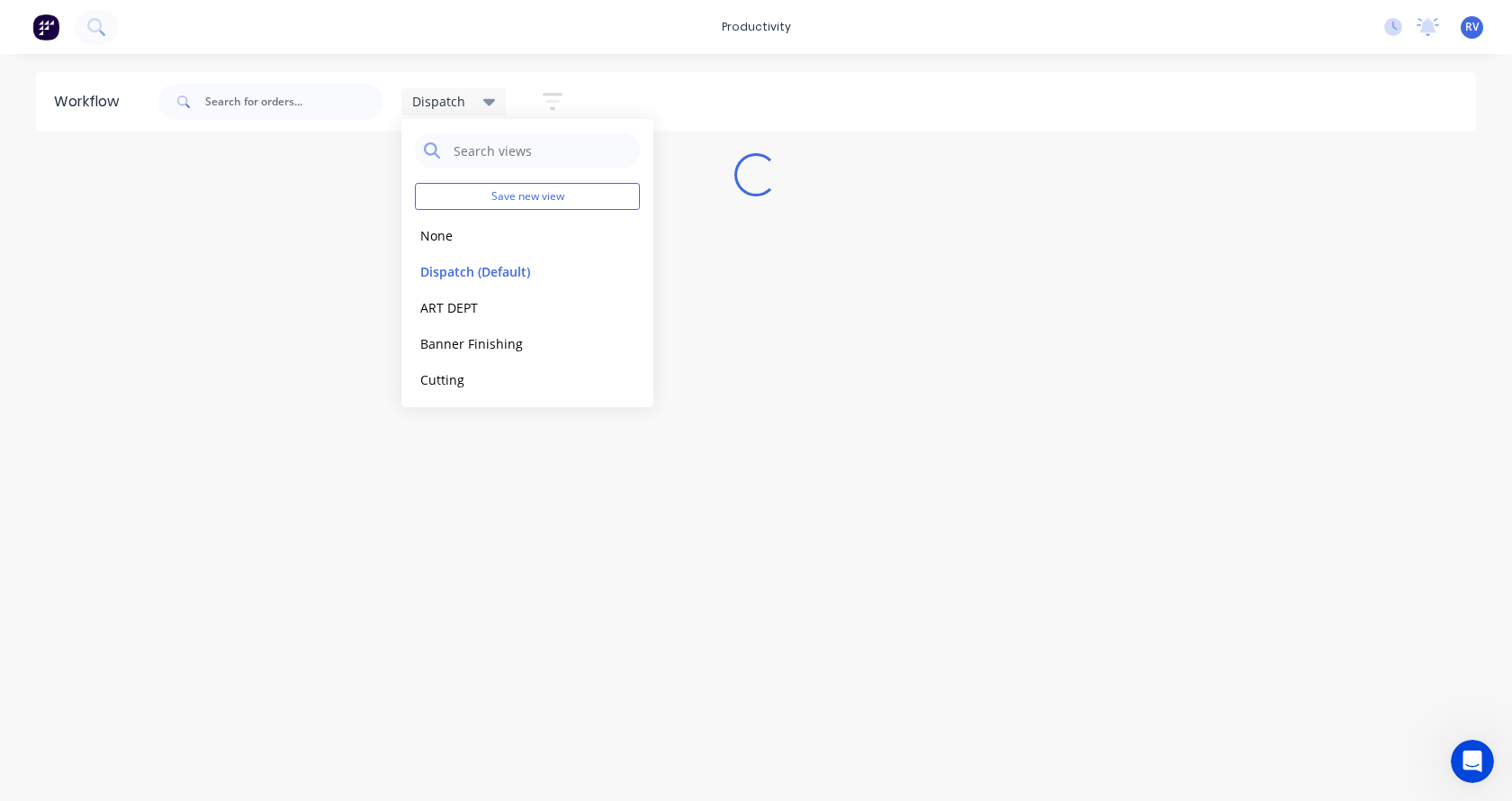
drag, startPoint x: 418, startPoint y: 515, endPoint x: 430, endPoint y: 502, distance: 17.7
click at [427, 505] on div "Workflow Dispatch Save new view None edit Dispatch (Default) edit ART DEPT edit…" at bounding box center [756, 418] width 1512 height 692
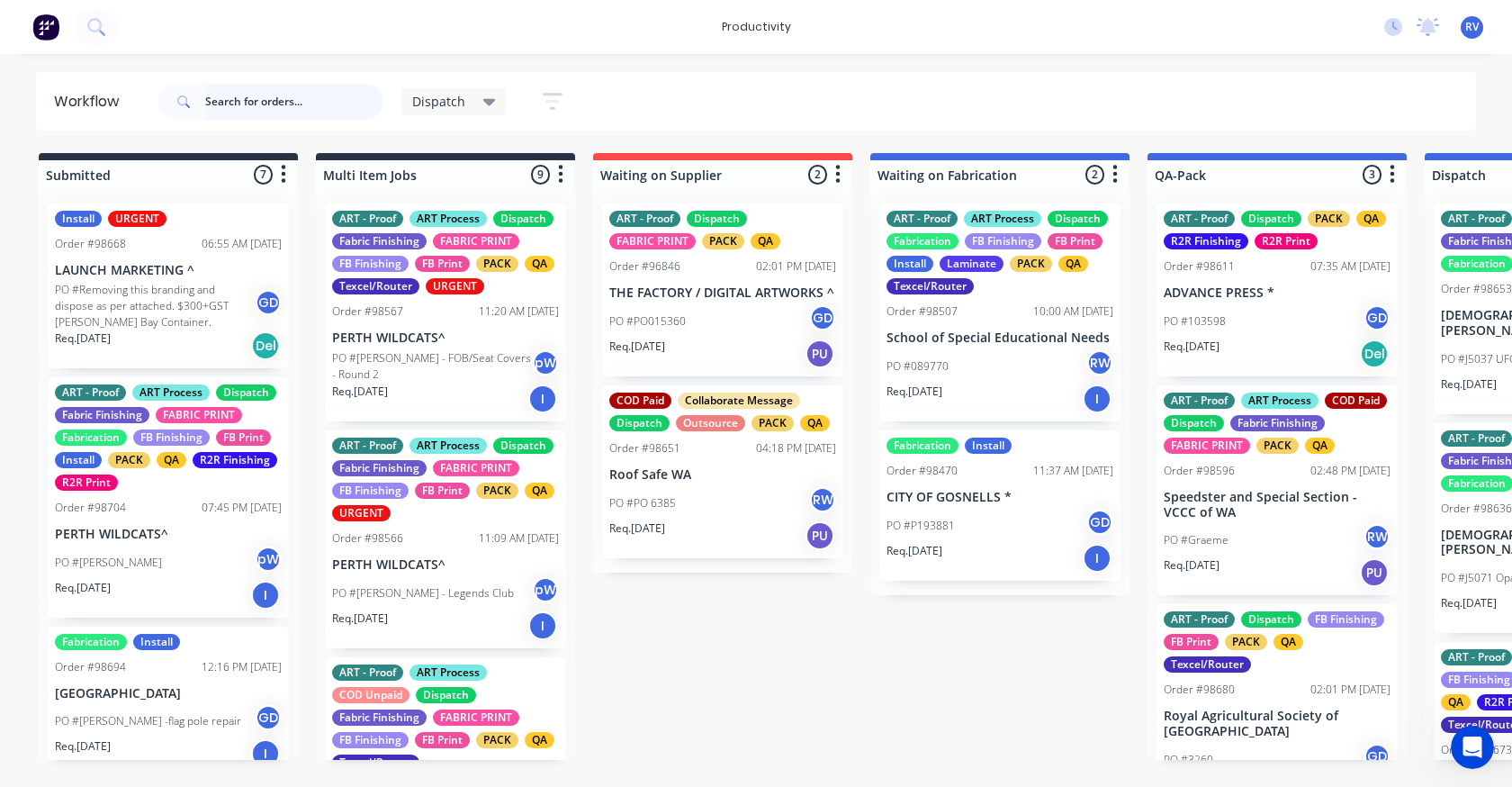
click at [318, 106] on input "text" at bounding box center [294, 101] width 178 height 36
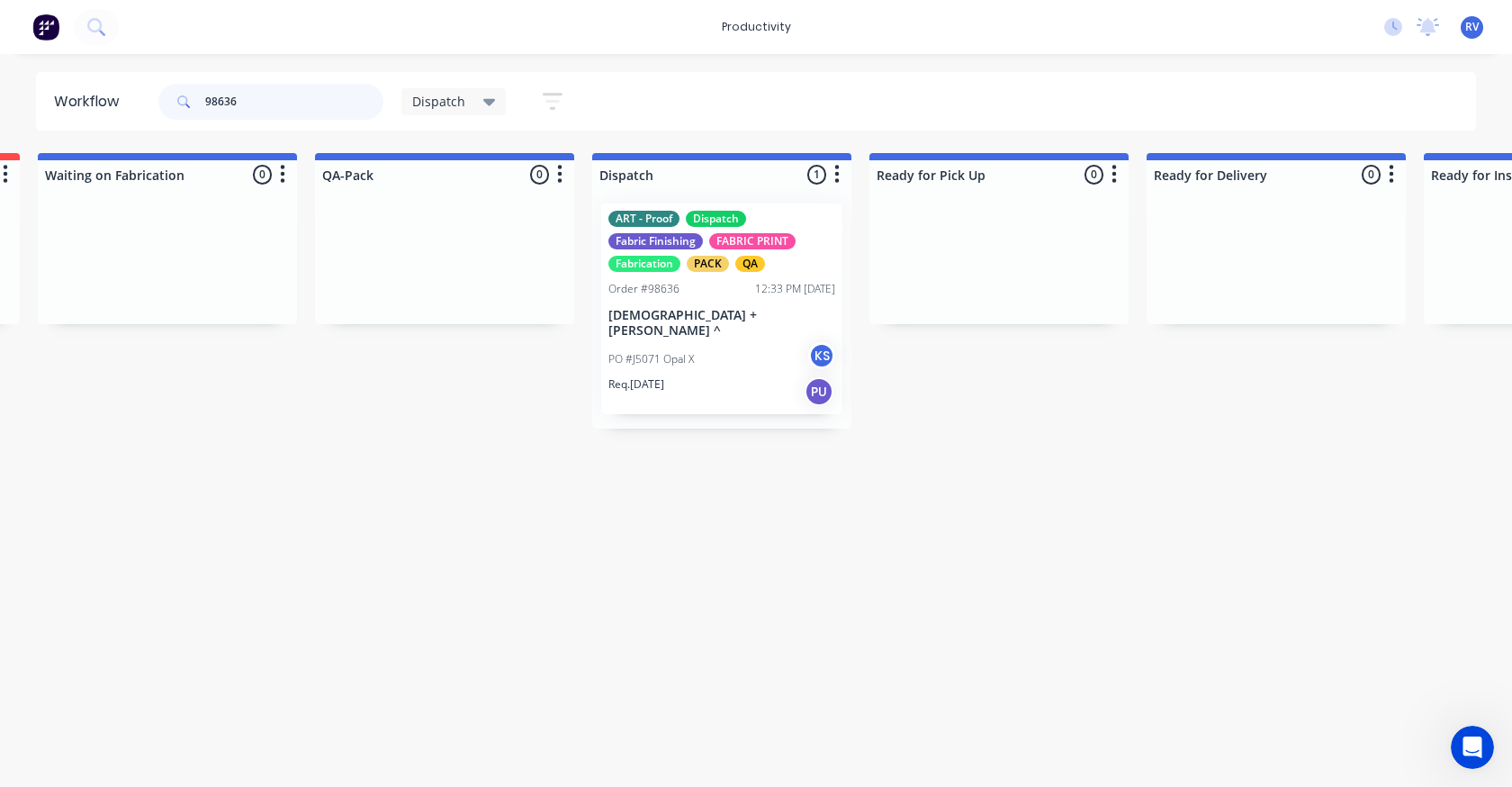
scroll to position [0, 862]
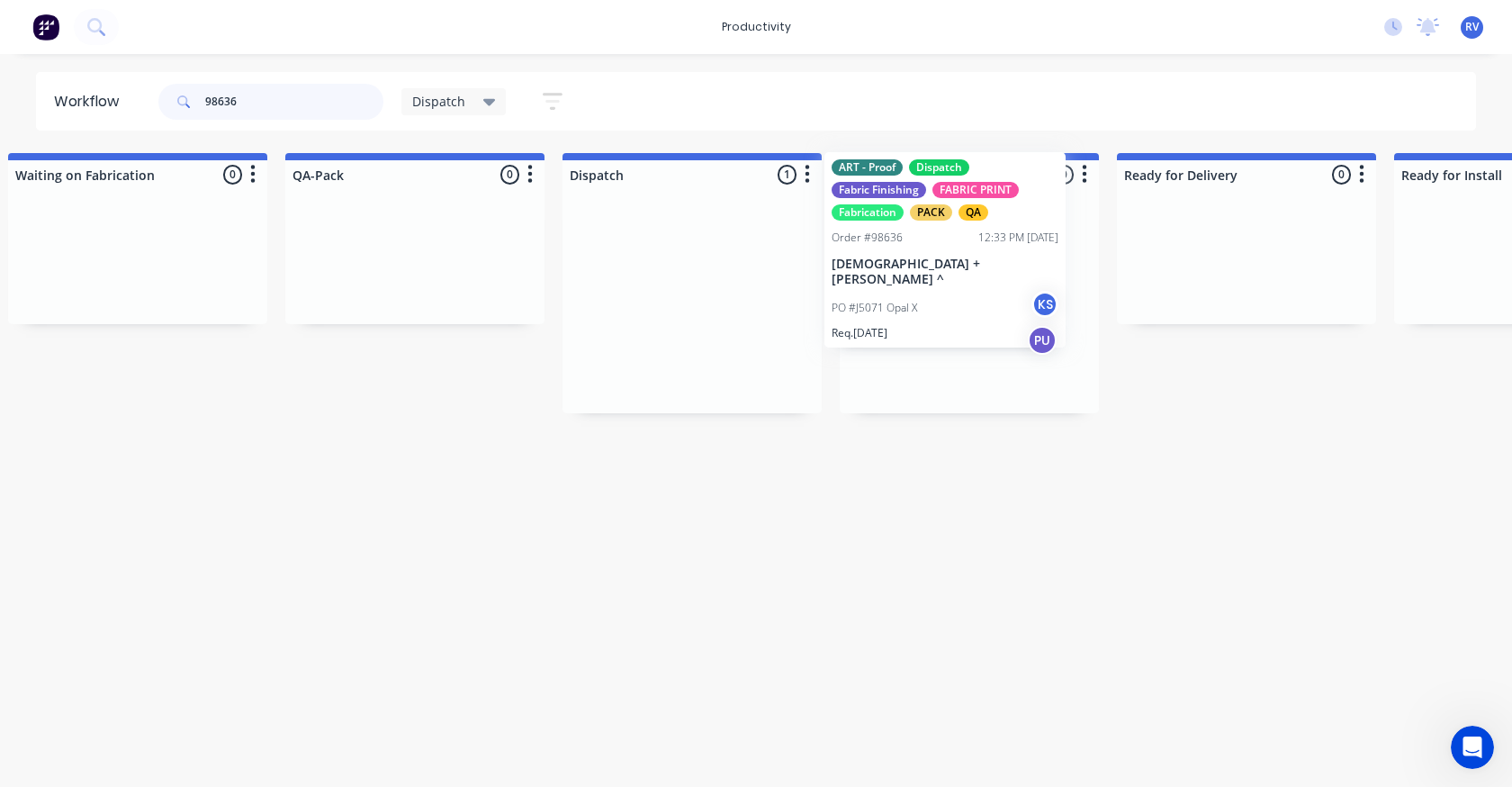
drag, startPoint x: 622, startPoint y: 340, endPoint x: 915, endPoint y: 280, distance: 299.1
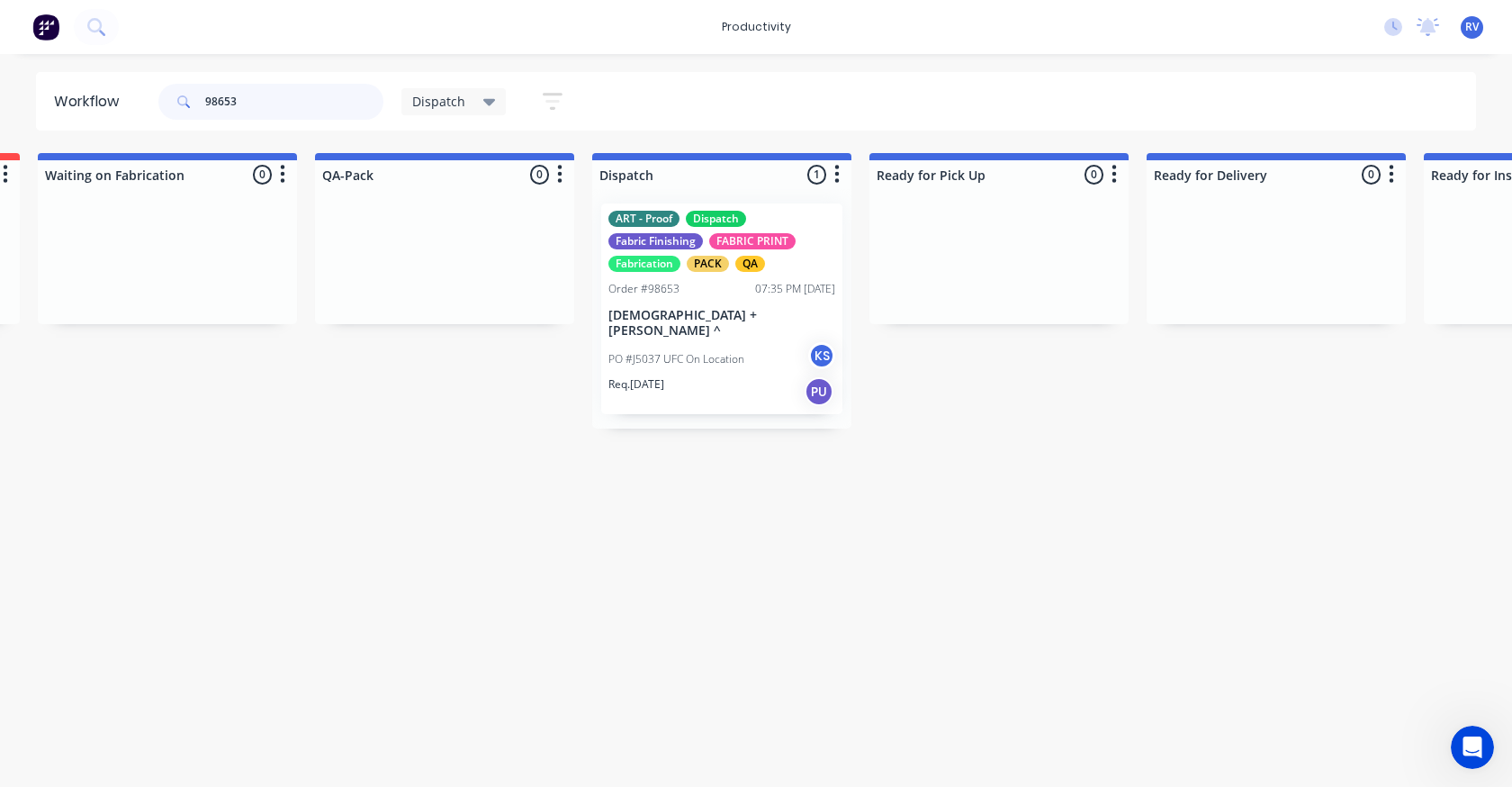
scroll to position [0, 1152]
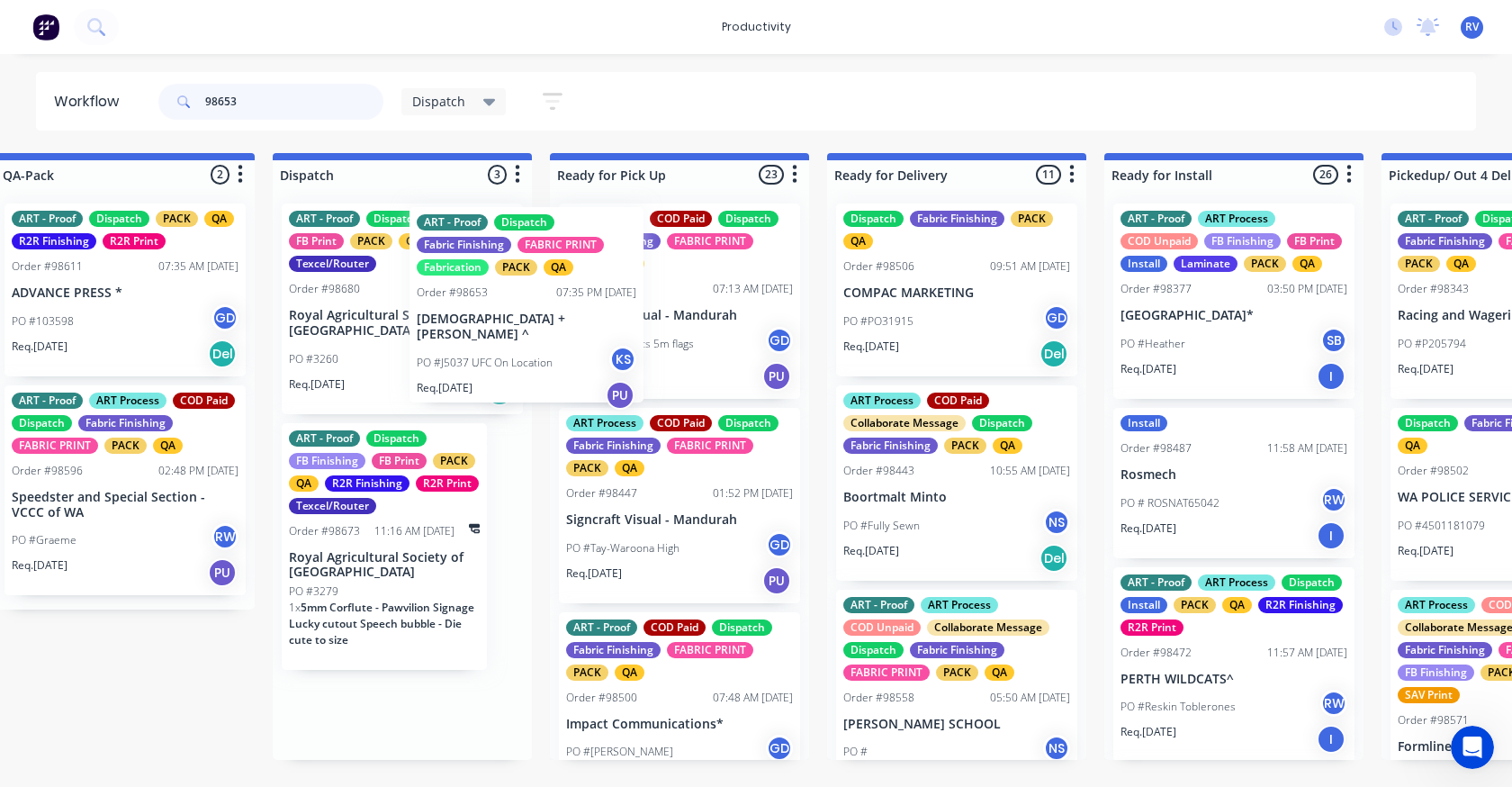
drag, startPoint x: 536, startPoint y: 317, endPoint x: 532, endPoint y: 308, distance: 9.8
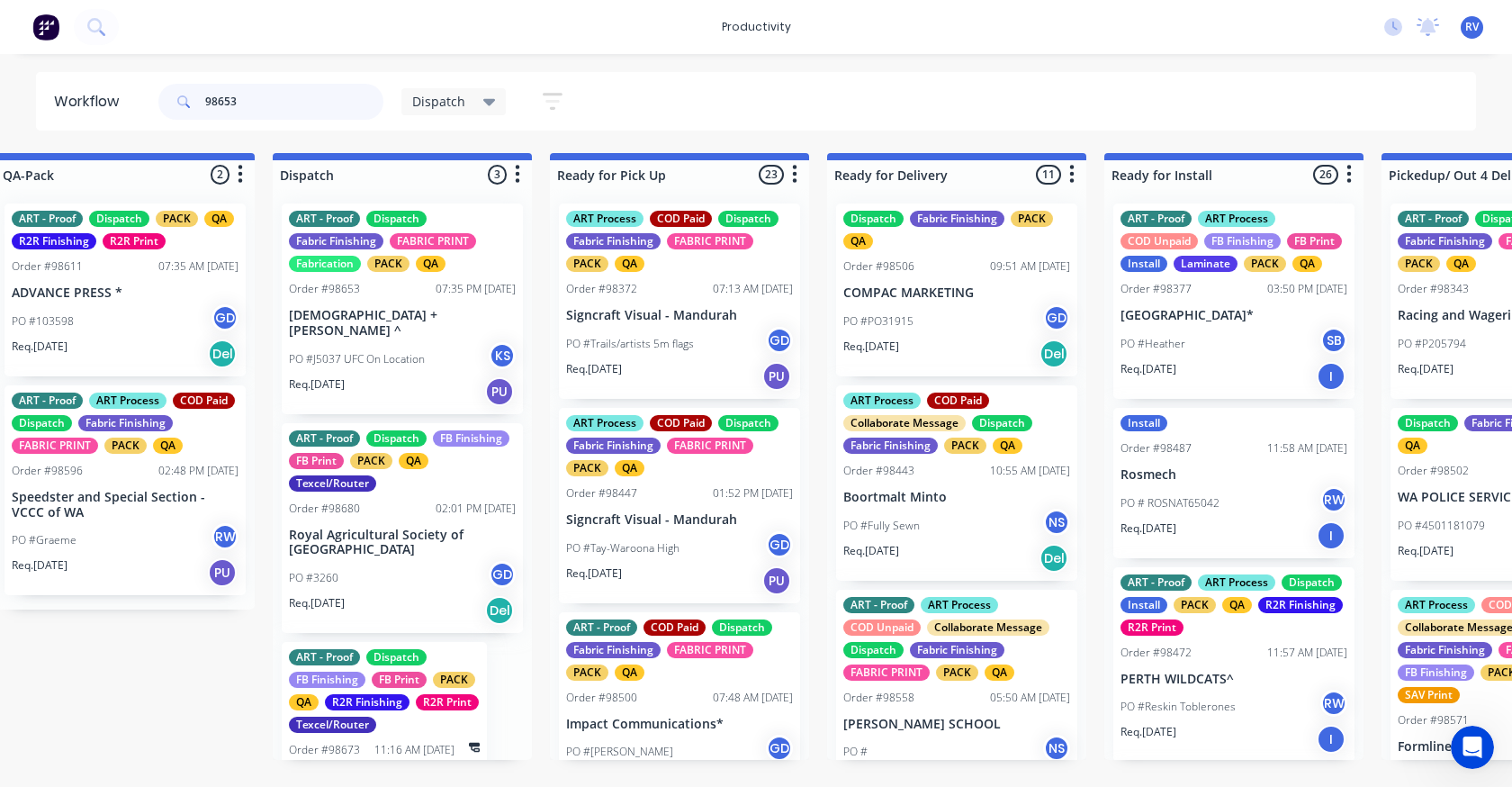
scroll to position [0, 1151]
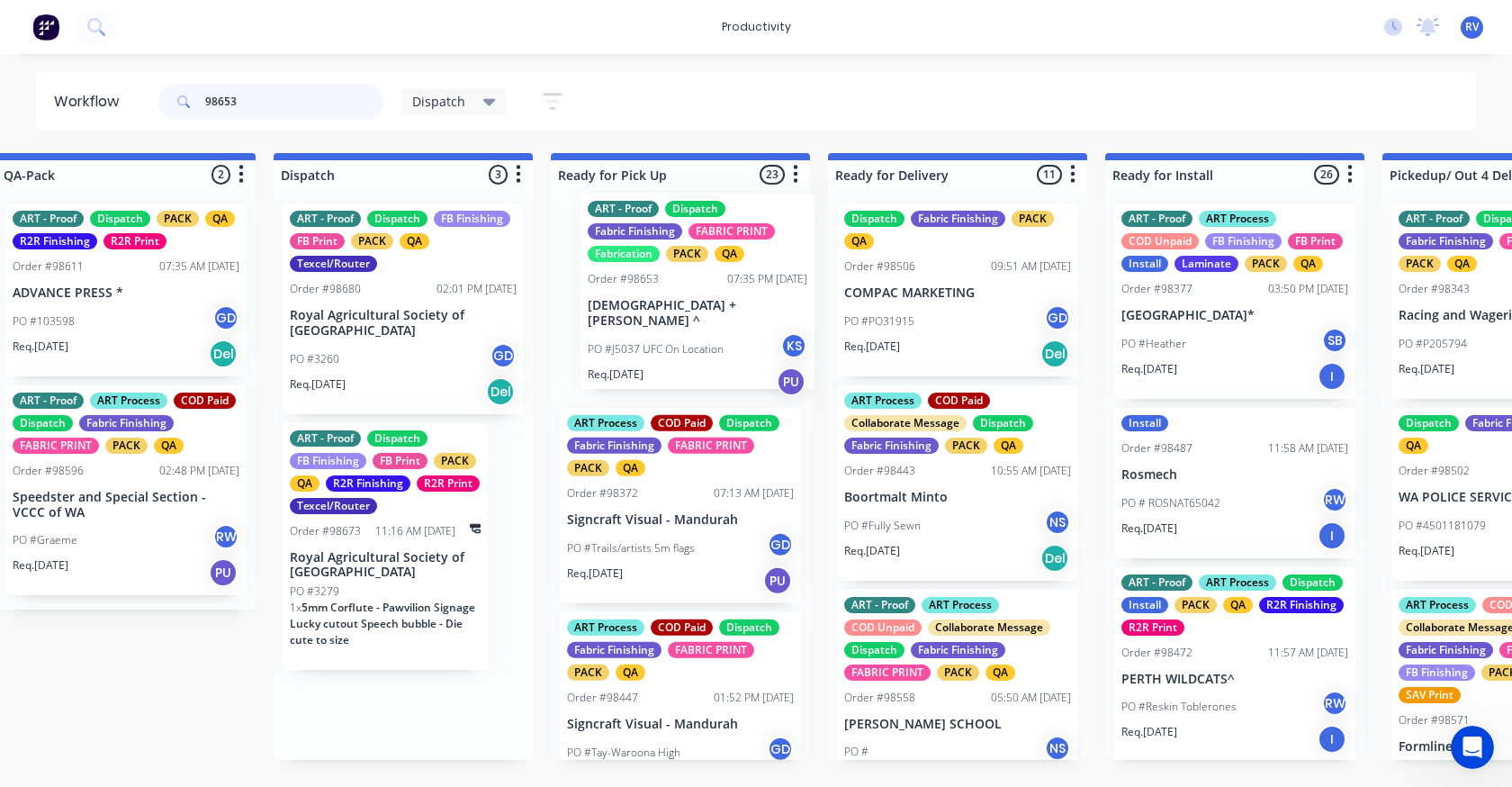
drag, startPoint x: 351, startPoint y: 308, endPoint x: 654, endPoint y: 296, distance: 303.2
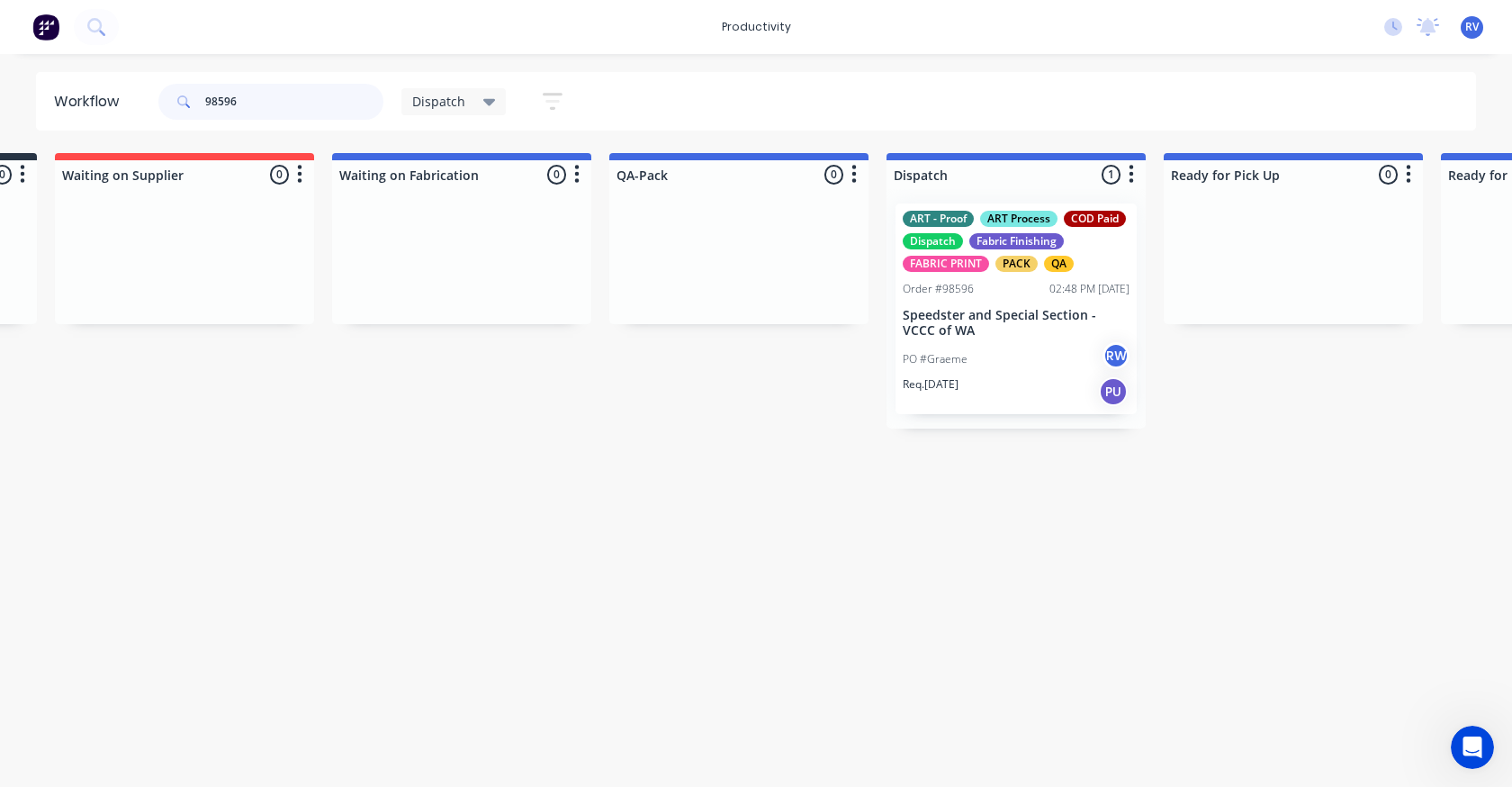
scroll to position [0, 1093]
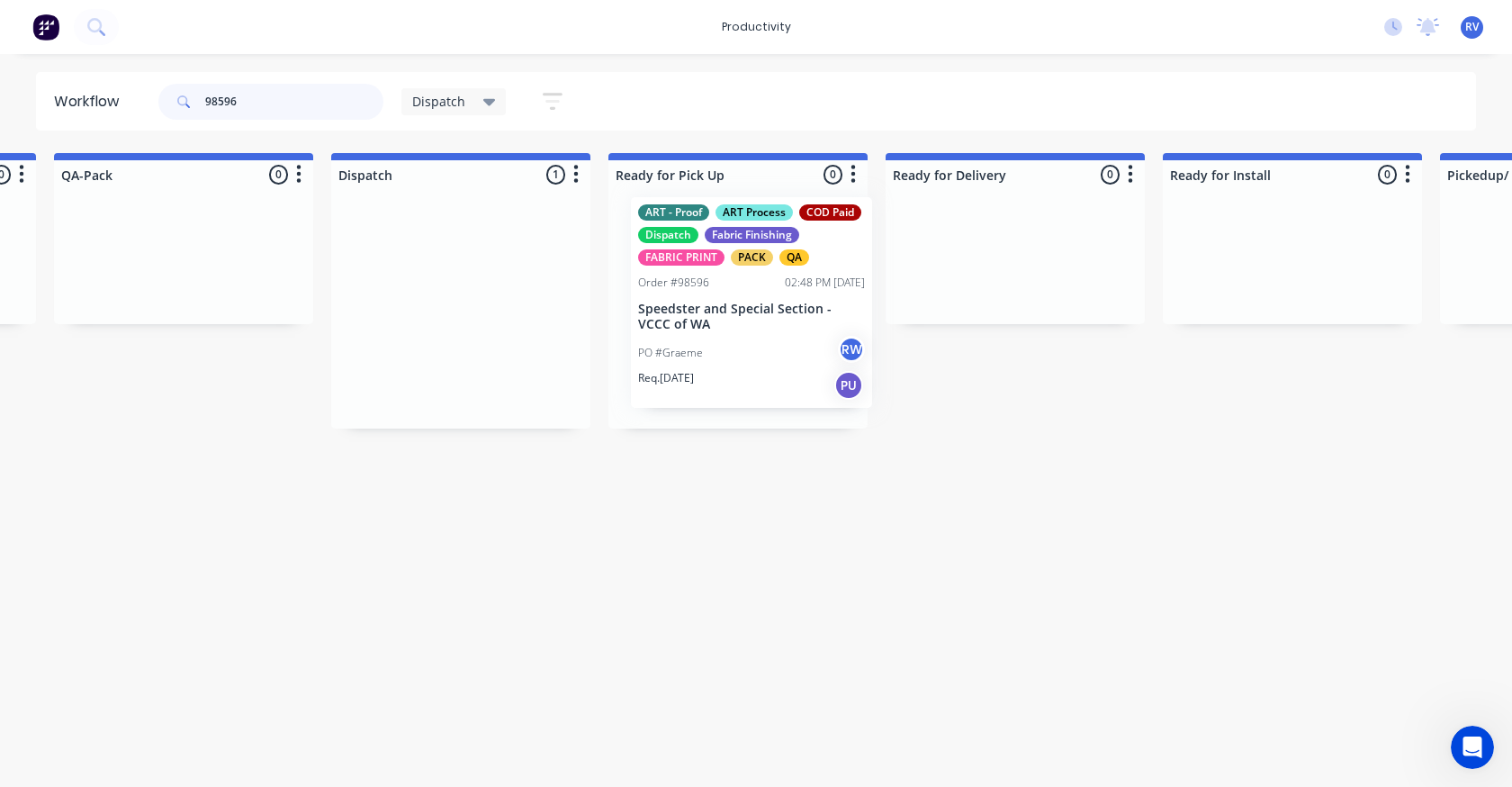
drag, startPoint x: 463, startPoint y: 296, endPoint x: 759, endPoint y: 287, distance: 296.1
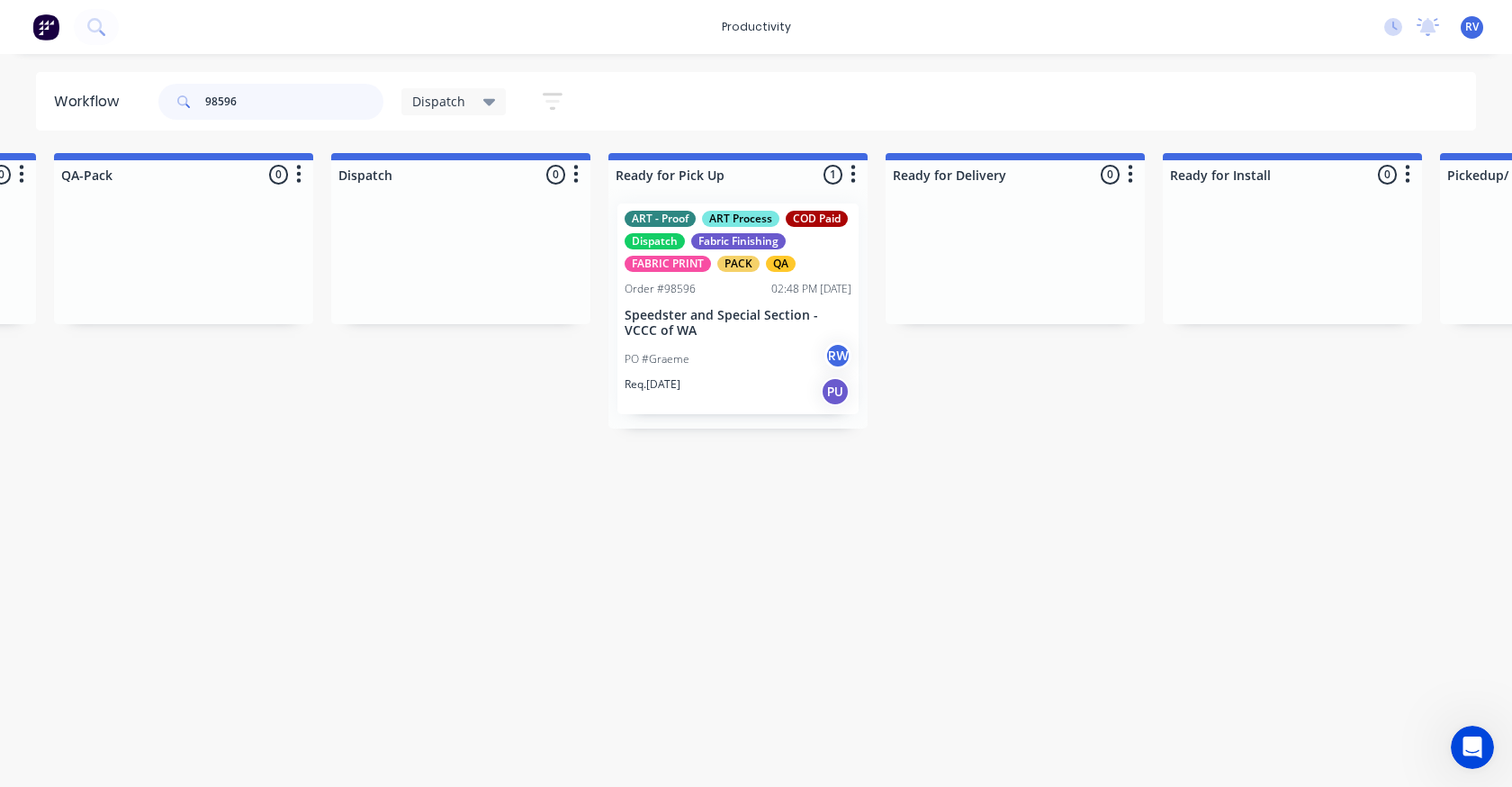
type input "98596"
click at [433, 95] on span "Dispatch" at bounding box center [438, 101] width 53 height 19
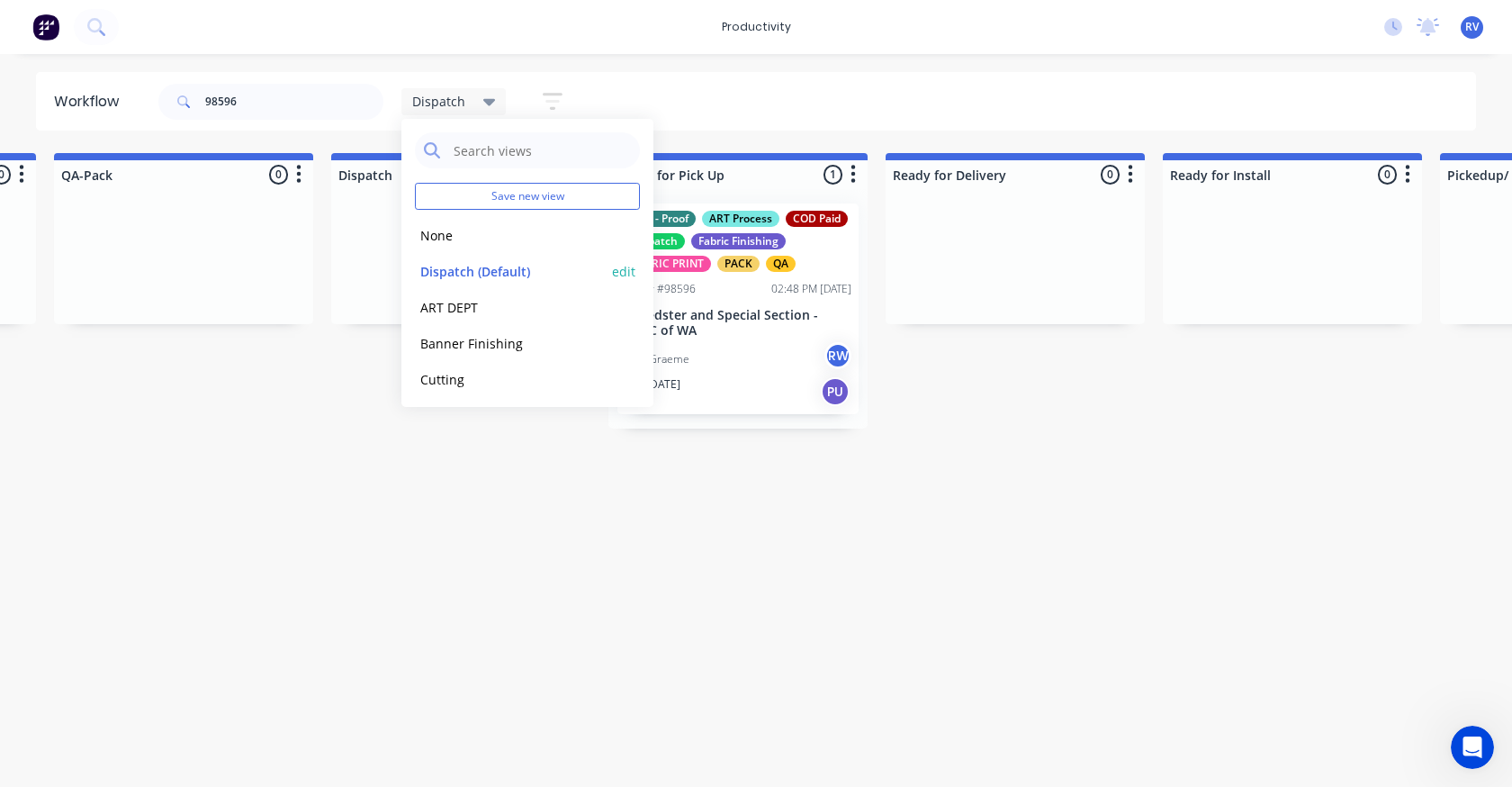
click at [465, 272] on button "Dispatch (Default)" at bounding box center [510, 271] width 192 height 21
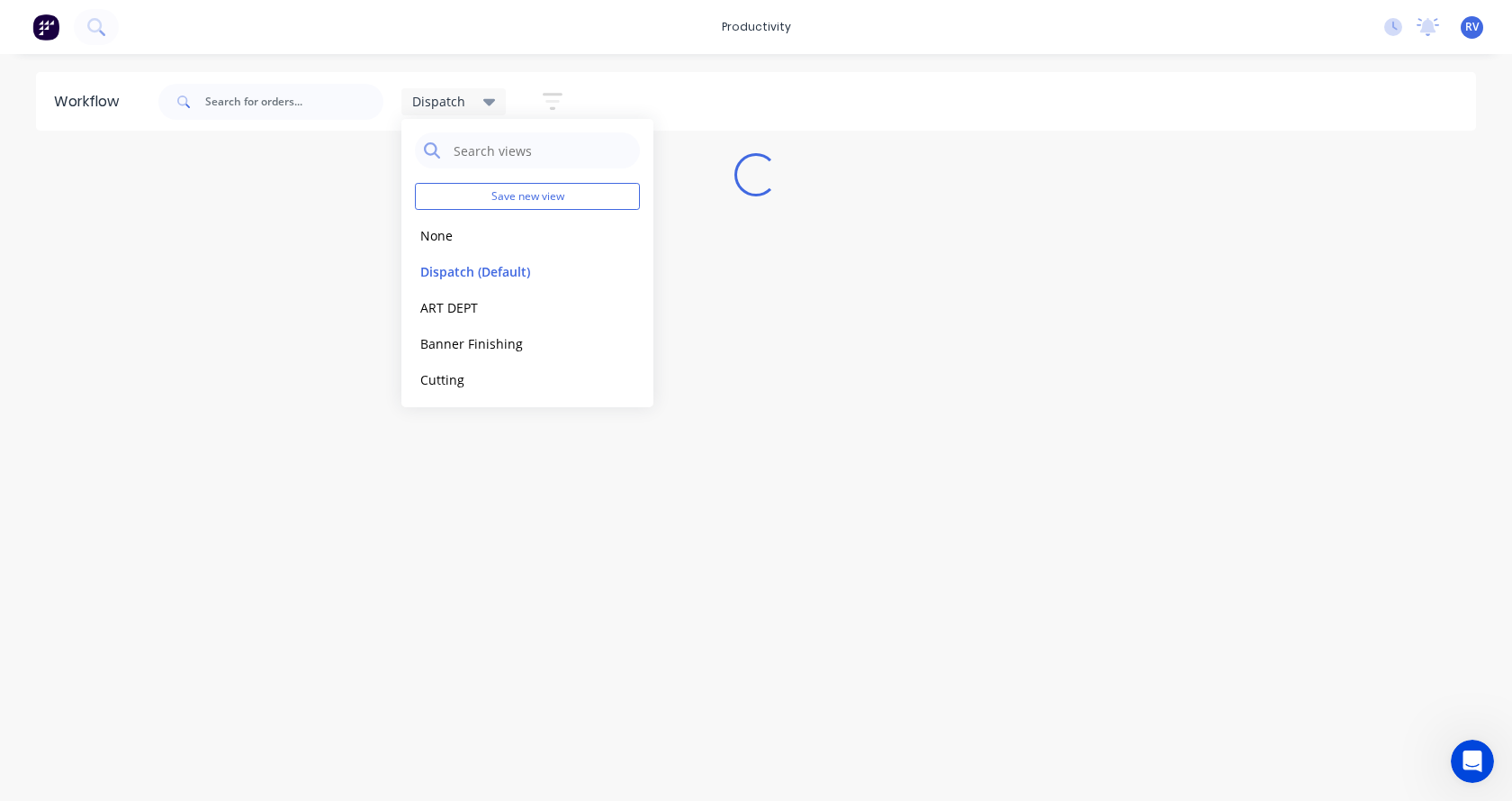
drag, startPoint x: 478, startPoint y: 452, endPoint x: 468, endPoint y: 452, distance: 10.0
click at [476, 452] on div "Workflow Dispatch Save new view None edit Dispatch (Default) edit ART DEPT edit…" at bounding box center [756, 418] width 1512 height 692
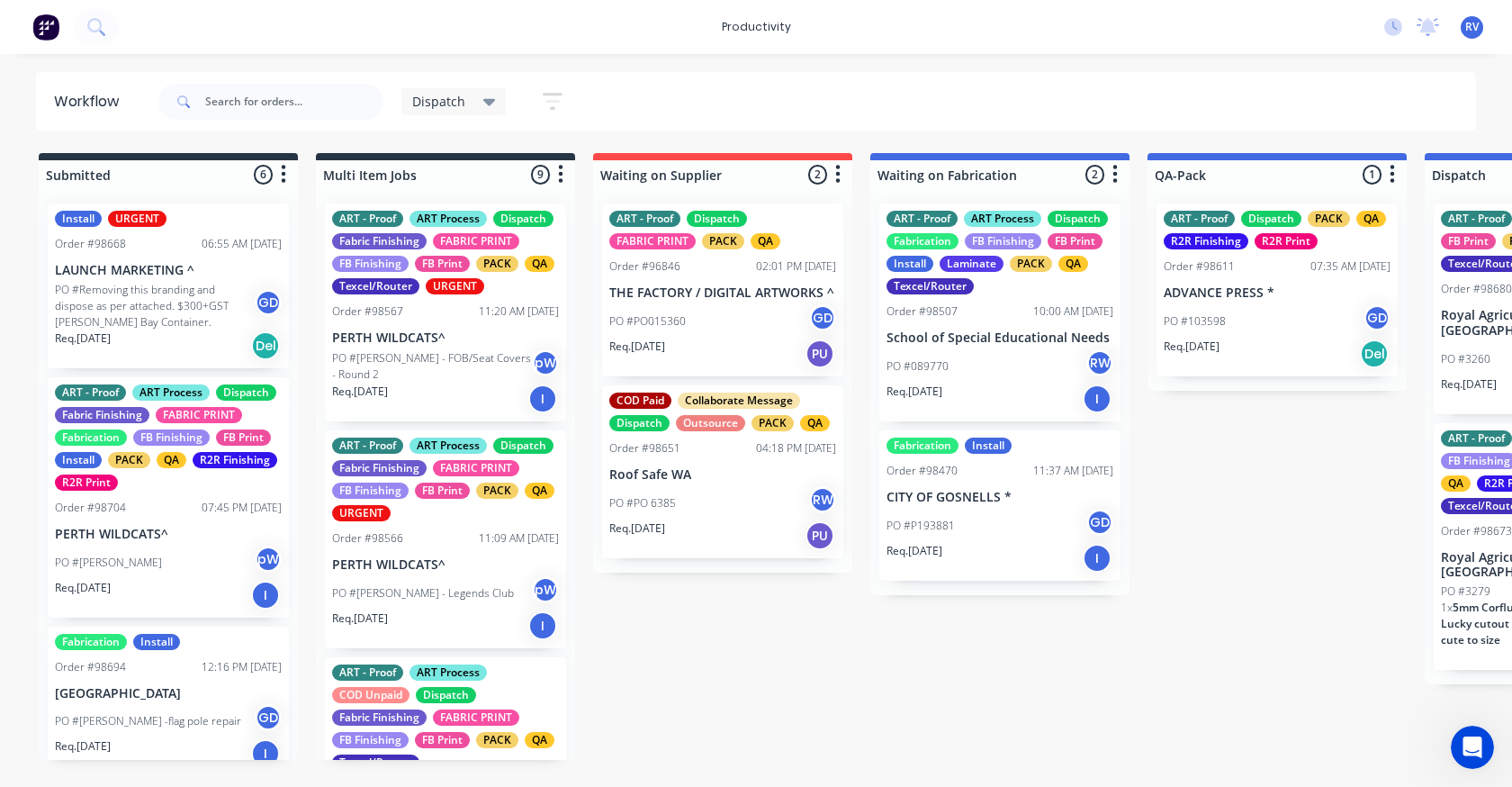
click at [448, 94] on span "Dispatch" at bounding box center [438, 101] width 53 height 19
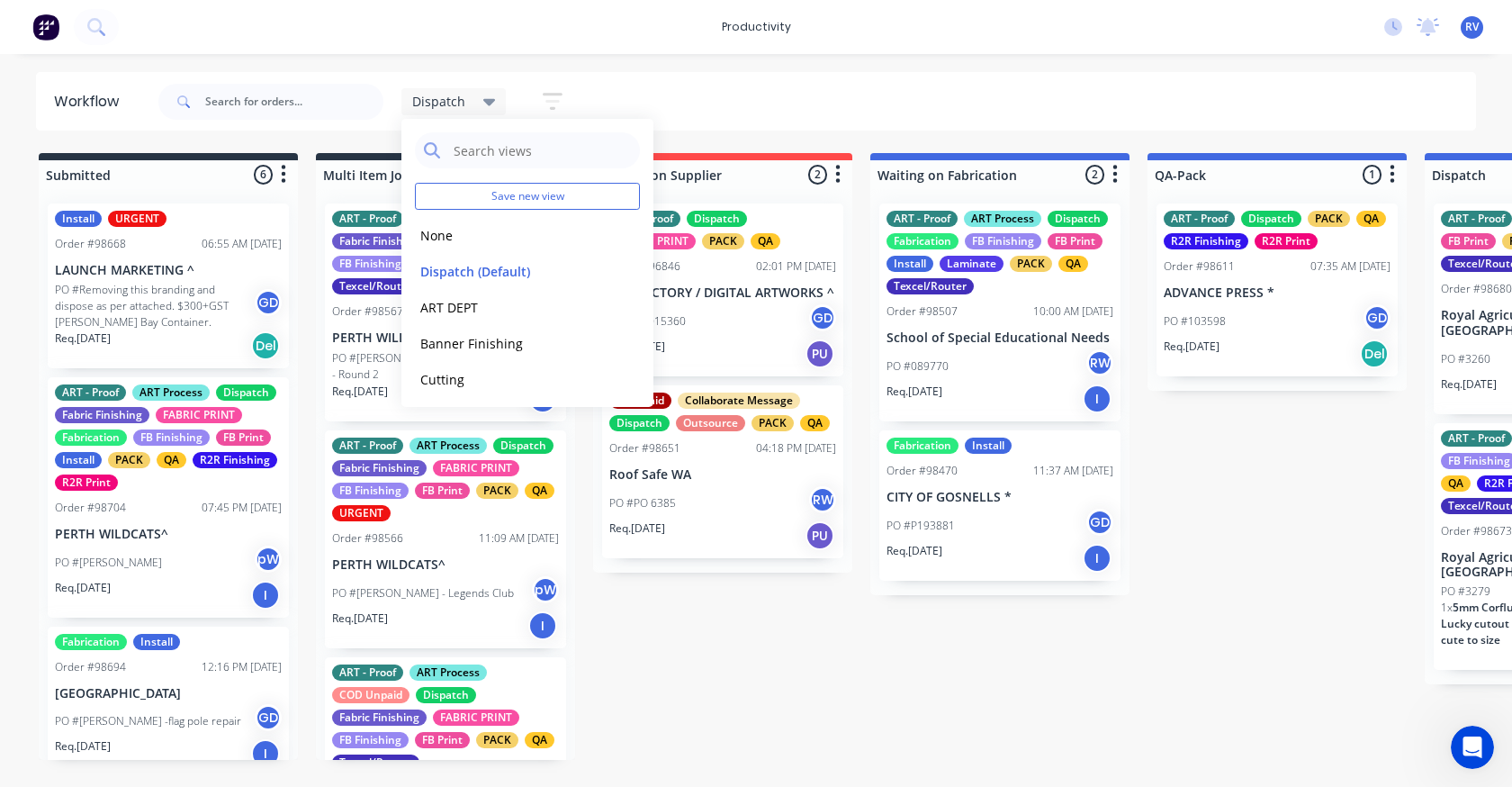
drag, startPoint x: 446, startPoint y: 239, endPoint x: 397, endPoint y: 196, distance: 65.2
click at [445, 234] on button "None" at bounding box center [510, 236] width 192 height 21
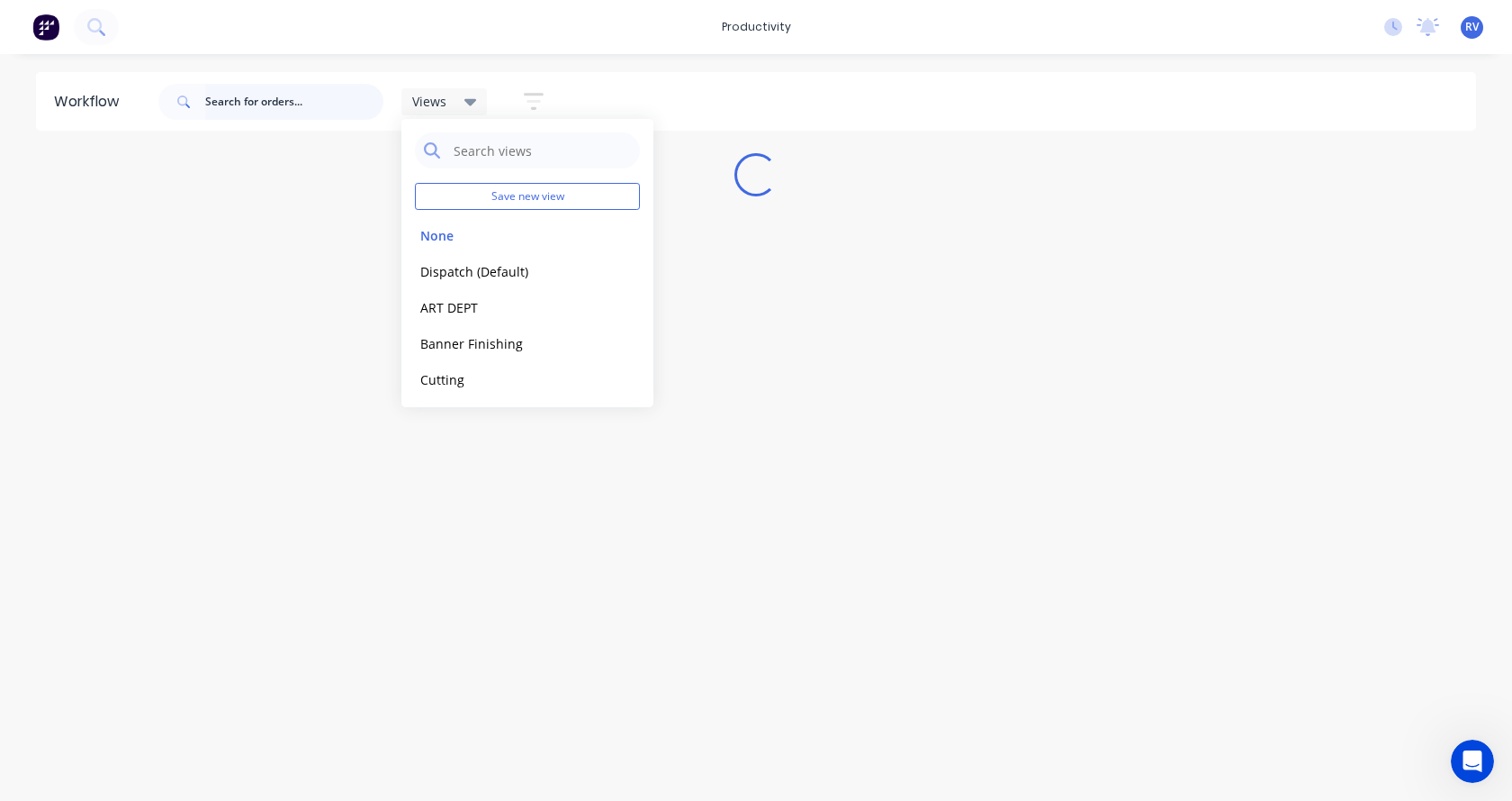
click at [269, 101] on input "text" at bounding box center [294, 101] width 178 height 36
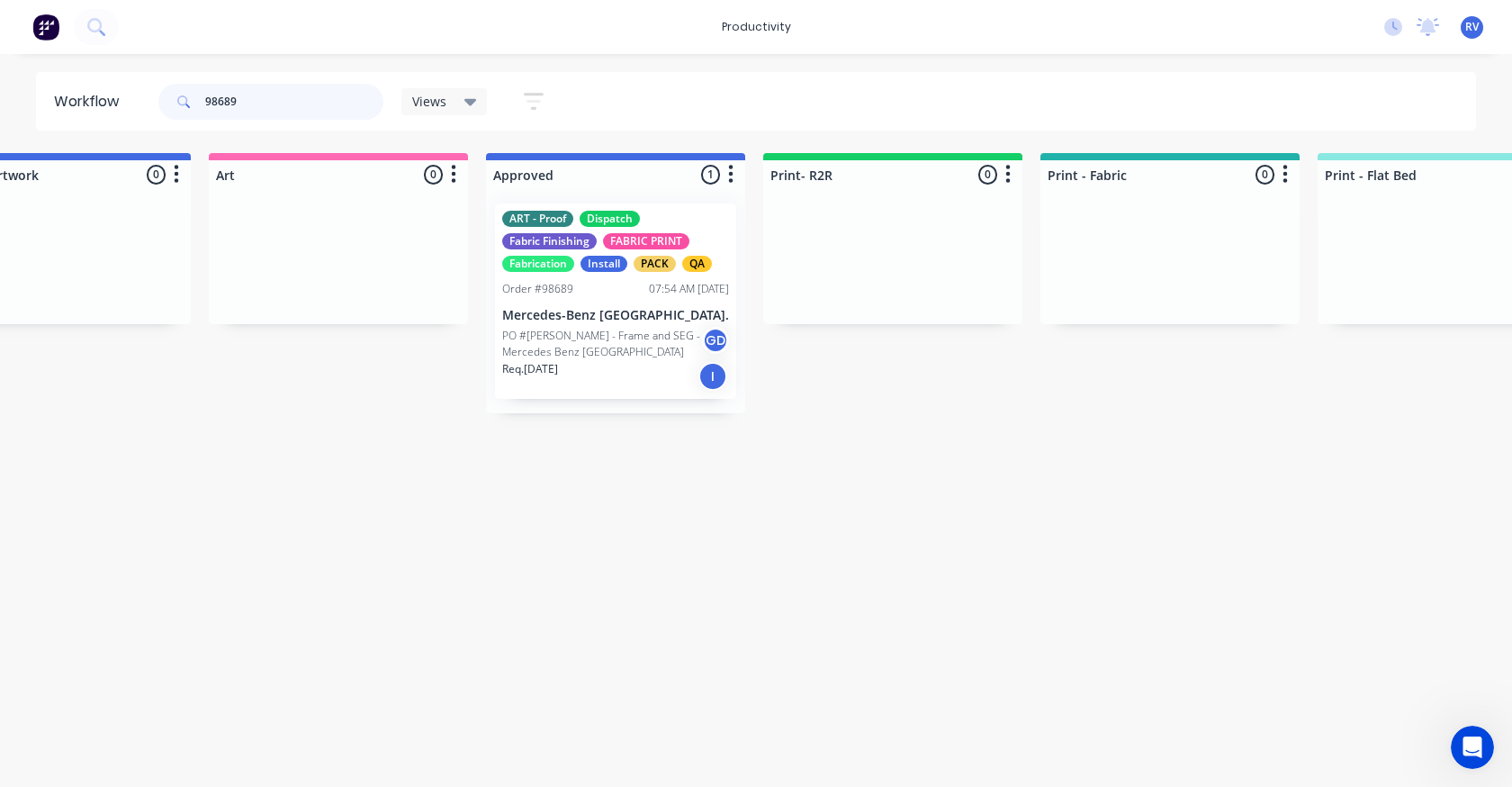
scroll to position [0, 1501]
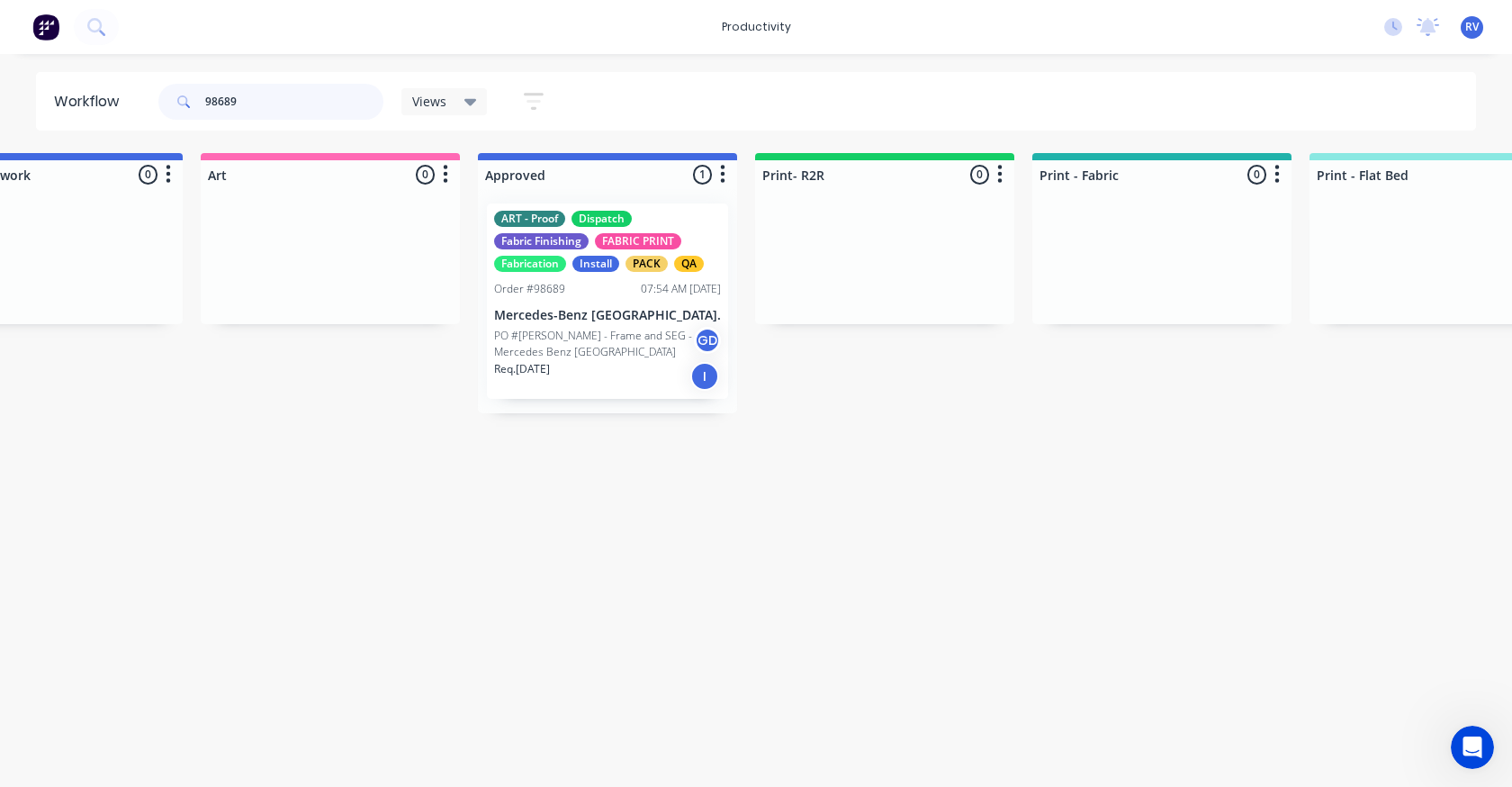
type input "98689"
click at [606, 354] on p "PO #[PERSON_NAME] - Frame and SEG - Mercedes Benz [GEOGRAPHIC_DATA]" at bounding box center [595, 343] width 200 height 33
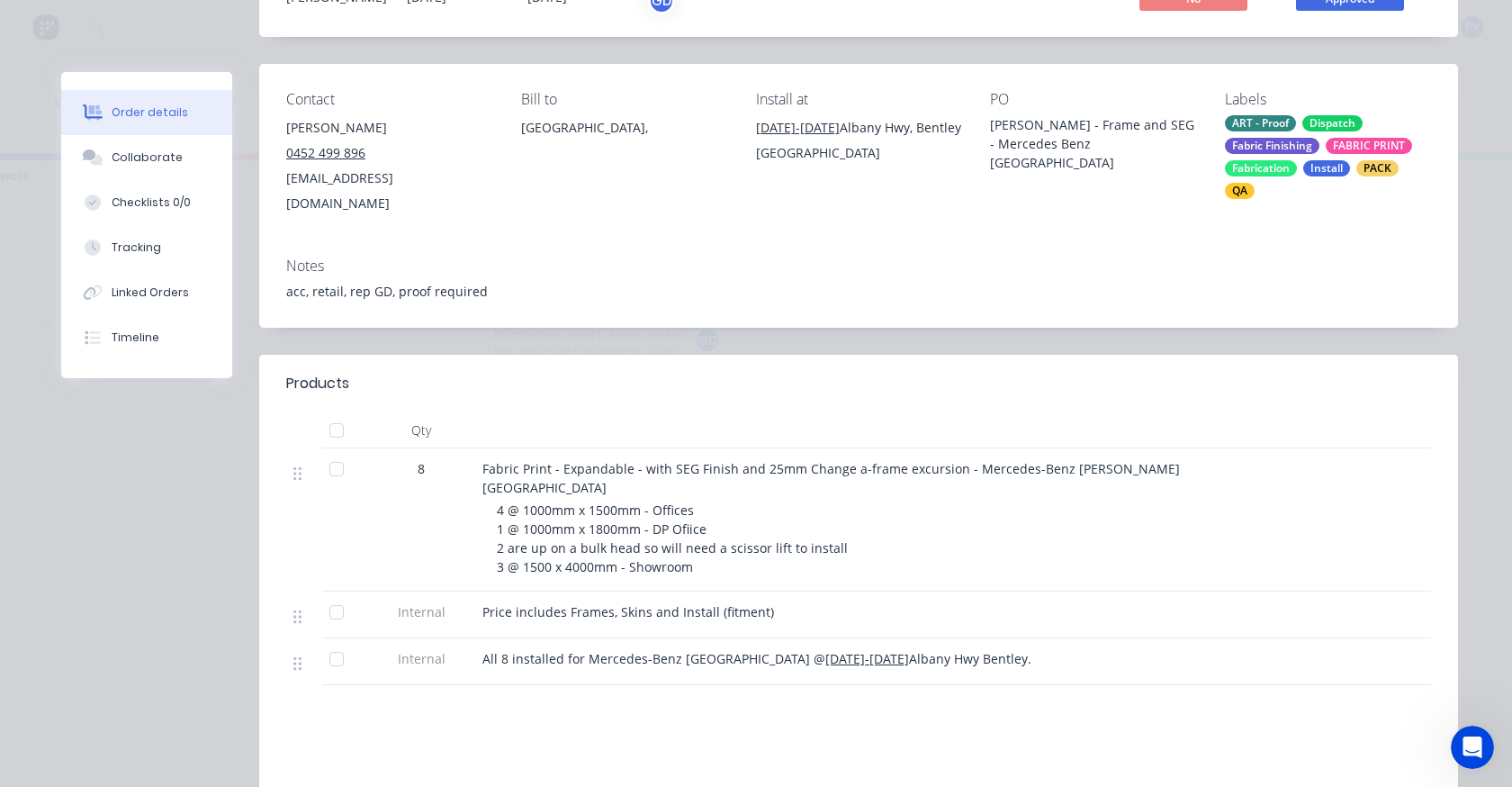
scroll to position [0, 0]
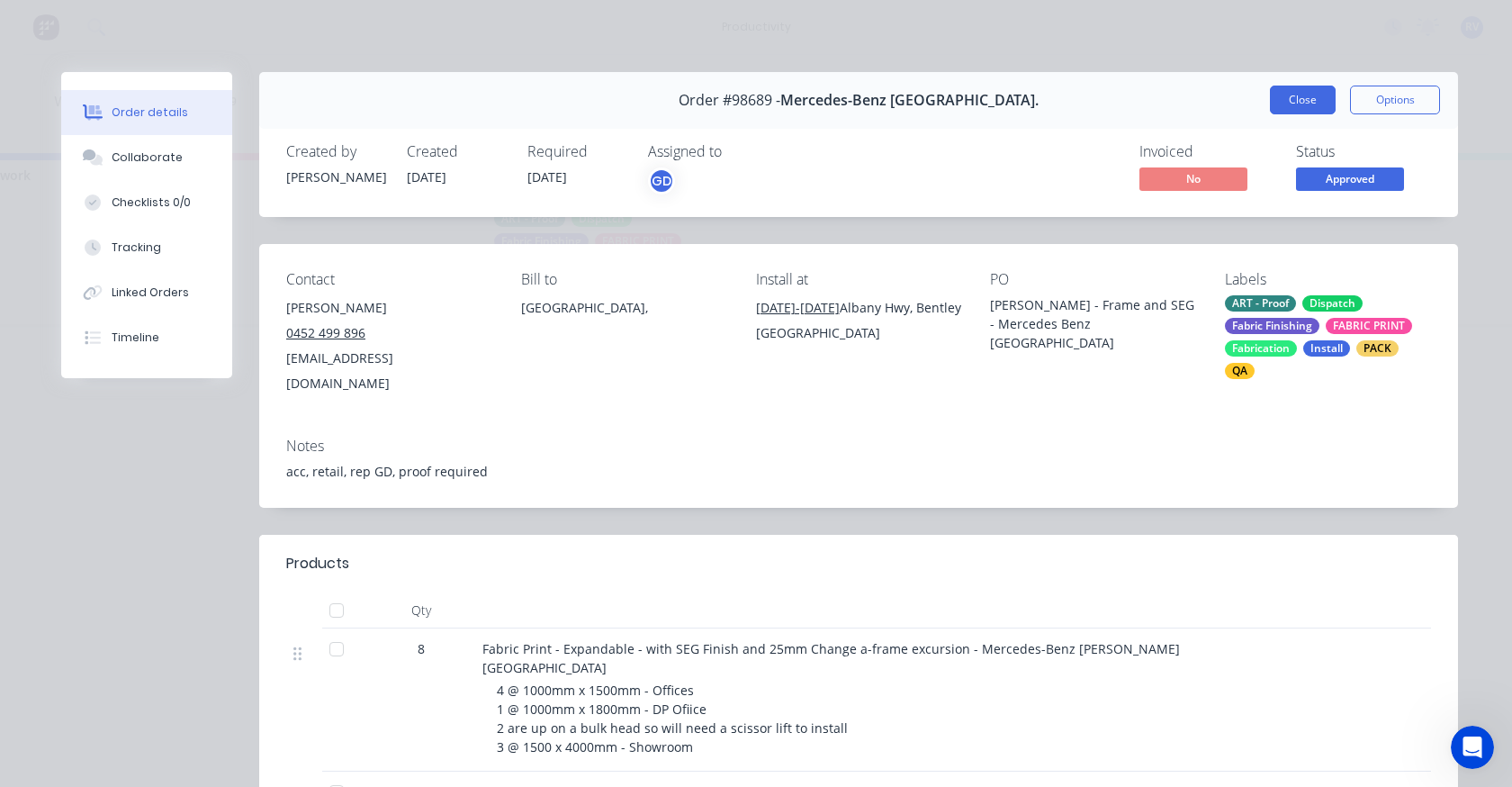
click at [1272, 110] on button "Close" at bounding box center [1303, 100] width 65 height 29
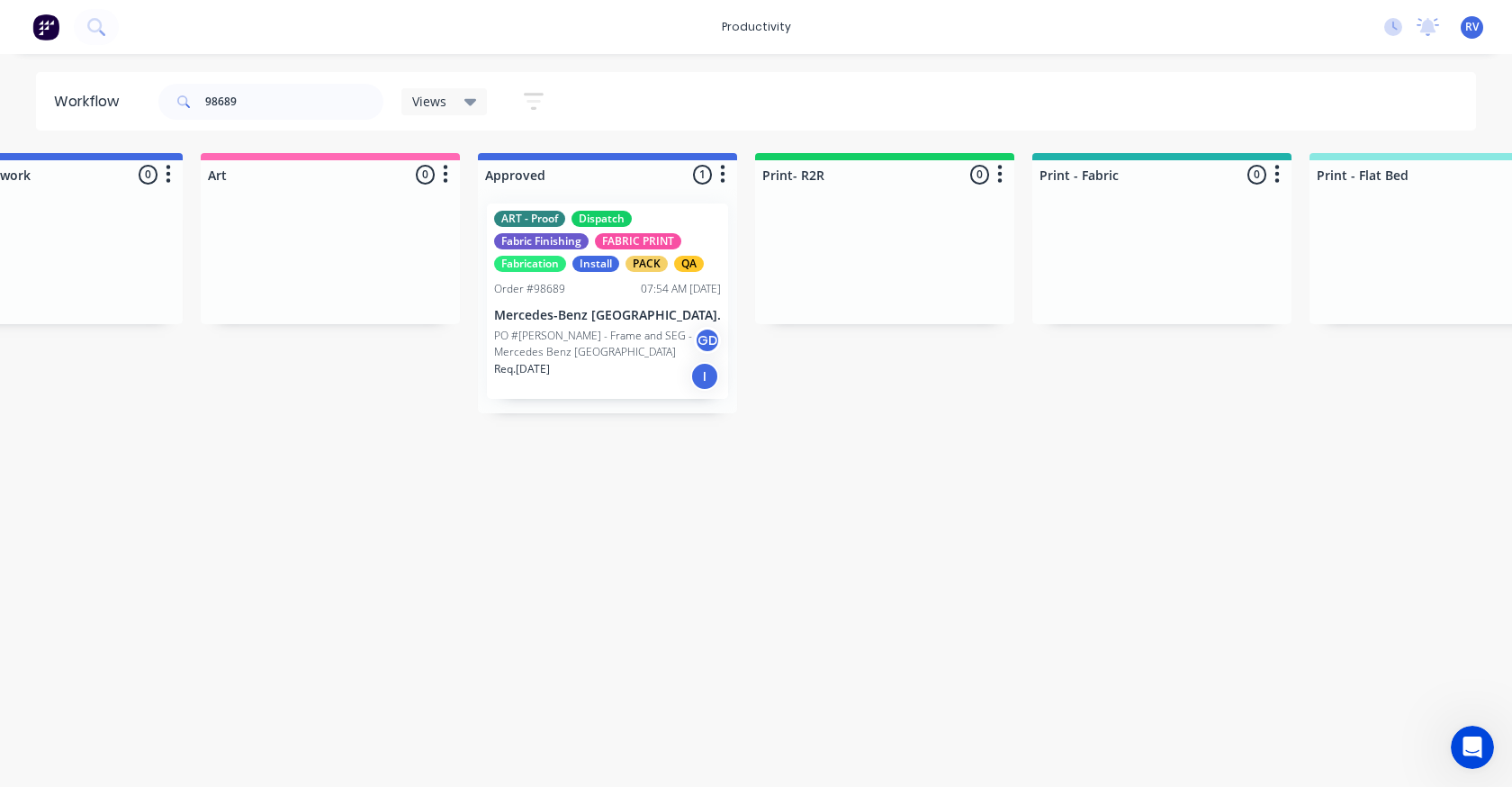
click at [420, 109] on span "Views" at bounding box center [429, 101] width 35 height 19
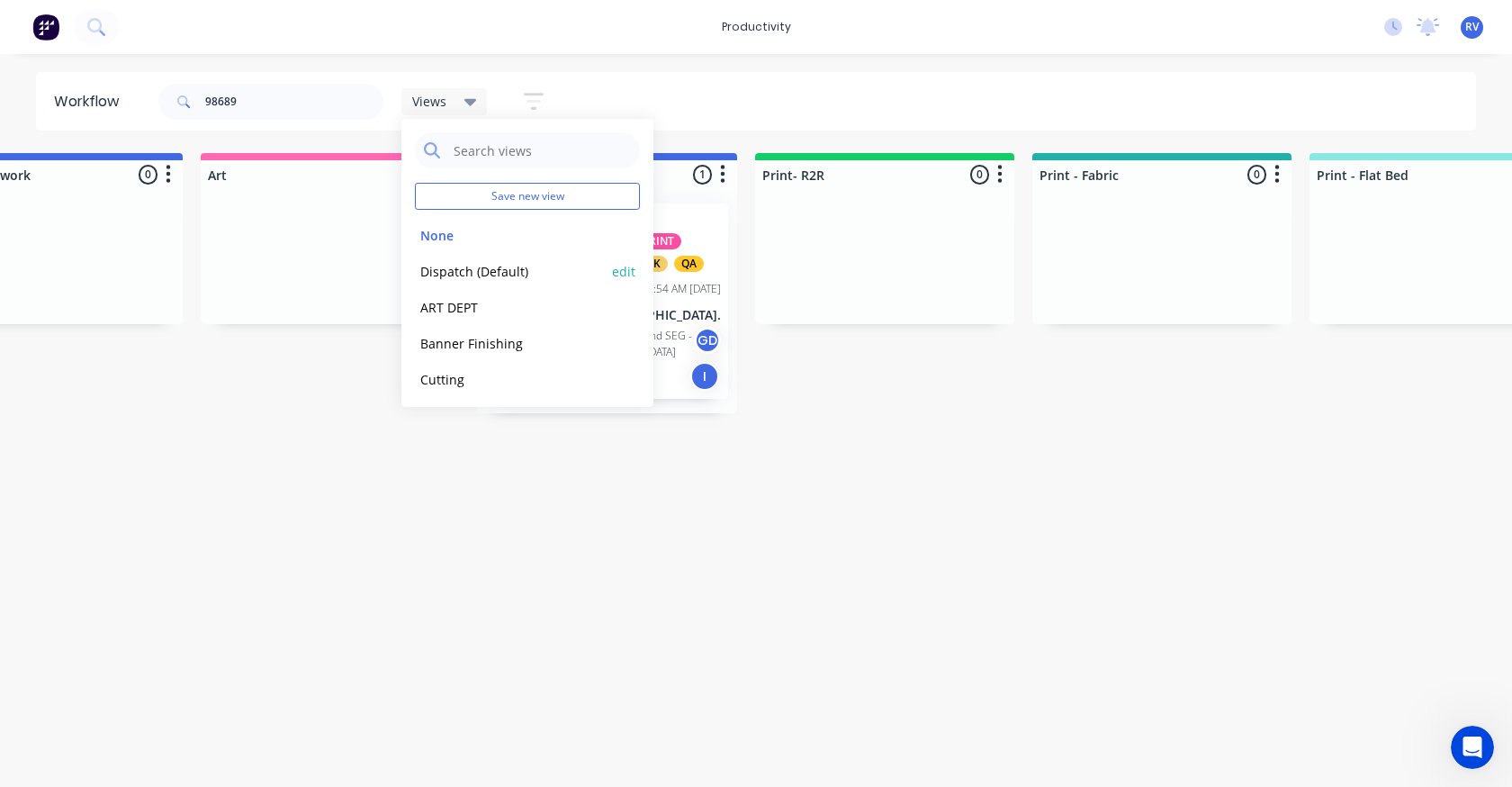
click at [474, 267] on button "Dispatch (Default)" at bounding box center [510, 271] width 192 height 21
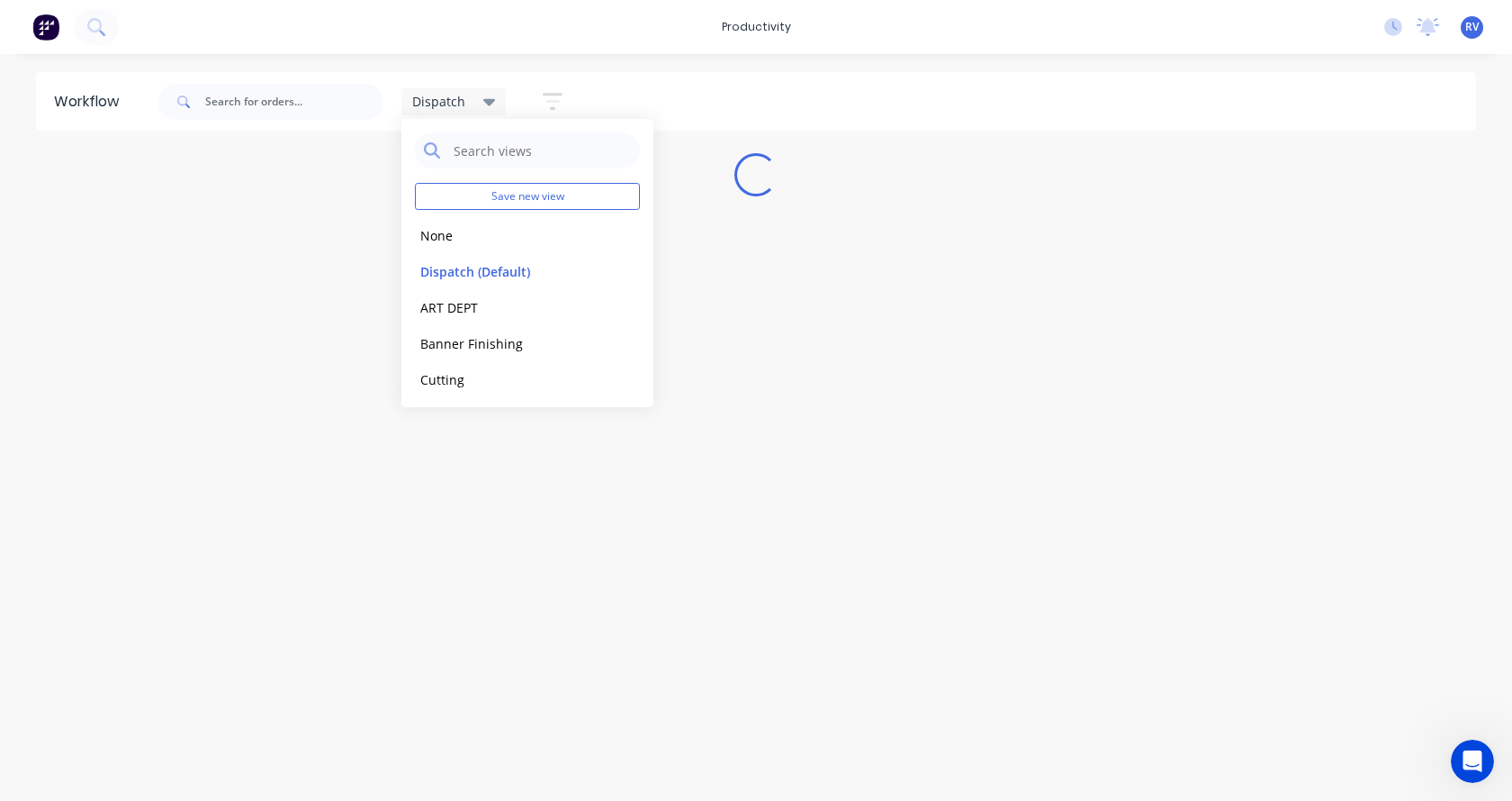
click at [459, 439] on div "Workflow Dispatch Save new view None edit Dispatch (Default) edit ART DEPT edit…" at bounding box center [756, 418] width 1512 height 692
